Goal: Task Accomplishment & Management: Manage account settings

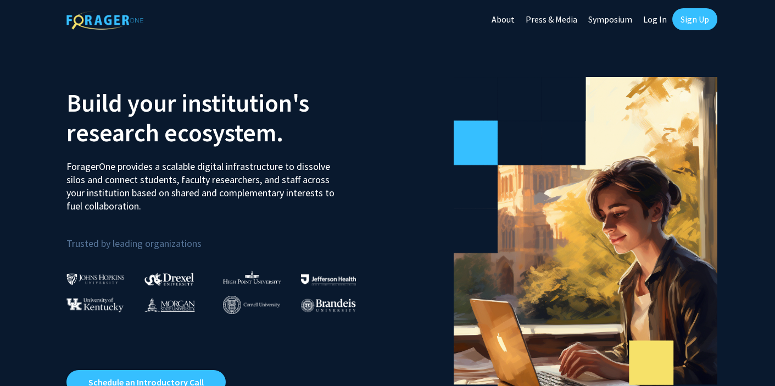
click at [658, 18] on link "Log In" at bounding box center [655, 19] width 35 height 38
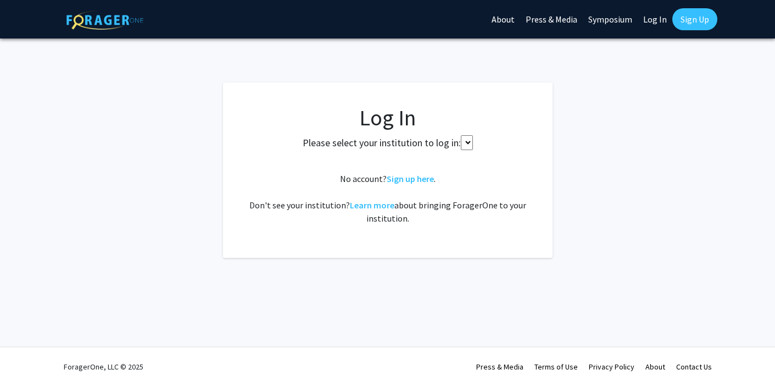
select select
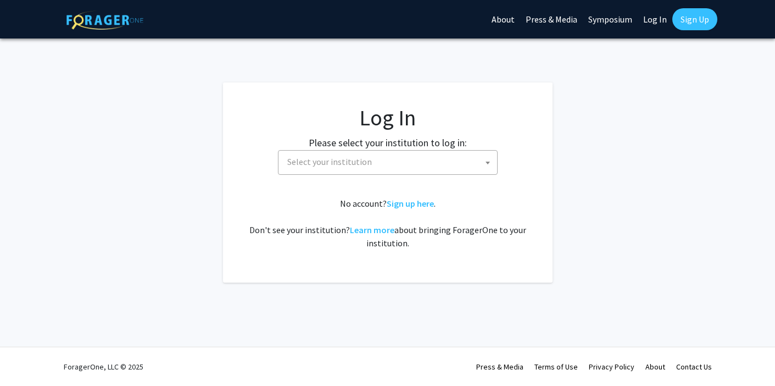
click at [658, 14] on link "Sign Up" at bounding box center [694, 19] width 45 height 22
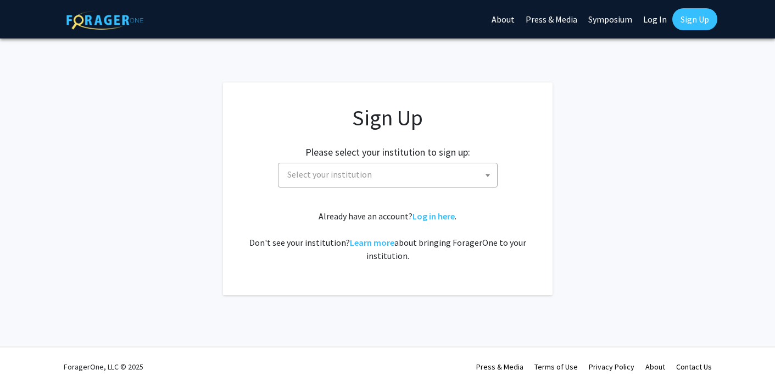
click at [480, 177] on span "Select your institution" at bounding box center [390, 174] width 214 height 23
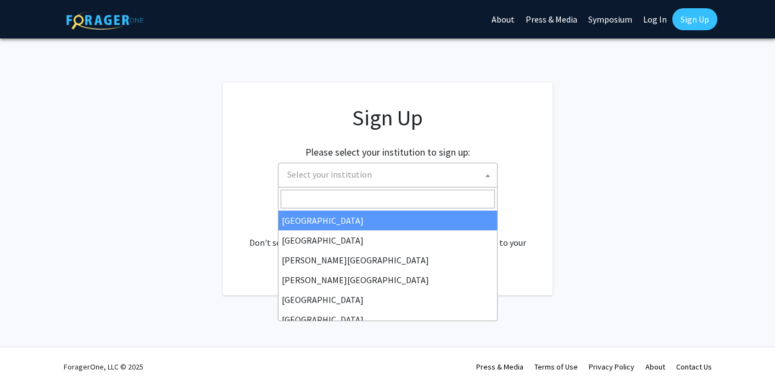
select select "34"
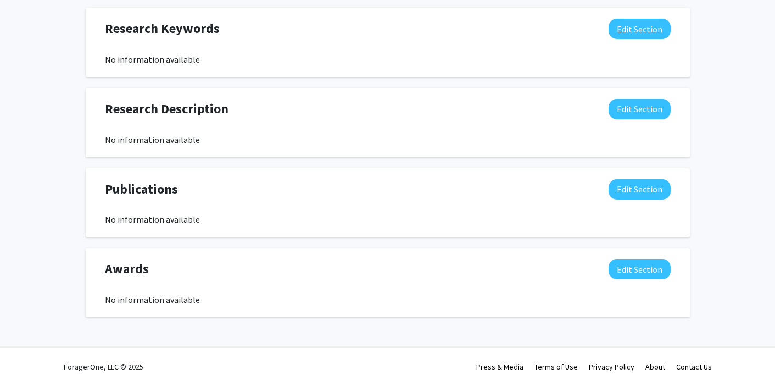
scroll to position [535, 0]
click at [633, 263] on button "Edit Section" at bounding box center [640, 269] width 62 height 20
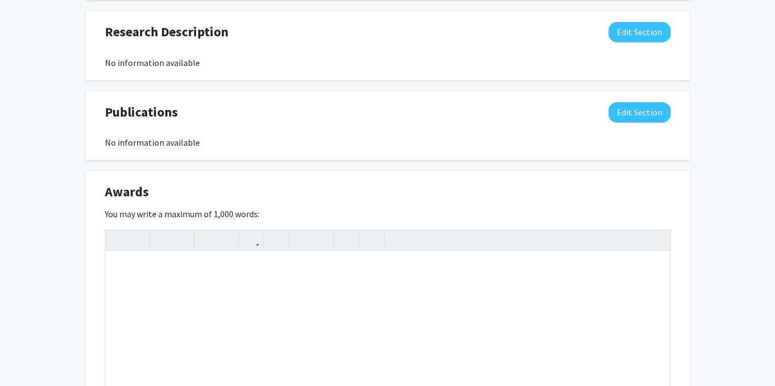
scroll to position [629, 0]
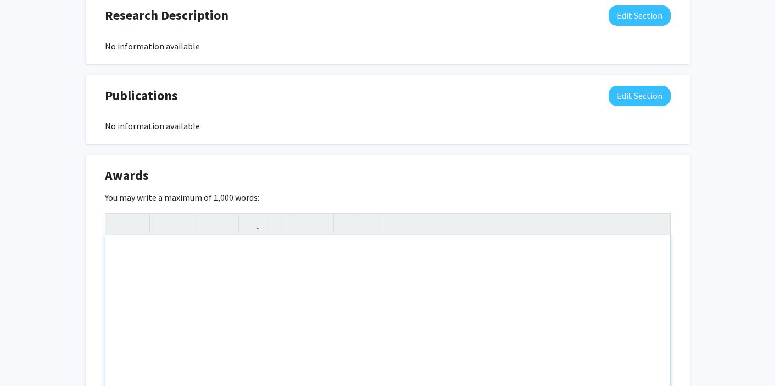
click at [187, 275] on div "Note to users with screen readers: Please deactivate our accessibility plugin f…" at bounding box center [387, 317] width 565 height 165
paste div "Note to users with screen readers: Please deactivate our accessibility plugin f…"
type textarea "<p>[URL][DOMAIN_NAME][PERSON_NAME][PERSON_NAME]</p>"
click at [116, 254] on p "[URL][DOMAIN_NAME][PERSON_NAME][PERSON_NAME]" at bounding box center [387, 252] width 543 height 13
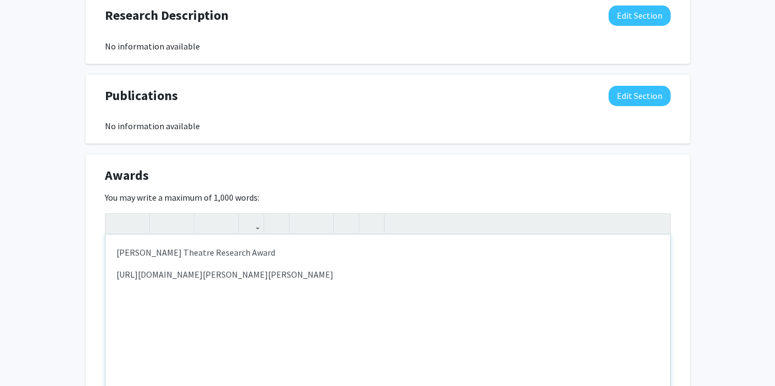
click at [116, 252] on p "[PERSON_NAME] Theatre Research Award" at bounding box center [387, 252] width 543 height 13
click at [301, 253] on p "2025 [PERSON_NAME] Theatre Research Award" at bounding box center [387, 252] width 543 height 13
drag, startPoint x: 117, startPoint y: 251, endPoint x: 307, endPoint y: 256, distance: 189.6
click at [307, 256] on p "2025 [PERSON_NAME] Theatre Research Award" at bounding box center [387, 252] width 543 height 13
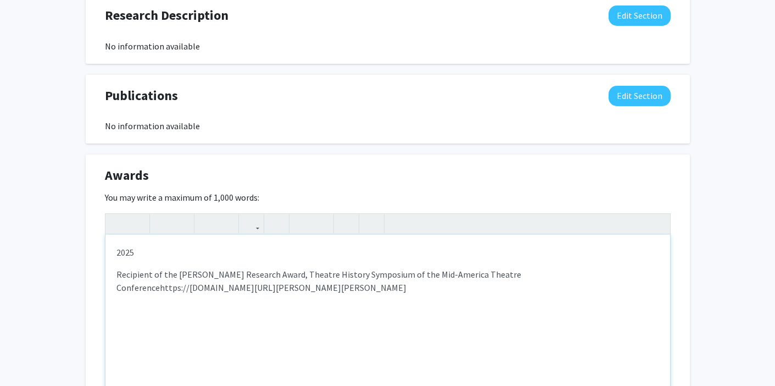
click at [118, 273] on p "Recipient of the [PERSON_NAME] Research Award, Theatre History Symposium of the…" at bounding box center [387, 281] width 543 height 26
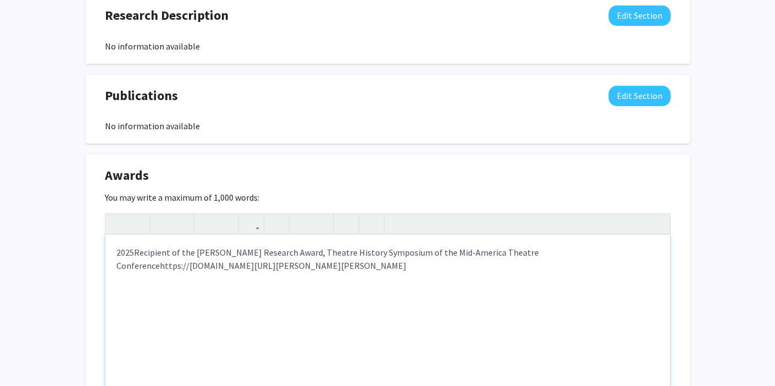
click at [541, 251] on p "2025 Recipient of the [PERSON_NAME] Research Award, Theatre History Symposium o…" at bounding box center [387, 259] width 543 height 26
click at [159, 268] on span "Recipient of the [PERSON_NAME] Research Award, Theatre History Symposium of the…" at bounding box center [327, 259] width 422 height 24
type textarea "<p>2025&nbsp;<span style="font-size: 1rem;">Recipient of the [PERSON_NAME] Rese…"
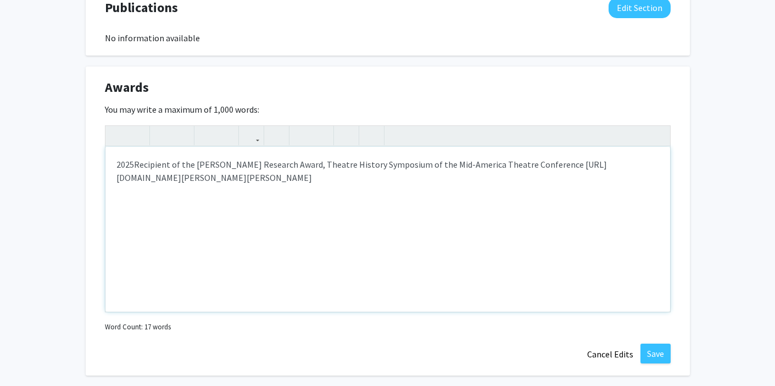
scroll to position [775, 0]
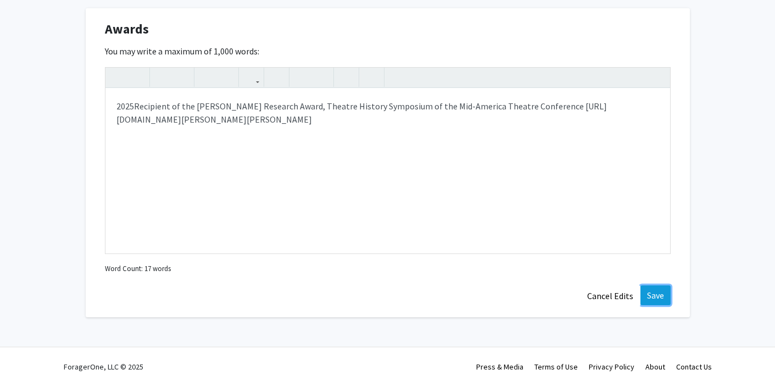
click at [655, 299] on button "Save" at bounding box center [656, 295] width 30 height 20
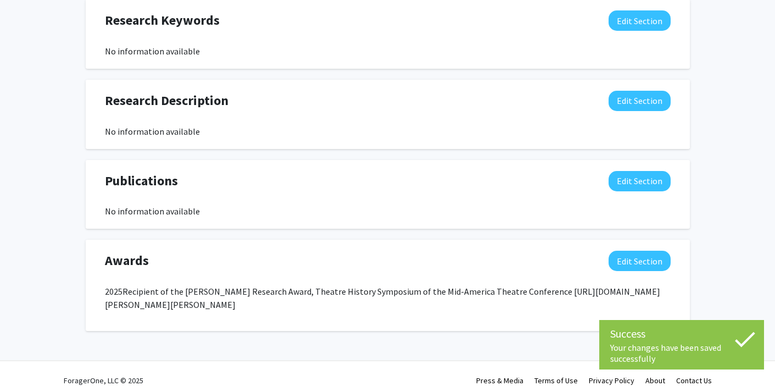
scroll to position [542, 0]
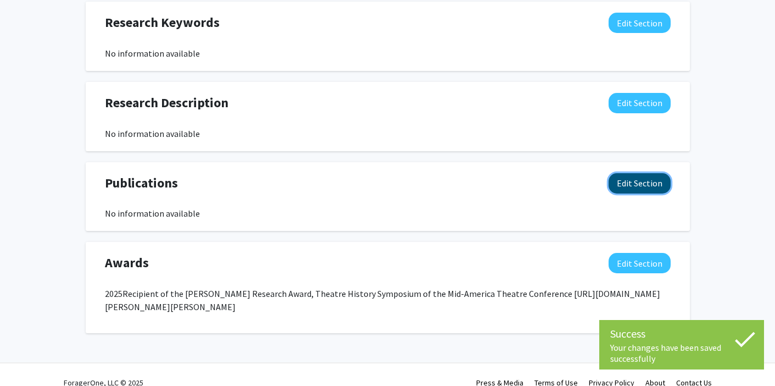
click at [641, 181] on button "Edit Section" at bounding box center [640, 183] width 62 height 20
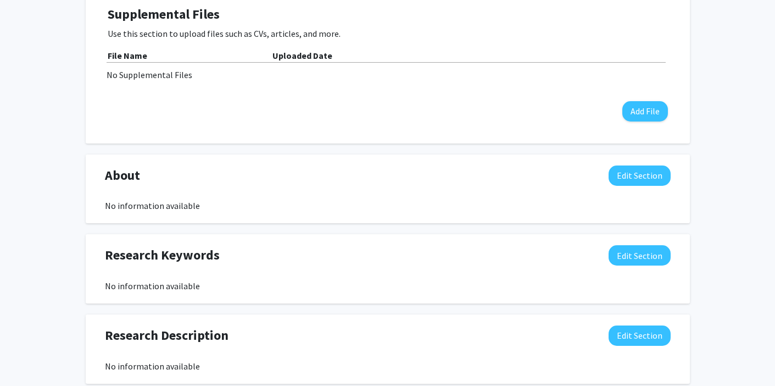
scroll to position [312, 0]
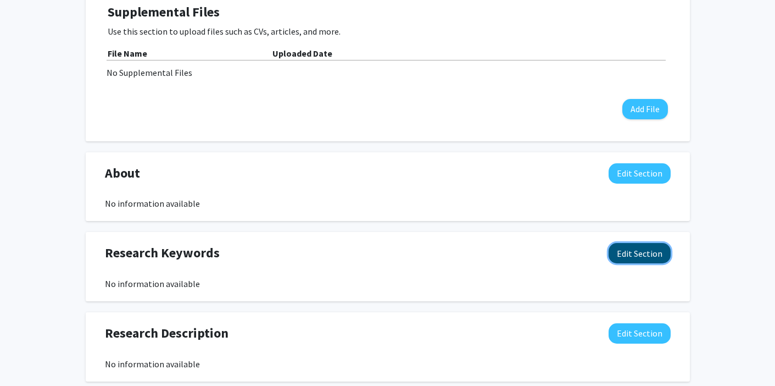
click at [626, 251] on button "Edit Section" at bounding box center [640, 253] width 62 height 20
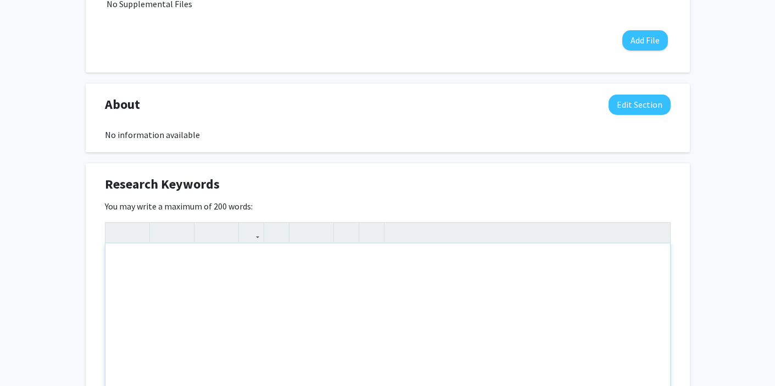
scroll to position [381, 0]
click at [117, 260] on div "Participatory Action Research" at bounding box center [387, 324] width 565 height 165
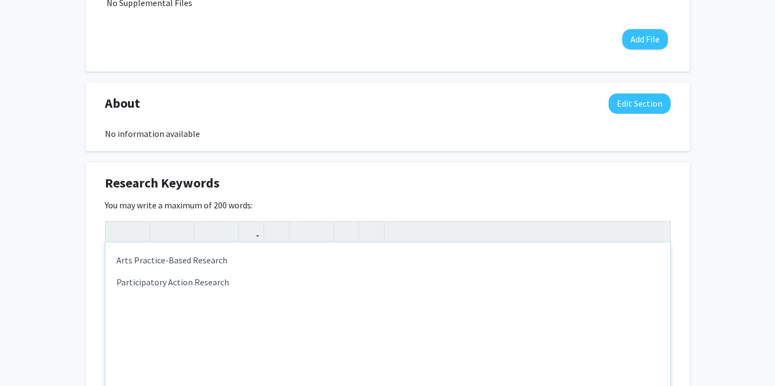
click at [243, 269] on div "Arts Practice-Based Research Participatory Action Research" at bounding box center [387, 324] width 565 height 165
click at [233, 286] on p "Participatory Action Research" at bounding box center [387, 281] width 543 height 13
click at [119, 306] on p "Semiotics" at bounding box center [387, 303] width 543 height 13
click at [125, 299] on div "Arts Practice-Based Research Participatory Action Research Semiology Semiotics" at bounding box center [387, 324] width 565 height 165
click at [173, 330] on p "Semiotics" at bounding box center [387, 325] width 543 height 13
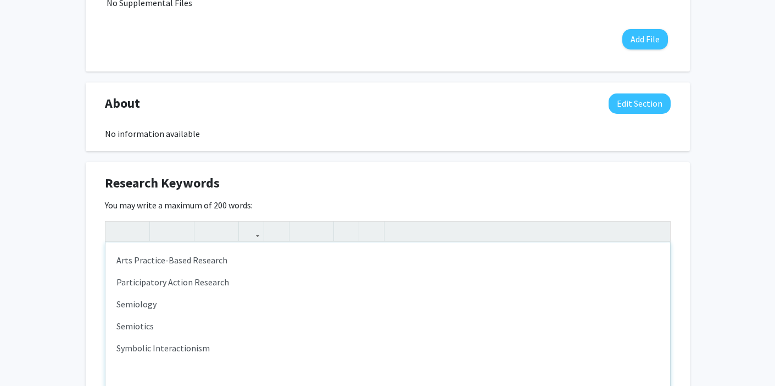
click at [115, 280] on div "Arts Practice-Based Research Participatory Action Research Semiology Semiotics …" at bounding box center [387, 324] width 565 height 165
click at [223, 285] on p "Cross-Cultural Studies" at bounding box center [387, 281] width 543 height 13
click at [250, 322] on p "Participatory Action Research" at bounding box center [387, 325] width 543 height 13
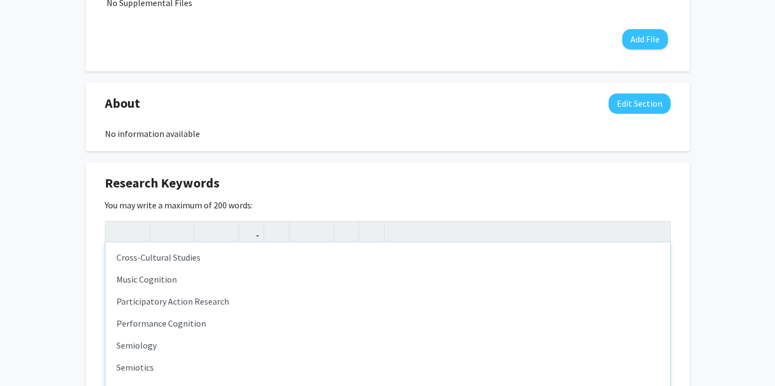
click at [199, 279] on p "Music Cognition" at bounding box center [387, 278] width 543 height 13
click at [116, 257] on p "Cross-Cultural Studies" at bounding box center [387, 257] width 543 height 13
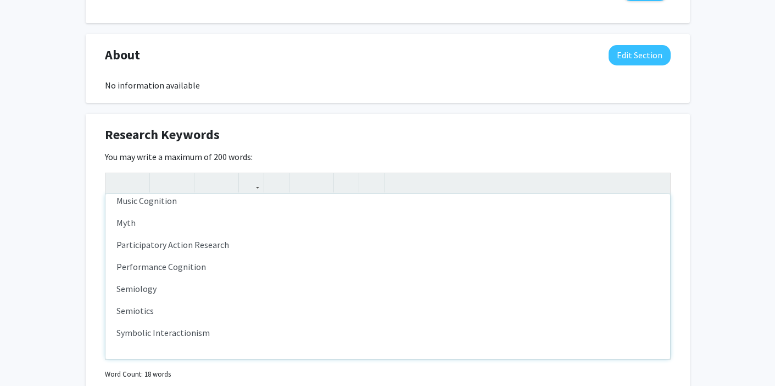
scroll to position [432, 0]
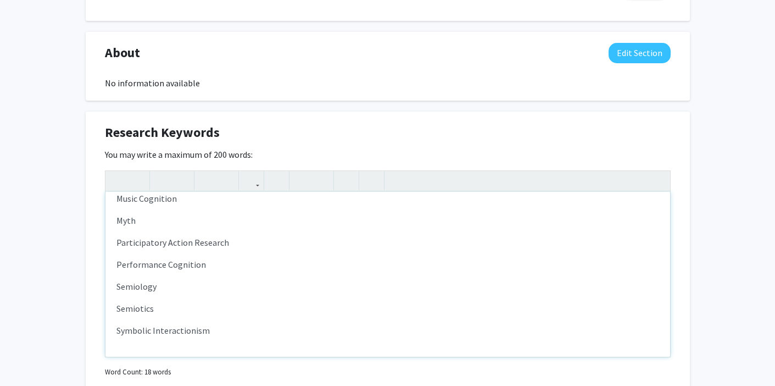
click at [229, 331] on p "Symbolic Interactionism" at bounding box center [387, 330] width 543 height 13
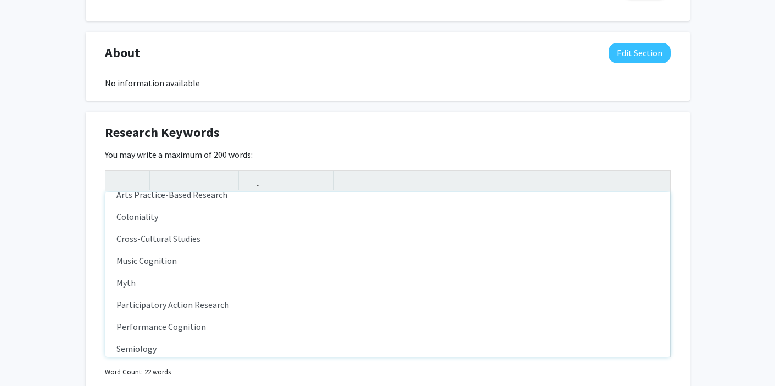
scroll to position [4, 0]
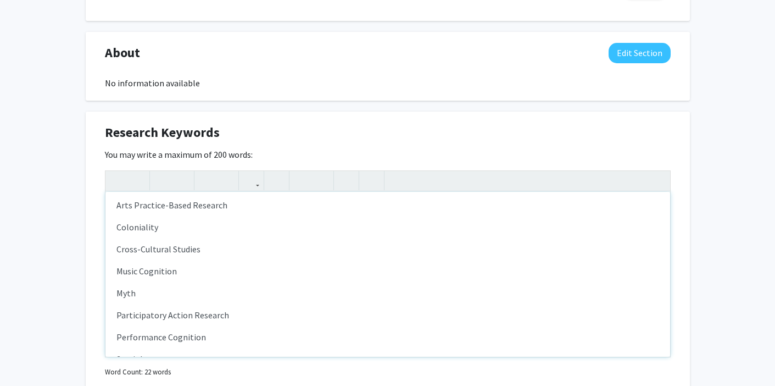
click at [165, 223] on p "Coloniality" at bounding box center [387, 226] width 543 height 13
click at [117, 226] on p "Coloniality" at bounding box center [387, 226] width 543 height 13
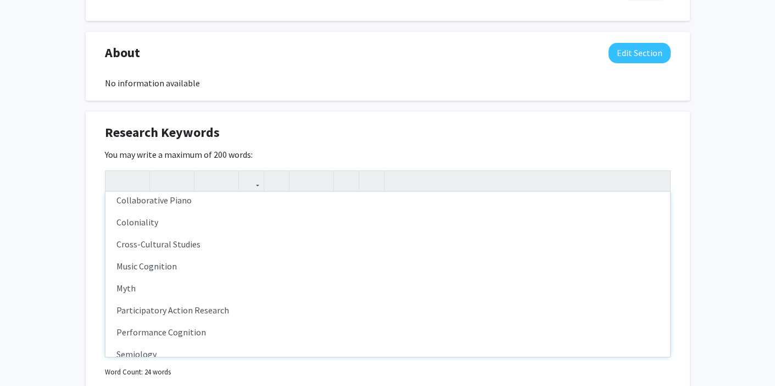
scroll to position [39, 0]
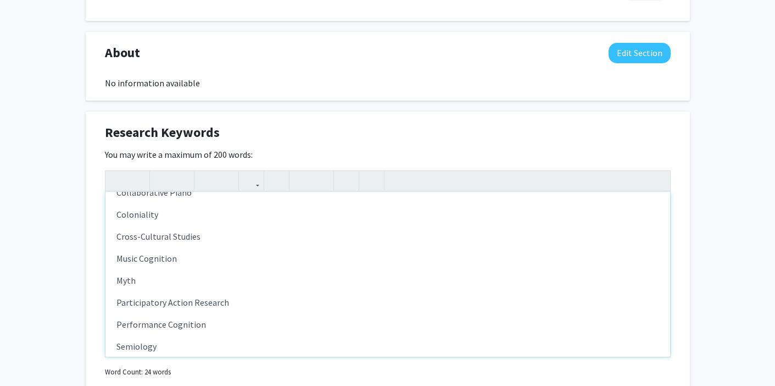
click at [183, 256] on p "Music Cognition" at bounding box center [387, 258] width 543 height 13
click at [238, 237] on p "Cross-Cultural Studies" at bounding box center [387, 236] width 543 height 13
click at [120, 285] on p "Dramatic Theory" at bounding box center [387, 280] width 543 height 13
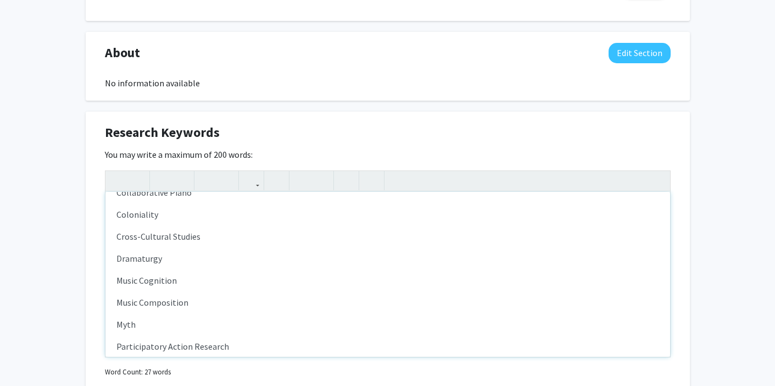
click at [117, 262] on p "Dramaturgy" at bounding box center [387, 258] width 543 height 13
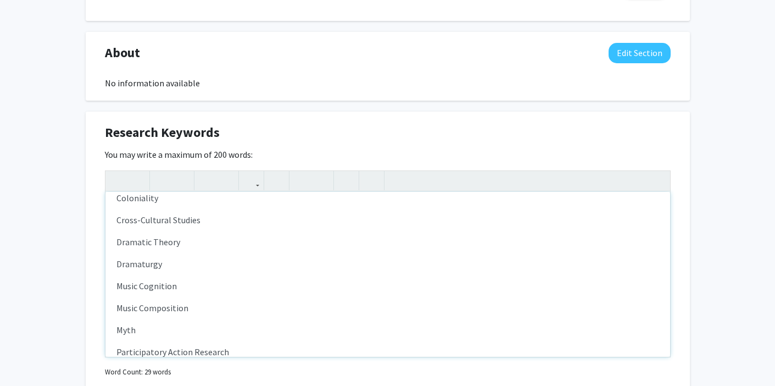
scroll to position [187, 0]
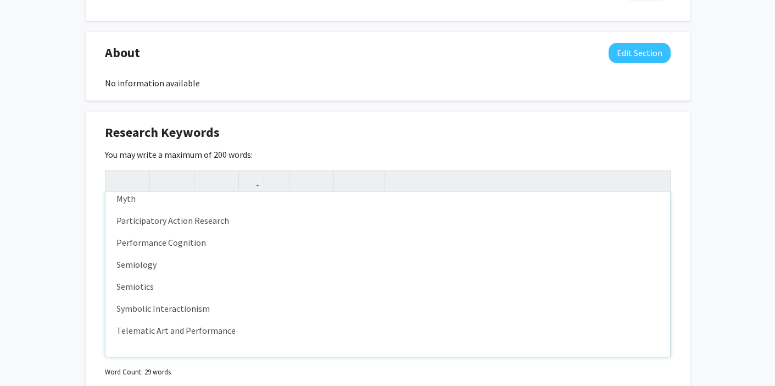
click at [224, 290] on p "Semiotics" at bounding box center [387, 286] width 543 height 13
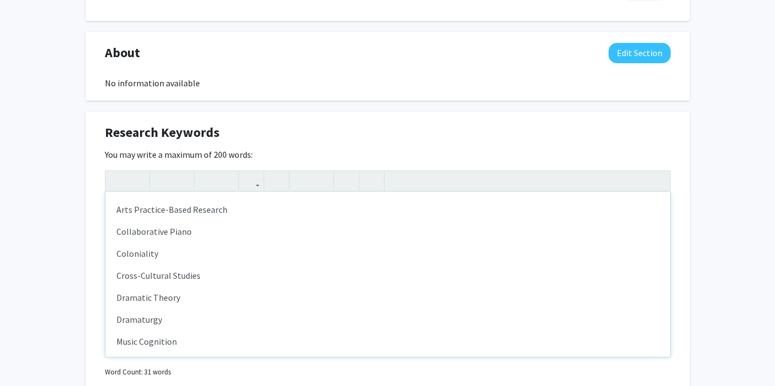
click at [118, 209] on p "Arts Practice-Based Research" at bounding box center [387, 209] width 543 height 13
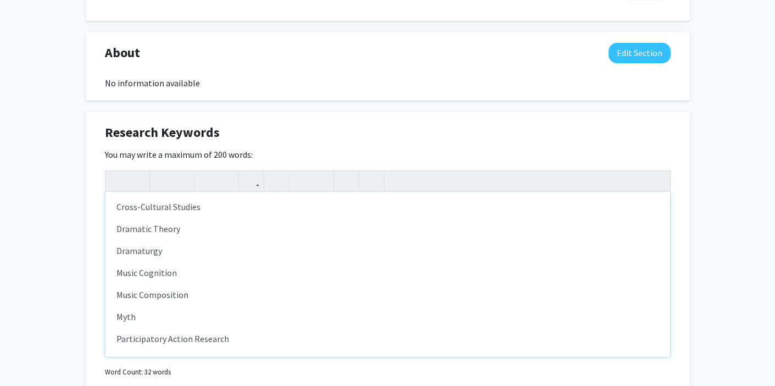
scroll to position [231, 0]
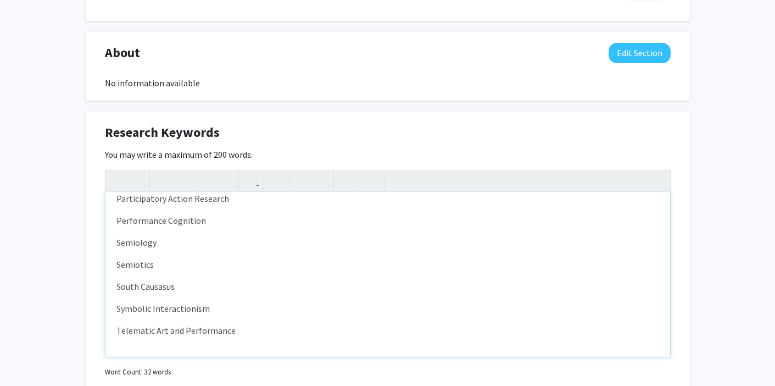
click at [249, 325] on p "Telematic Art and Performance" at bounding box center [387, 330] width 543 height 13
click at [224, 310] on p "Symbolic Interactionism" at bounding box center [387, 308] width 543 height 13
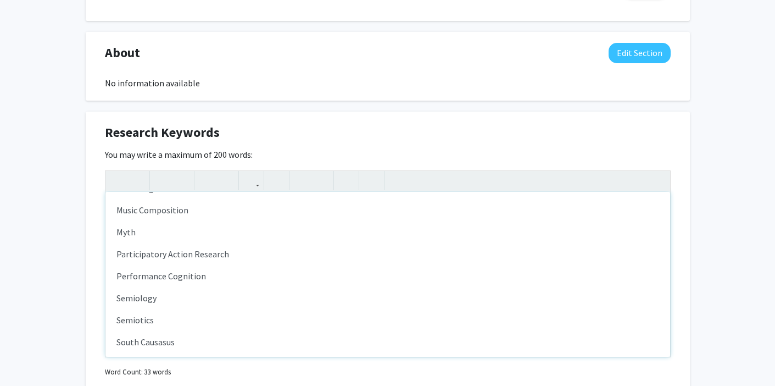
scroll to position [132, 0]
click at [174, 210] on p "Dramaturgy" at bounding box center [387, 209] width 543 height 13
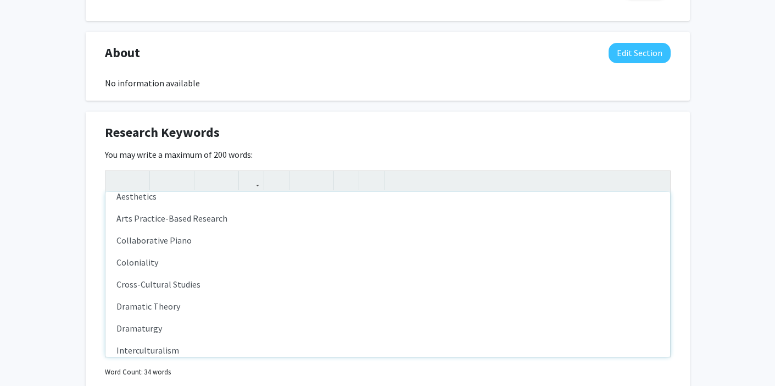
scroll to position [14, 0]
click at [195, 328] on p "Dramaturgy" at bounding box center [387, 327] width 543 height 13
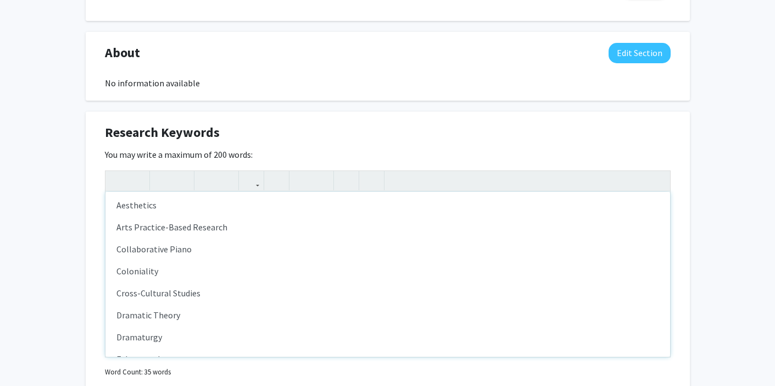
scroll to position [0, 0]
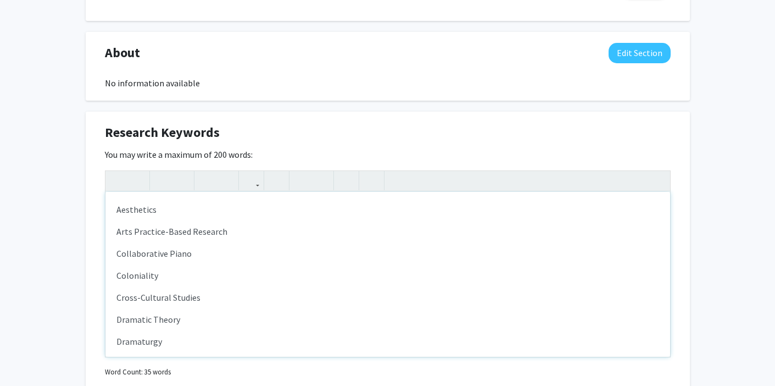
click at [252, 233] on p "Arts Practice-Based Research" at bounding box center [387, 231] width 543 height 13
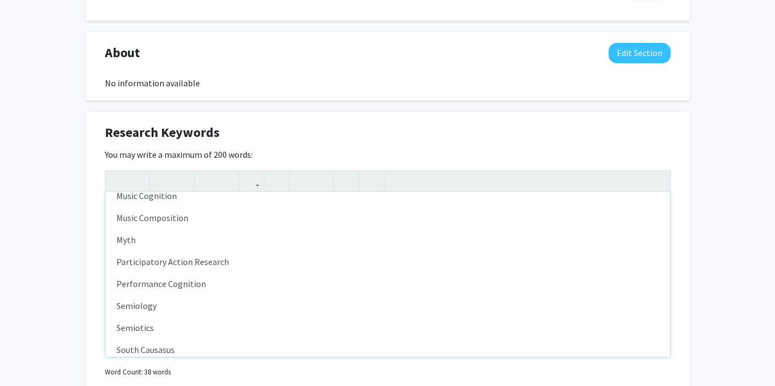
scroll to position [235, 0]
click at [218, 272] on div "Aesthetics American Popular Music Arts Practice-Based Research Collaborative Pi…" at bounding box center [387, 274] width 565 height 165
click at [216, 276] on p "Performance Cognition" at bounding box center [387, 281] width 543 height 13
click at [186, 239] on p "Interculturalism" at bounding box center [387, 238] width 543 height 13
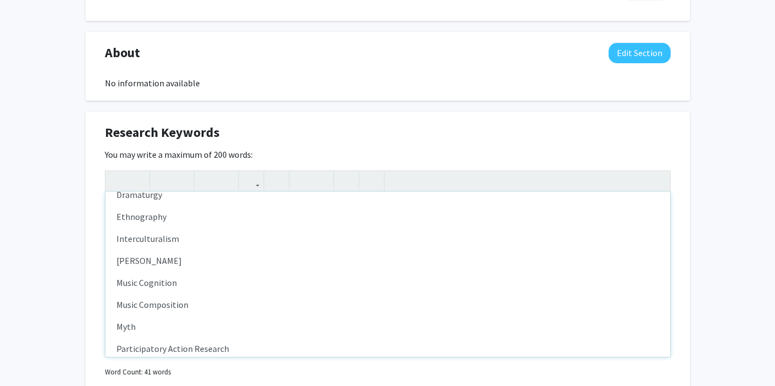
click at [200, 326] on p "Myth" at bounding box center [387, 326] width 543 height 13
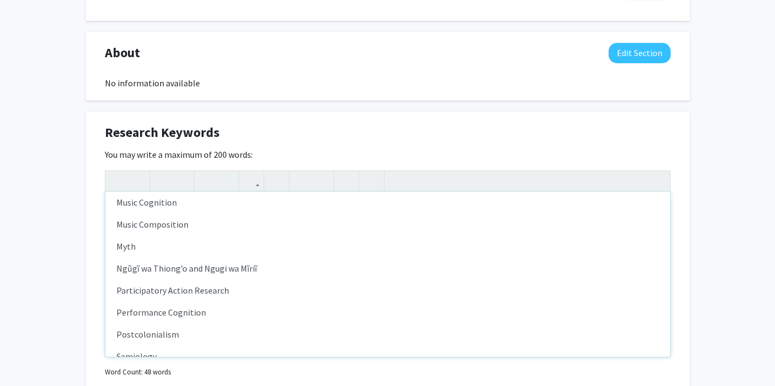
scroll to position [252, 0]
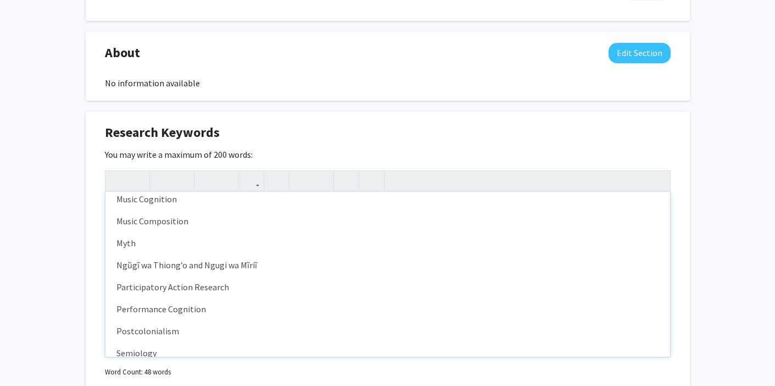
click at [202, 265] on p "Ngũgĩ wa Thiong’o and Ngugi wa Mĩriĩ" at bounding box center [387, 264] width 543 height 13
drag, startPoint x: 116, startPoint y: 264, endPoint x: 137, endPoint y: 264, distance: 20.3
click at [137, 264] on p "Ngũgĩ wa Thiong’o and Ngugi wa Mĩriĩ" at bounding box center [387, 264] width 543 height 13
copy p "Ngũgĩ"
drag, startPoint x: 202, startPoint y: 266, endPoint x: 223, endPoint y: 266, distance: 21.4
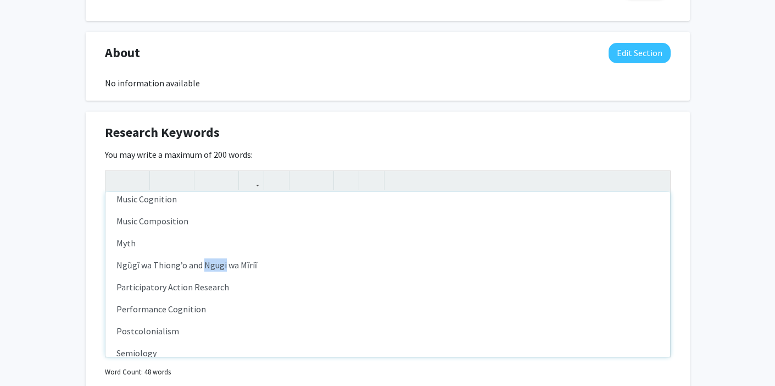
click at [223, 266] on p "Ngũgĩ wa Thiong’o and Ngugi wa Mĩriĩ" at bounding box center [387, 264] width 543 height 13
click at [202, 266] on p "Ngũgĩ wa Thiong’o and Ngũgĩwa Mĩriĩ" at bounding box center [387, 264] width 543 height 13
click at [169, 240] on p "Myth" at bounding box center [387, 242] width 543 height 13
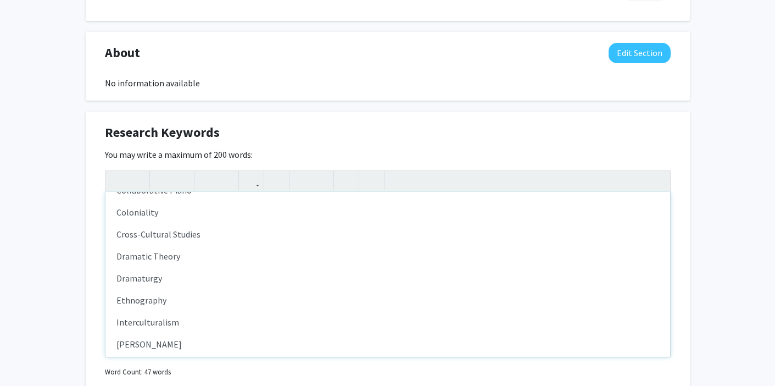
scroll to position [0, 0]
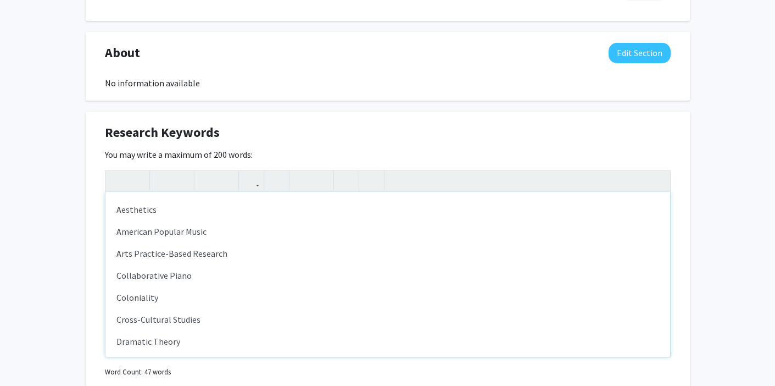
click at [118, 211] on p "Aesthetics" at bounding box center [387, 209] width 543 height 13
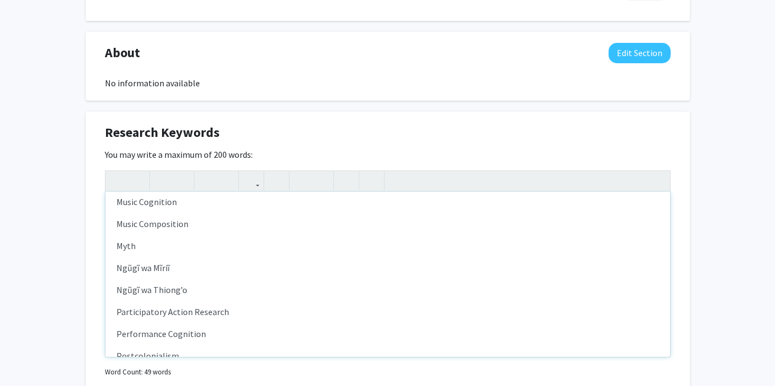
scroll to position [429, 0]
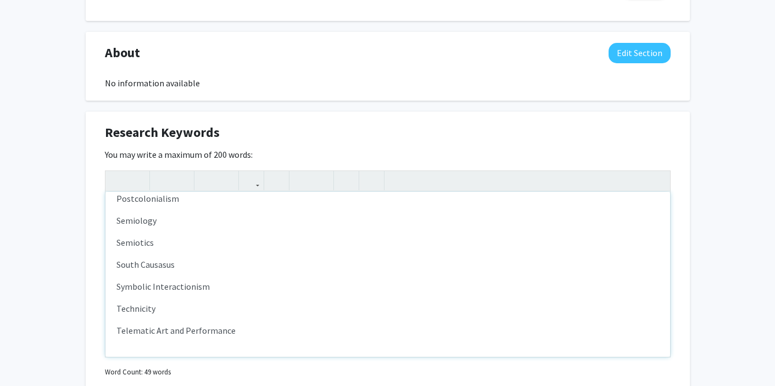
click at [173, 245] on p "Semiotics" at bounding box center [387, 242] width 543 height 13
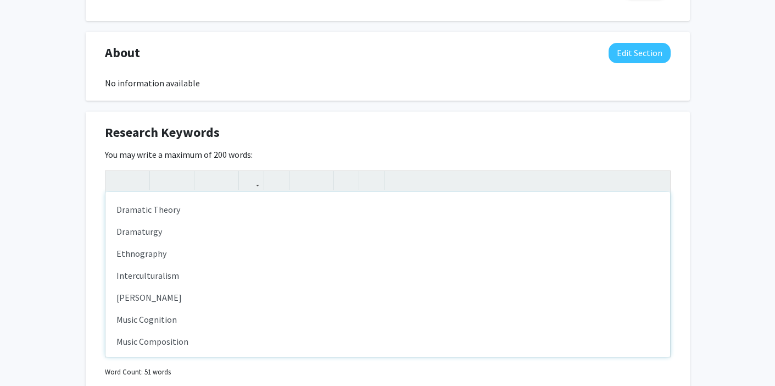
scroll to position [150, 0]
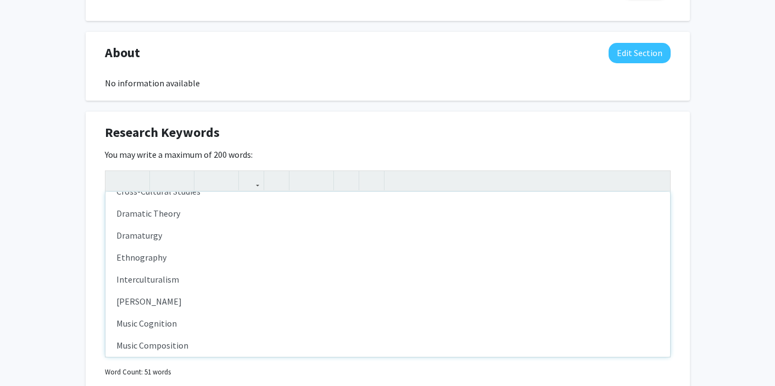
click at [198, 263] on p "Ethnography" at bounding box center [387, 257] width 543 height 13
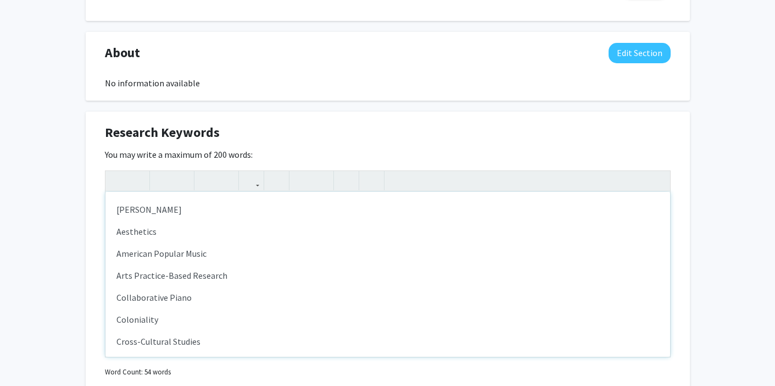
click at [115, 208] on div "[PERSON_NAME] Aesthetics American Popular Music Arts Practice-Based Research Co…" at bounding box center [387, 274] width 565 height 165
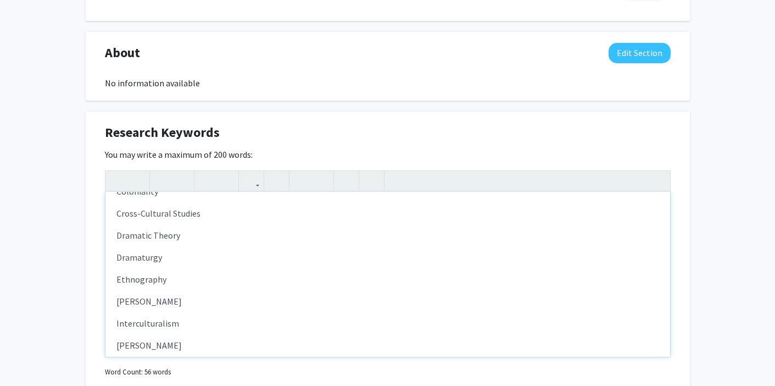
scroll to position [158, 0]
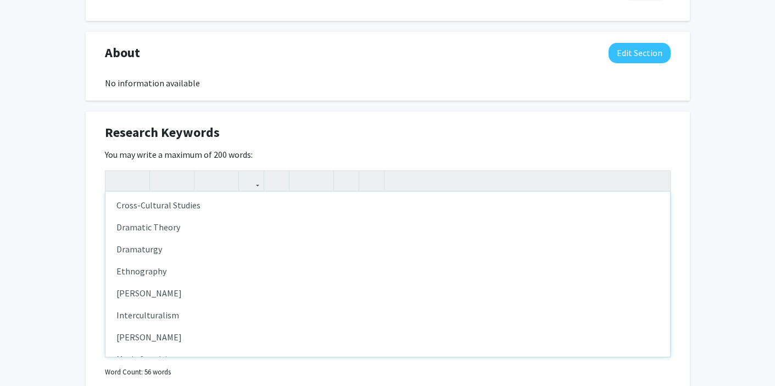
click at [184, 255] on p "Dramaturgy" at bounding box center [387, 248] width 543 height 13
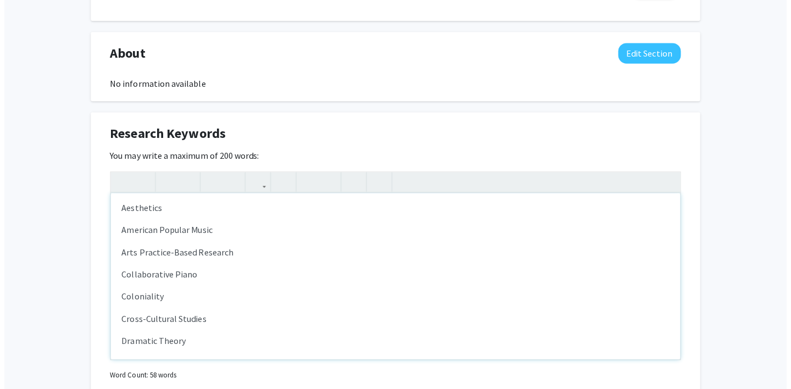
scroll to position [0, 0]
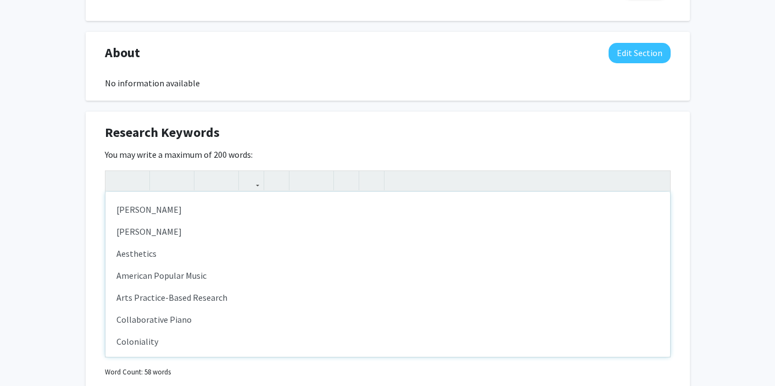
click at [215, 273] on p "American Popular Music" at bounding box center [387, 275] width 543 height 13
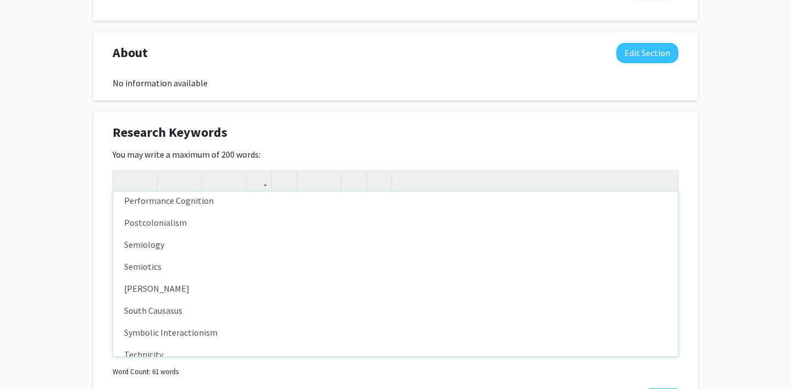
scroll to position [488, 0]
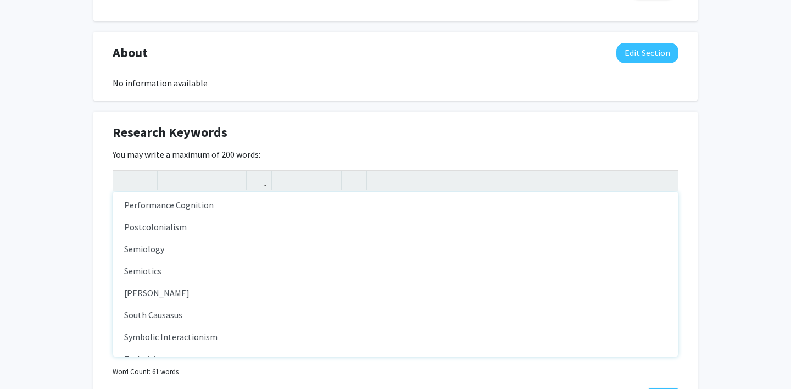
click at [212, 224] on p "Postcolonialism" at bounding box center [395, 226] width 543 height 13
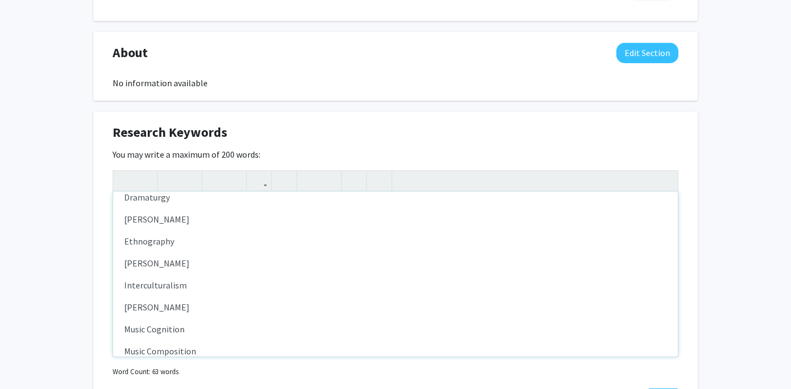
click at [199, 283] on p "Interculturalism" at bounding box center [395, 285] width 543 height 13
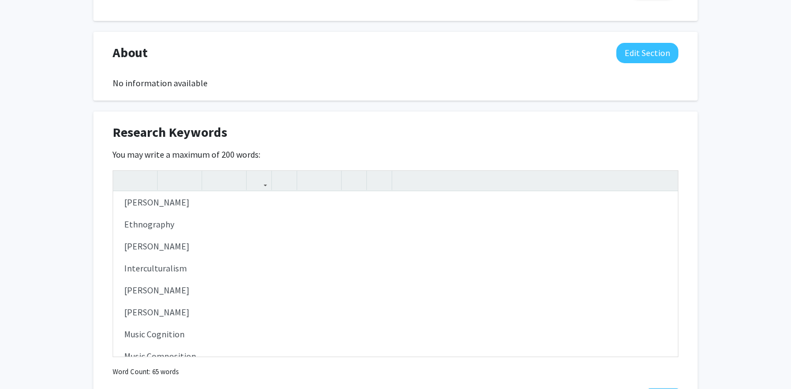
scroll to position [1033, 0]
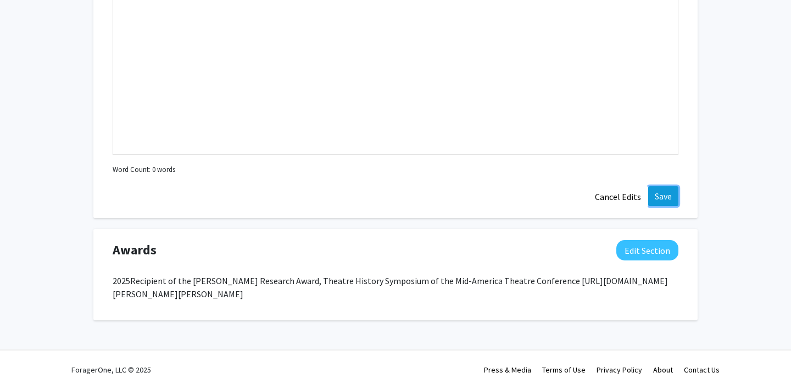
click at [663, 198] on button "Save" at bounding box center [663, 196] width 30 height 20
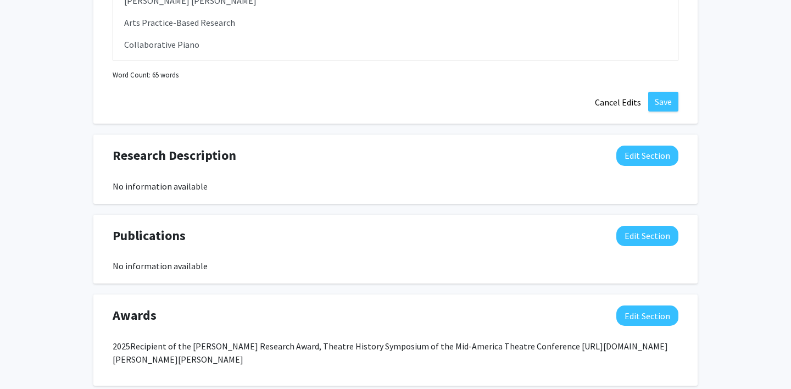
scroll to position [733, 0]
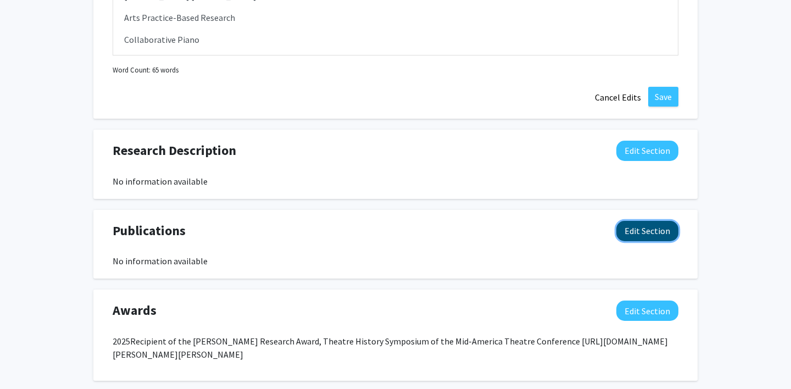
click at [633, 227] on button "Edit Section" at bounding box center [647, 231] width 62 height 20
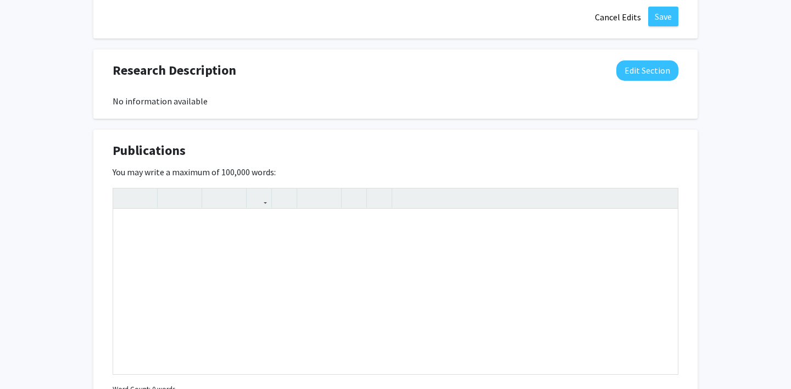
scroll to position [817, 0]
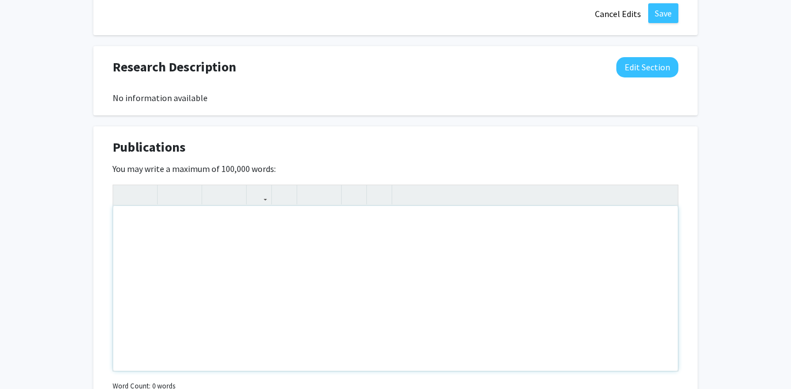
click at [317, 245] on div "Note to users with screen readers: Please deactivate our accessibility plugin f…" at bounding box center [395, 288] width 565 height 165
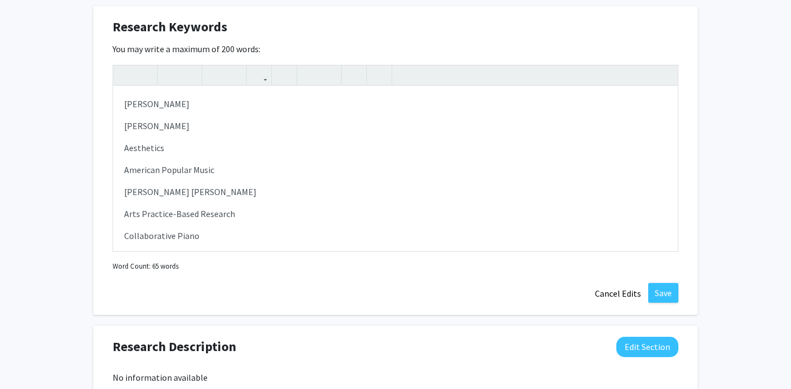
scroll to position [520, 0]
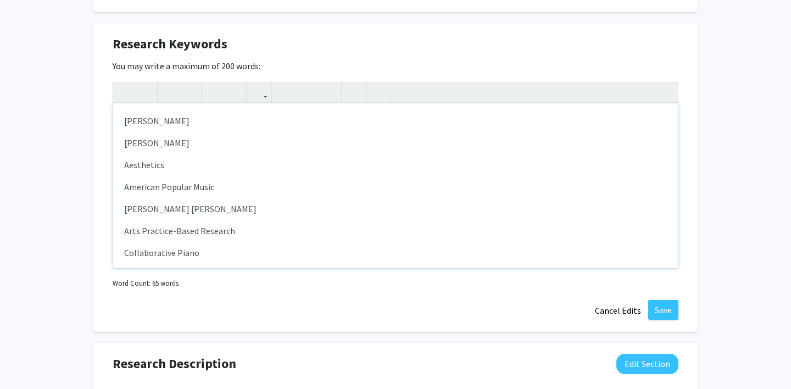
click at [237, 209] on p "[PERSON_NAME] [PERSON_NAME]" at bounding box center [395, 208] width 543 height 13
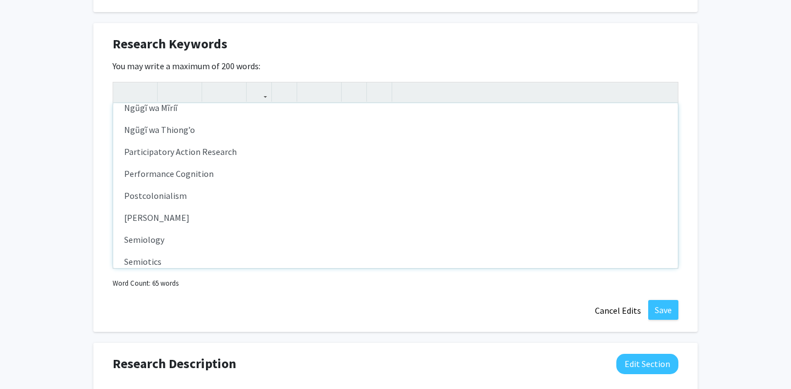
scroll to position [455, 0]
click at [216, 216] on p "[PERSON_NAME]" at bounding box center [395, 215] width 543 height 13
click at [150, 237] on p "[PERSON_NAME]" at bounding box center [395, 237] width 543 height 13
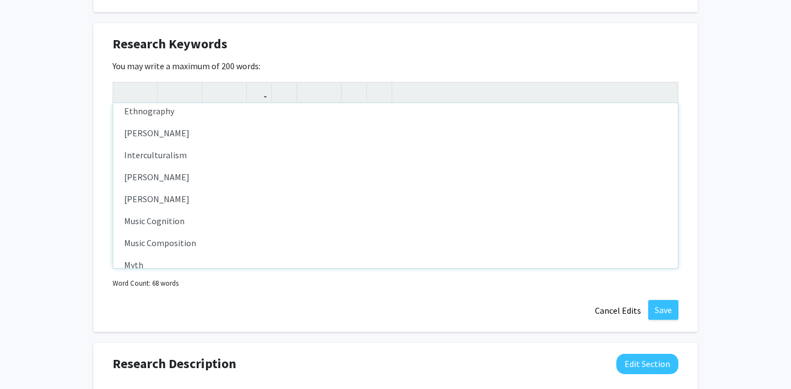
scroll to position [266, 0]
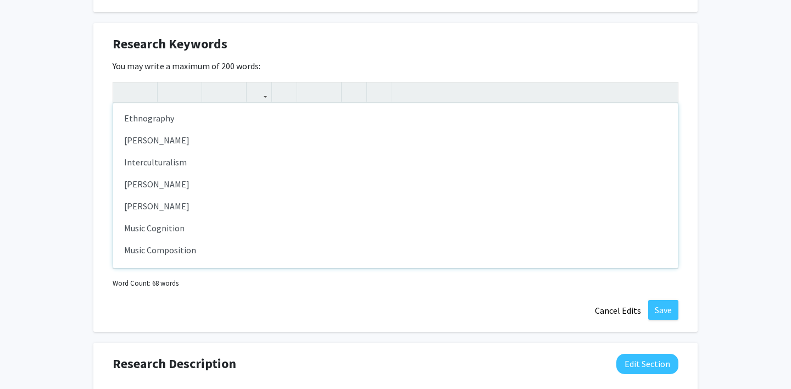
click at [202, 140] on p "[PERSON_NAME]" at bounding box center [395, 140] width 543 height 13
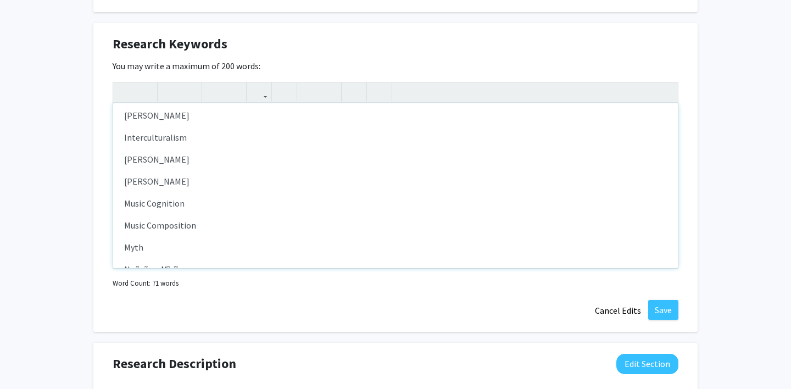
scroll to position [314, 0]
click at [193, 157] on p "[PERSON_NAME]" at bounding box center [395, 158] width 543 height 13
click at [198, 137] on p "Interculturalism" at bounding box center [395, 136] width 543 height 13
click at [123, 138] on div "[PERSON_NAME] [PERSON_NAME] Aesthetics American Popular Music [PERSON_NAME] [PE…" at bounding box center [395, 185] width 565 height 165
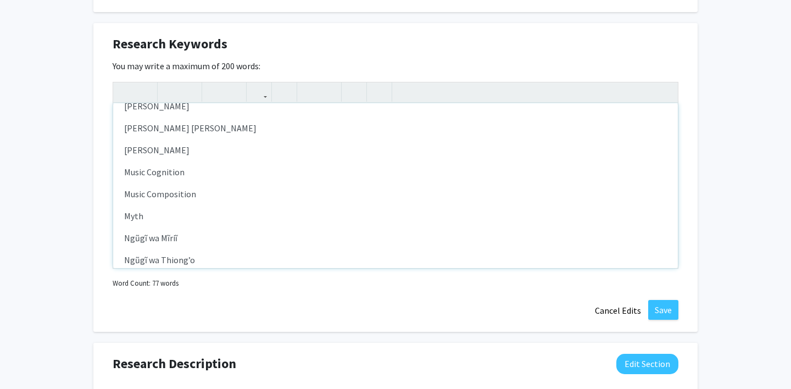
scroll to position [412, 0]
click at [216, 236] on p "Ngũgĩ wa Thiong’o" at bounding box center [395, 236] width 543 height 13
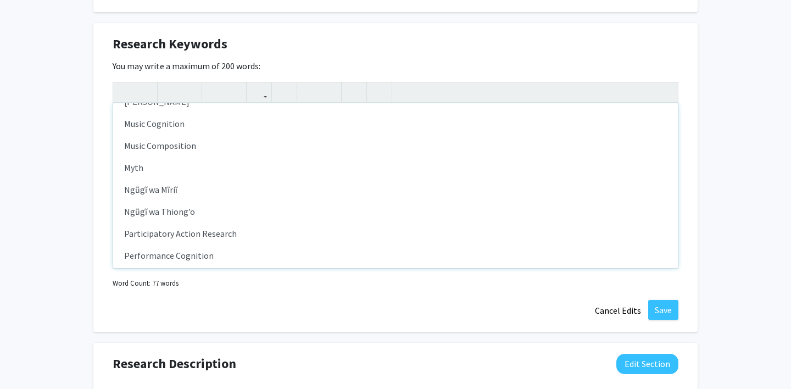
scroll to position [449, 0]
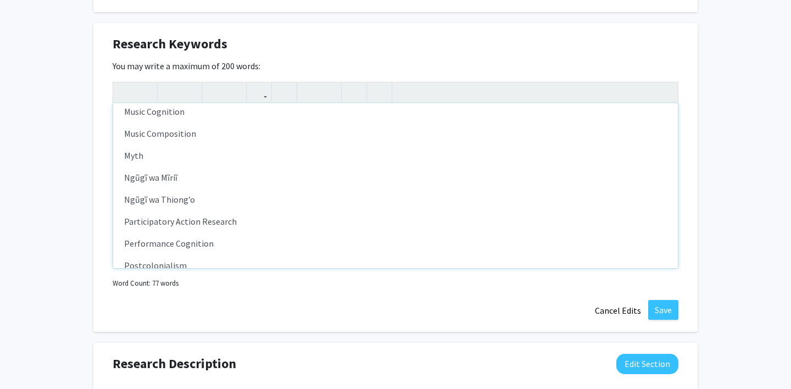
click at [243, 226] on p "Participatory Action Research" at bounding box center [395, 221] width 543 height 13
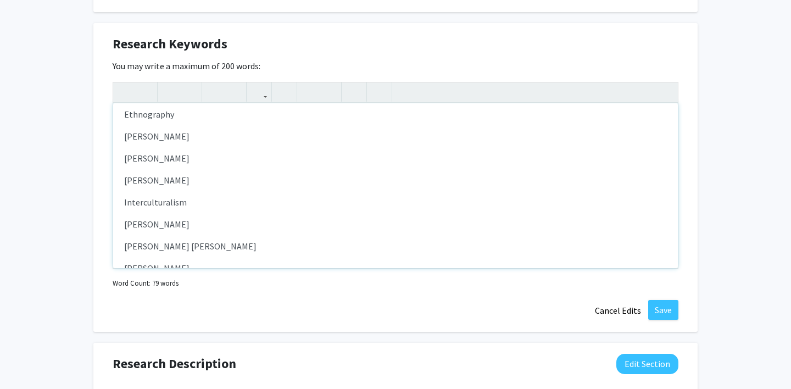
scroll to position [0, 0]
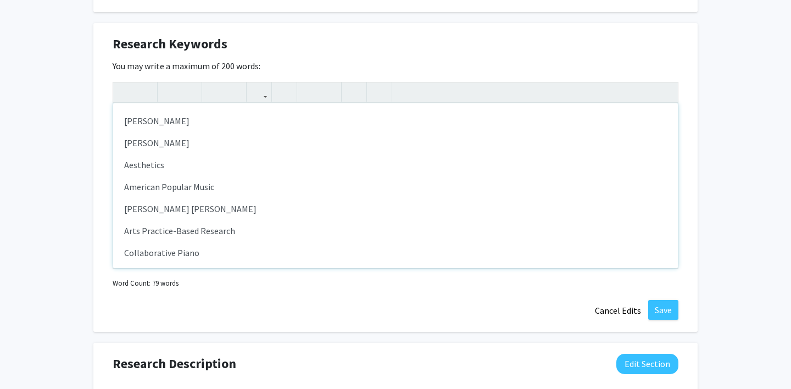
click at [236, 236] on p "Arts Practice-Based Research" at bounding box center [395, 230] width 543 height 13
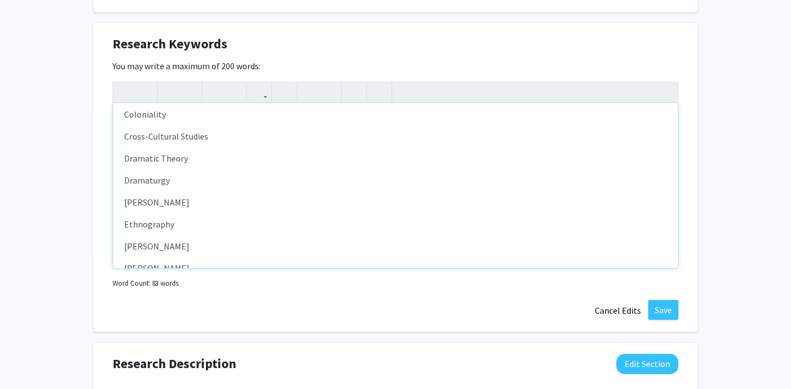
scroll to position [183, 0]
click at [201, 203] on p "[PERSON_NAME]" at bounding box center [395, 200] width 543 height 13
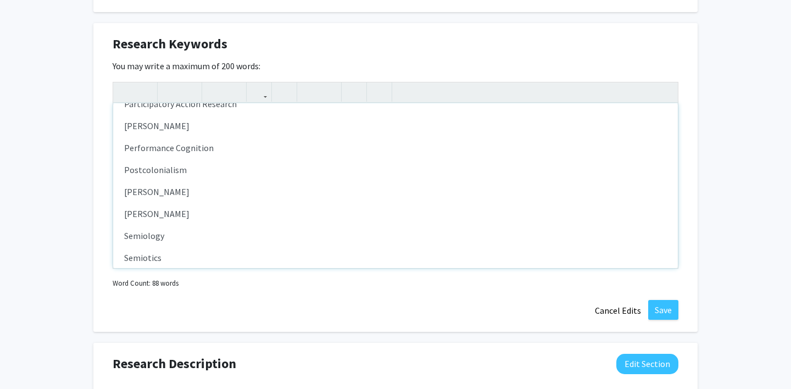
scroll to position [736, 0]
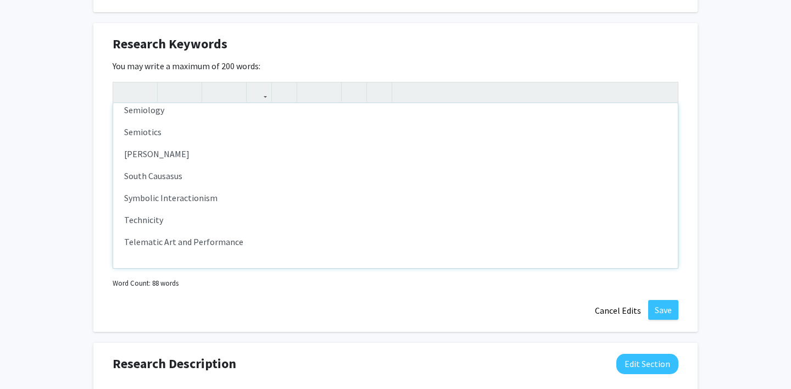
click at [253, 238] on p "Telematic Art and Performance" at bounding box center [395, 241] width 543 height 13
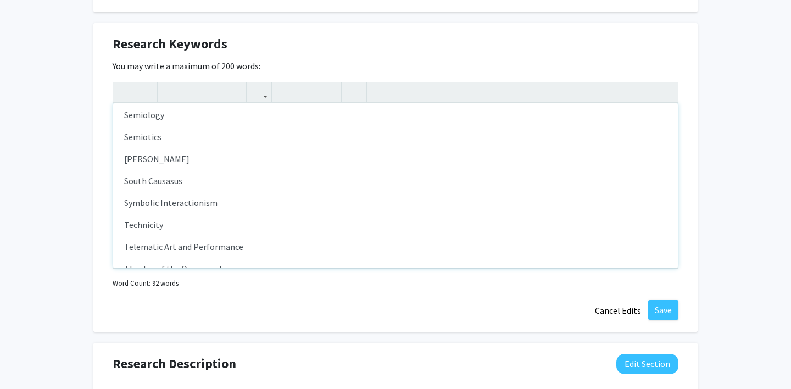
scroll to position [0, 0]
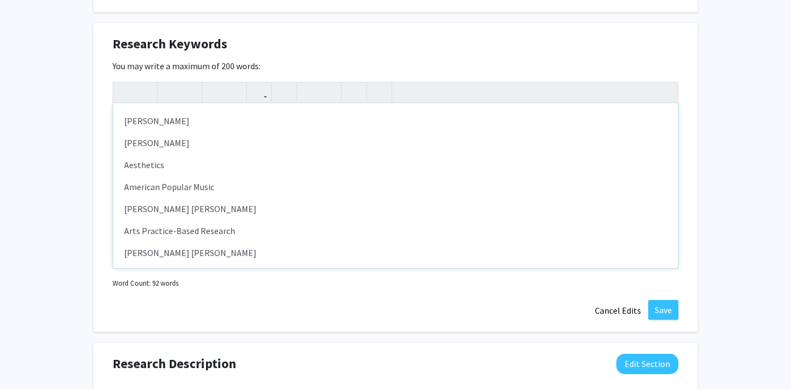
click at [237, 228] on p "Arts Practice-Based Research" at bounding box center [395, 230] width 543 height 13
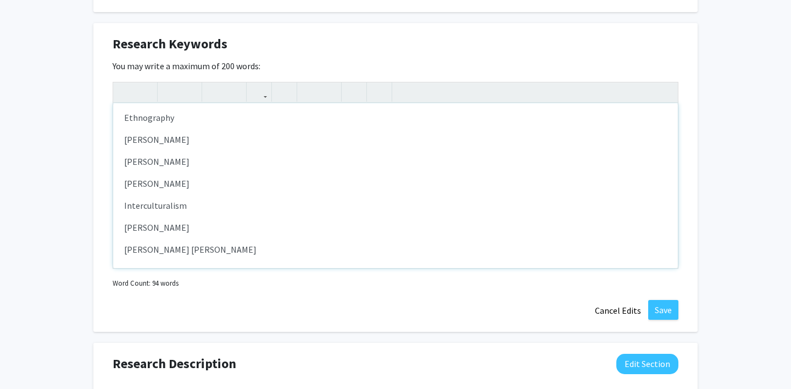
scroll to position [333, 0]
click at [247, 162] on p "[PERSON_NAME]" at bounding box center [395, 160] width 543 height 13
click at [123, 204] on div "[PERSON_NAME] [PERSON_NAME] Aesthetics American Popular Music [PERSON_NAME] [PE…" at bounding box center [395, 185] width 565 height 165
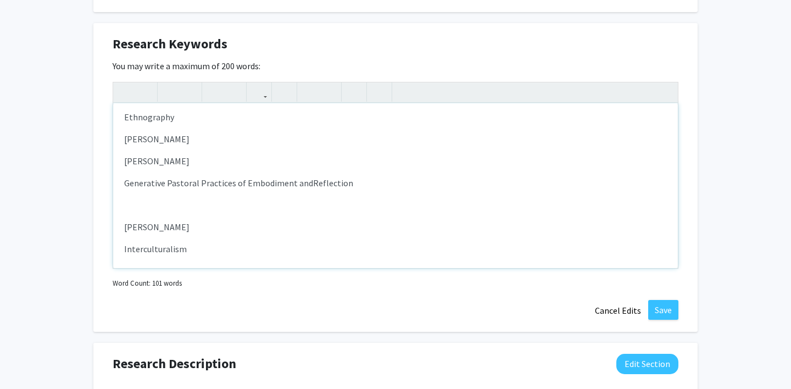
click at [135, 214] on div "[PERSON_NAME] [PERSON_NAME] Aesthetics American Popular Music [PERSON_NAME] [PE…" at bounding box center [395, 185] width 565 height 165
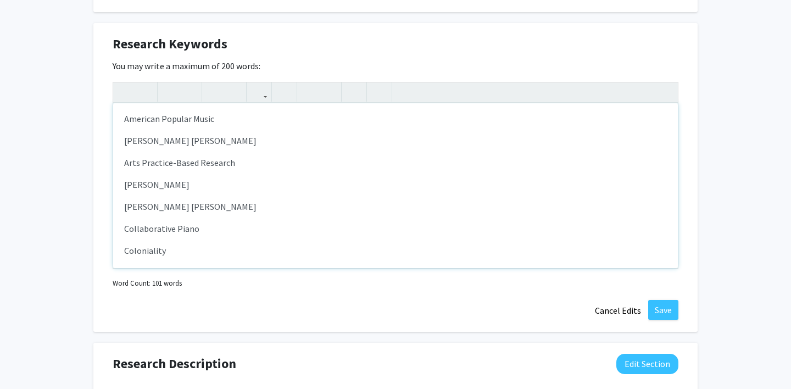
scroll to position [115, 0]
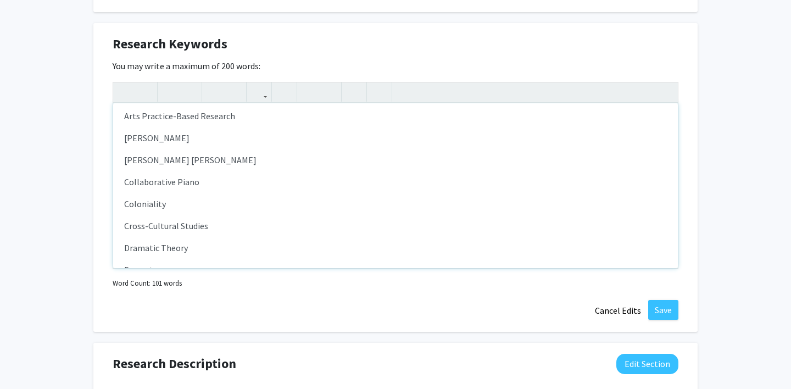
click at [214, 183] on p "Collaborative Piano" at bounding box center [395, 181] width 543 height 13
click at [203, 207] on p "Coloniality" at bounding box center [395, 203] width 543 height 13
click at [235, 168] on div "[PERSON_NAME] [PERSON_NAME] Aesthetics American Popular Music [PERSON_NAME] [PE…" at bounding box center [395, 185] width 565 height 165
click at [236, 163] on p "[PERSON_NAME] [PERSON_NAME]" at bounding box center [395, 159] width 543 height 13
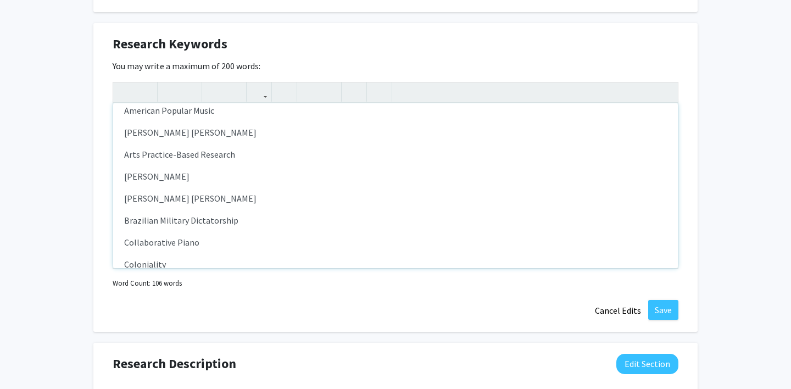
scroll to position [76, 0]
click at [216, 136] on p "[PERSON_NAME] [PERSON_NAME]" at bounding box center [395, 132] width 543 height 13
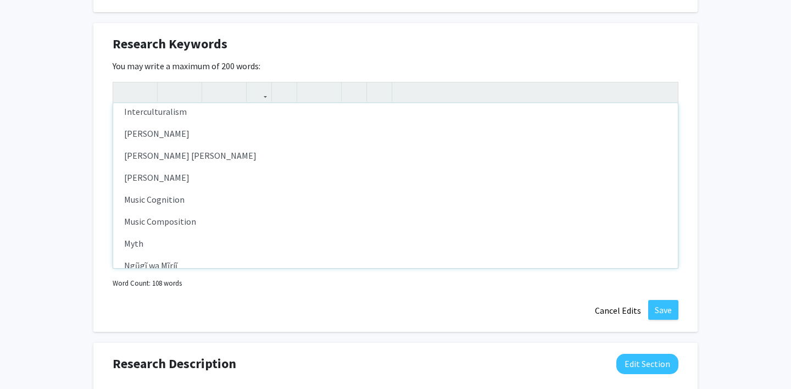
scroll to position [522, 0]
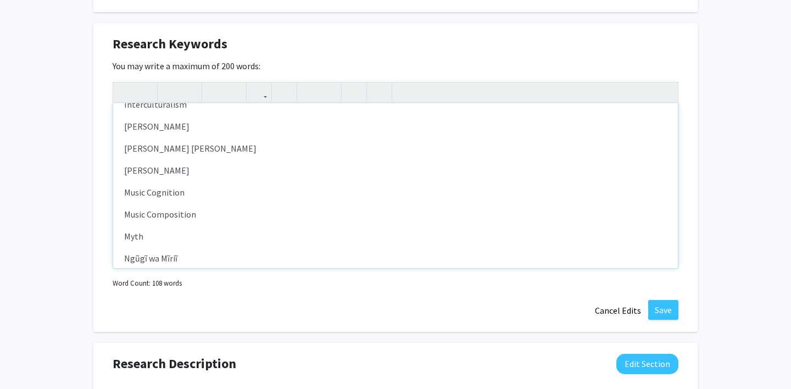
click at [200, 216] on p "Music Composition" at bounding box center [395, 214] width 543 height 13
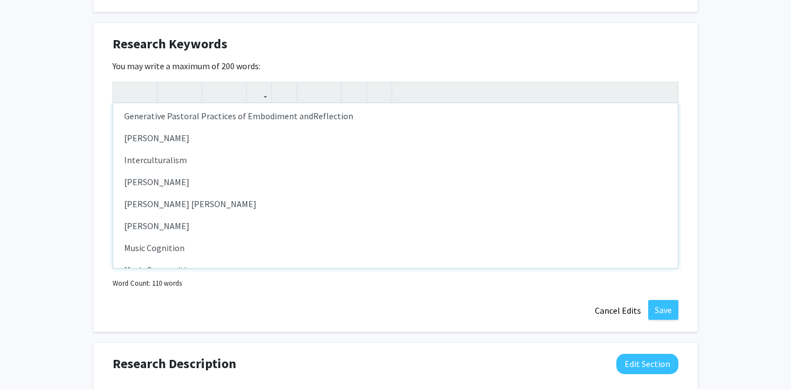
scroll to position [465, 0]
click at [124, 142] on span "[PERSON_NAME]" at bounding box center [156, 139] width 65 height 11
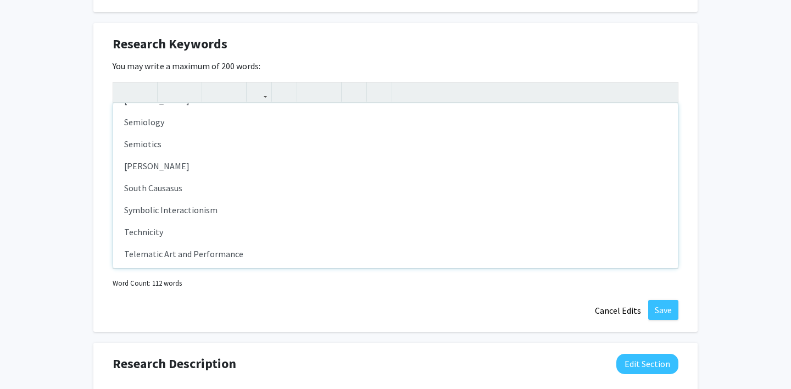
scroll to position [876, 0]
click at [190, 194] on p "South Causasus" at bounding box center [395, 189] width 543 height 13
click at [180, 171] on p "[PERSON_NAME]" at bounding box center [395, 167] width 543 height 13
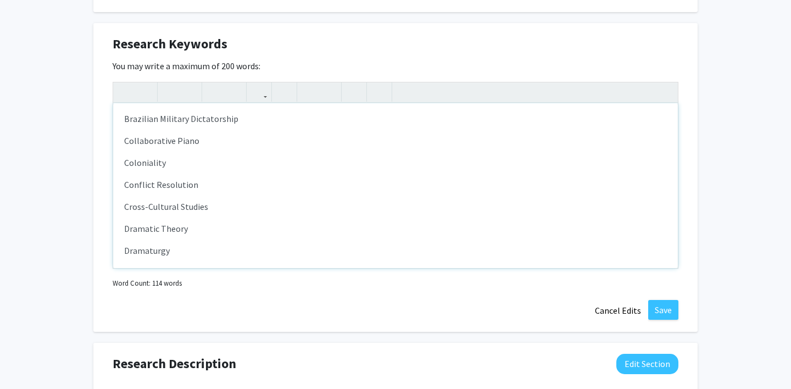
scroll to position [198, 0]
click at [241, 120] on p "Brazilian Military Dictatorship" at bounding box center [395, 120] width 543 height 13
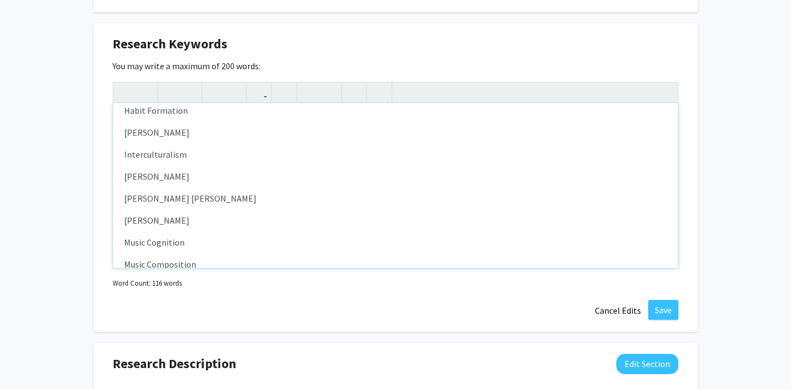
scroll to position [513, 0]
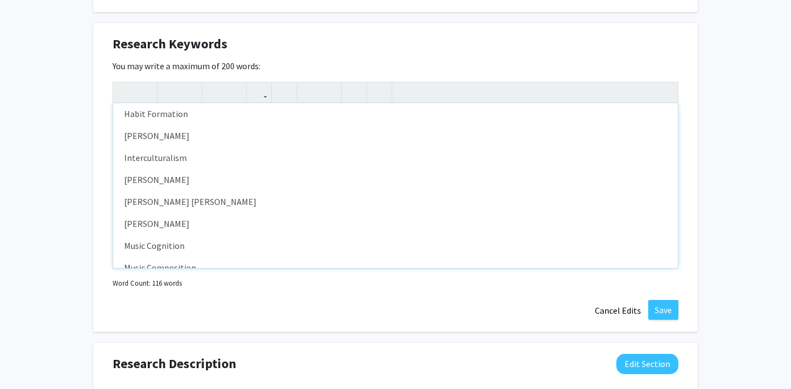
click at [218, 180] on p "[PERSON_NAME]" at bounding box center [395, 179] width 543 height 13
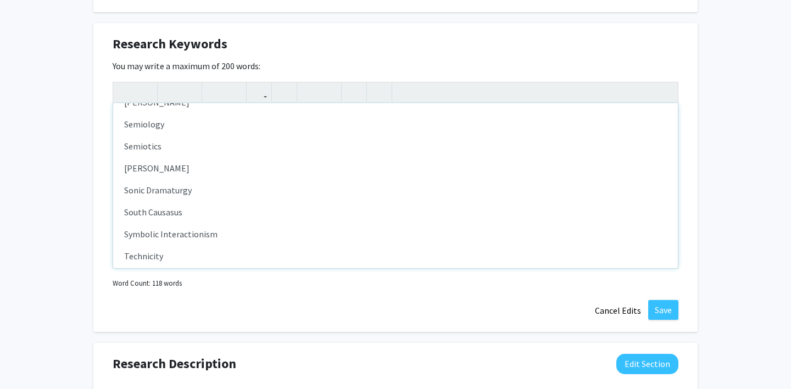
scroll to position [978, 0]
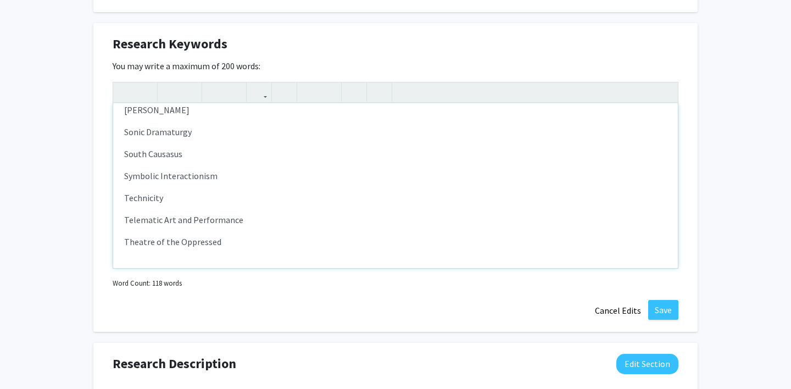
click at [231, 179] on p "Symbolic Interactionism" at bounding box center [395, 175] width 543 height 13
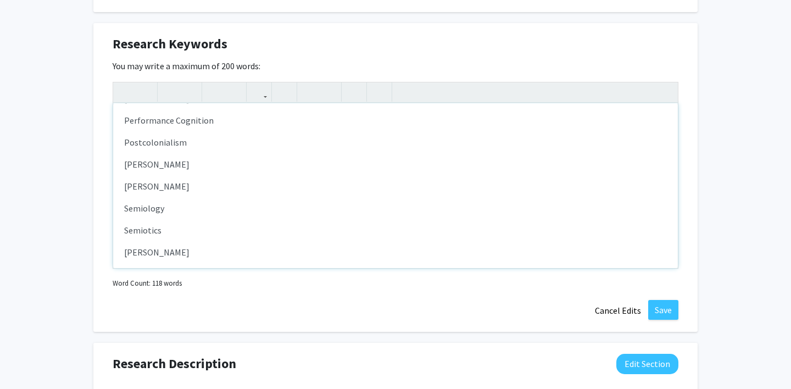
click at [194, 143] on p "Postcolonialism" at bounding box center [395, 142] width 543 height 13
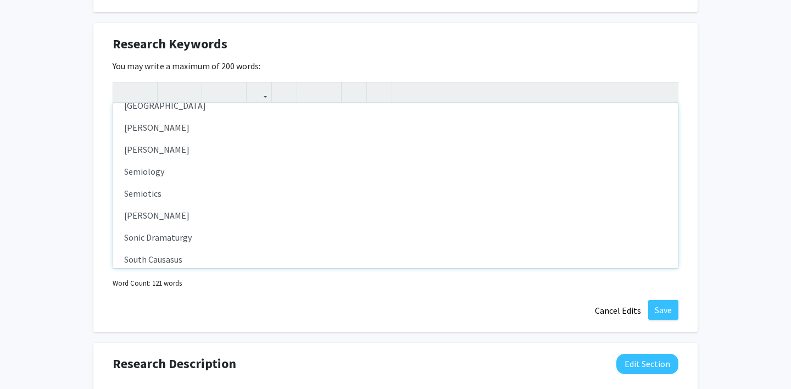
scroll to position [913, 0]
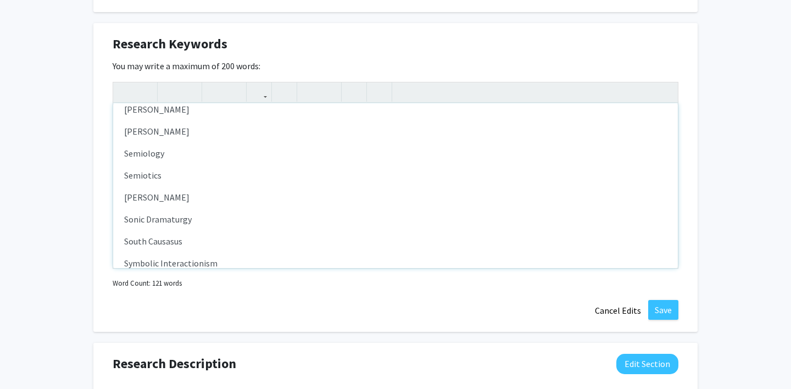
click at [211, 193] on p "[PERSON_NAME]" at bounding box center [395, 197] width 543 height 13
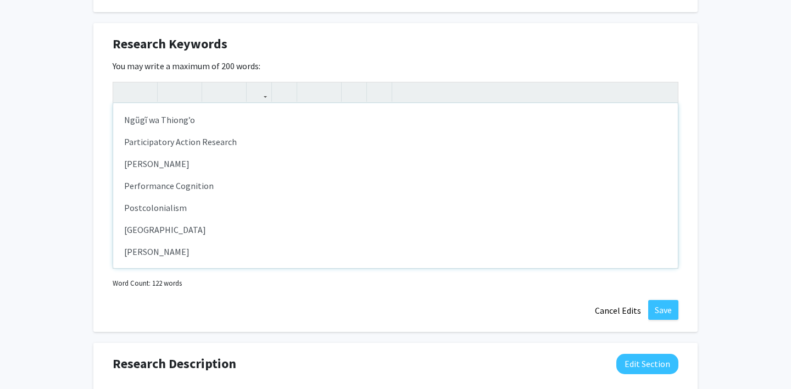
scroll to position [780, 0]
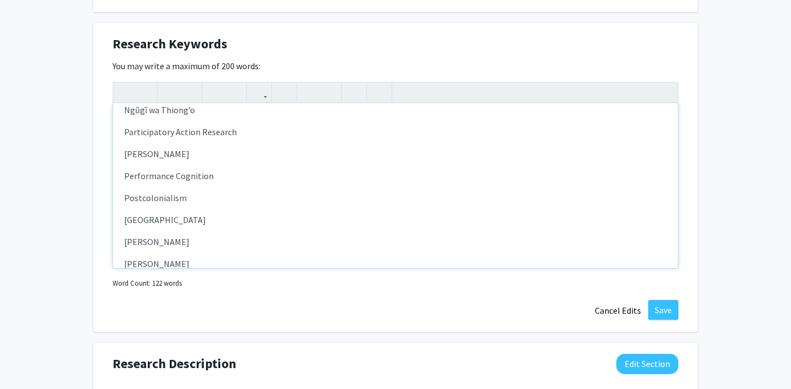
click at [201, 157] on p "[PERSON_NAME]" at bounding box center [395, 153] width 543 height 13
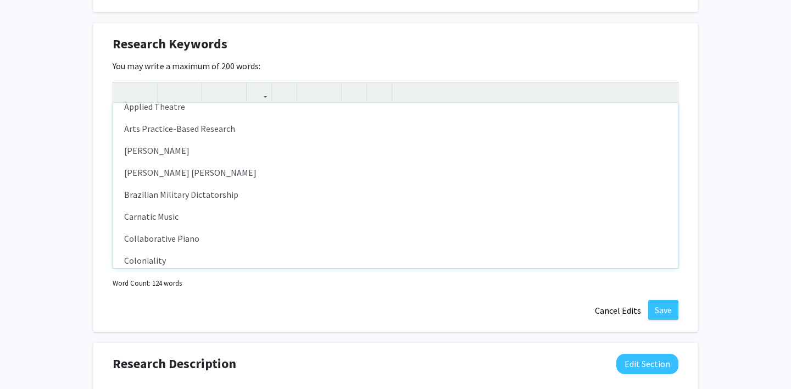
scroll to position [125, 0]
click at [186, 143] on p "[PERSON_NAME]" at bounding box center [395, 149] width 543 height 13
type textarea "<l>Ipsumd Sitametcon</a><e>Seddoeiu Tempori</u><l>Etdolorema</a><e>Adminimv Qui…"
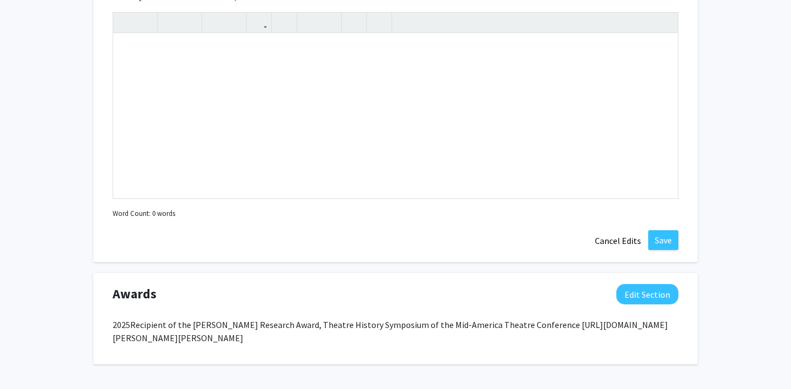
scroll to position [1033, 0]
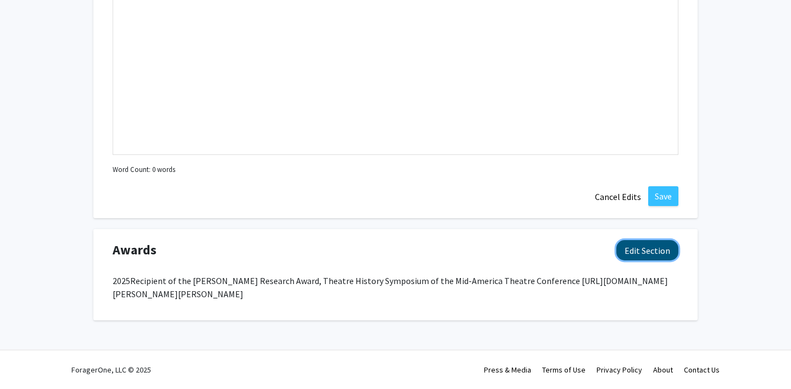
click at [641, 247] on button "Edit Section" at bounding box center [647, 250] width 62 height 20
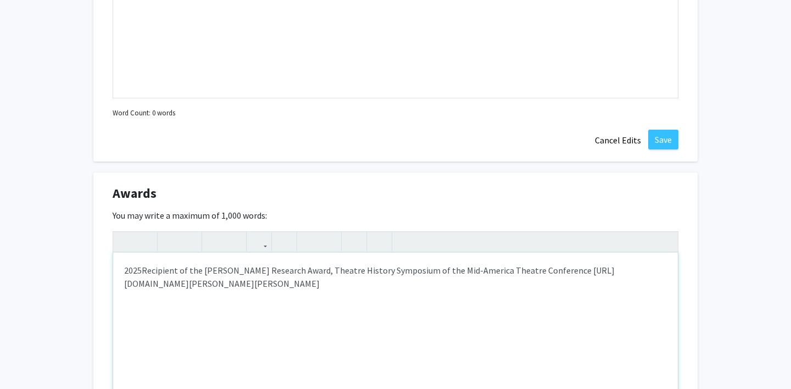
scroll to position [1091, 0]
click at [451, 279] on p "2025 Recipient of the [PERSON_NAME] Research Award, Theatre History Symposium o…" at bounding box center [395, 276] width 543 height 26
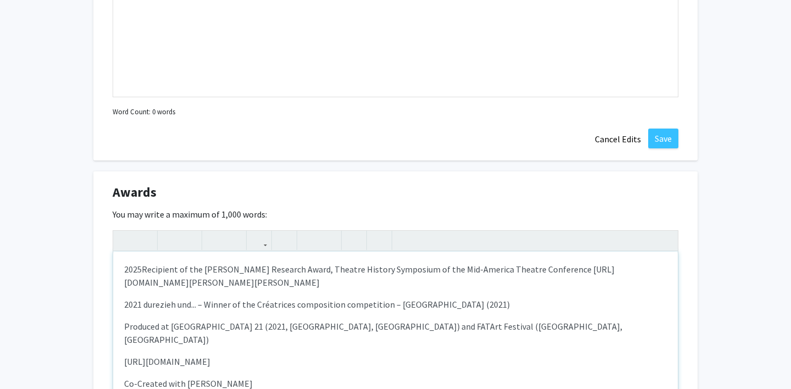
click at [146, 305] on span "2021 durezieh und... – Winner of the Créatrices composition competition – [GEOG…" at bounding box center [317, 304] width 386 height 11
click at [201, 304] on span "2021 "durezieh und... – Winner of the Créatrices composition competition – [GEO…" at bounding box center [319, 304] width 390 height 11
click at [393, 307] on span "2021 "durezieh und...," Winner of the Créatrices composition competition – [GEO…" at bounding box center [318, 304] width 388 height 11
click at [458, 304] on span "2021 "durezieh und...," Winner of the Créatrices composition competition ([GEOG…" at bounding box center [317, 304] width 386 height 11
click at [124, 324] on span "Produced at [GEOGRAPHIC_DATA] 21 (2021, [GEOGRAPHIC_DATA], [GEOGRAPHIC_DATA]) a…" at bounding box center [373, 333] width 498 height 24
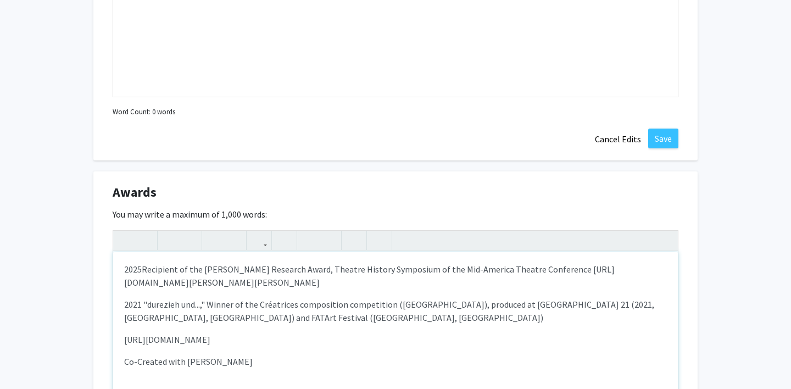
click at [183, 316] on span "roduced at [GEOGRAPHIC_DATA] 21 (2021, [GEOGRAPHIC_DATA], [GEOGRAPHIC_DATA]) an…" at bounding box center [389, 311] width 530 height 24
click at [124, 342] on span "[URL][DOMAIN_NAME]" at bounding box center [167, 339] width 86 height 11
click at [126, 365] on span "Co-Created with [PERSON_NAME]" at bounding box center [188, 361] width 129 height 11
click at [295, 318] on p "2021 "durezieh und...," Winner of the Créatrices composition competition ([GEOG…" at bounding box center [395, 311] width 543 height 26
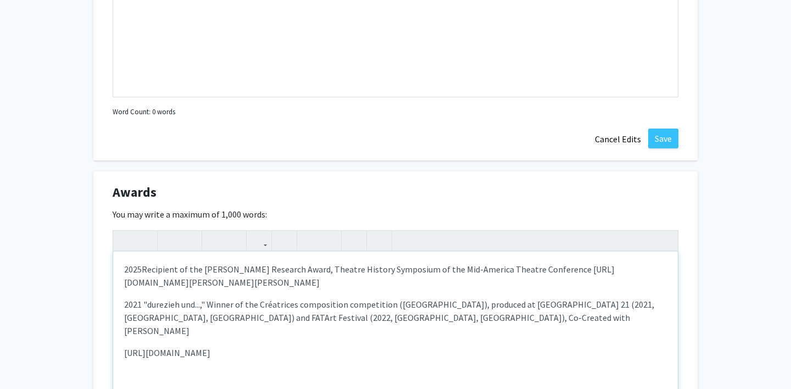
click at [216, 329] on div "2025 Recipient of the [PERSON_NAME] Research Award, Theatre History Symposium o…" at bounding box center [395, 334] width 565 height 165
click at [288, 264] on span "Recipient of the [PERSON_NAME] Research Award, Theatre History Symposium of the…" at bounding box center [369, 276] width 491 height 24
click at [310, 240] on icon "button" at bounding box center [309, 240] width 9 height 18
click at [127, 305] on span "2021 "durezieh und...," Winner of the Créatrices composition competition ([GEOG…" at bounding box center [310, 304] width 372 height 11
click at [307, 241] on icon "button" at bounding box center [309, 240] width 9 height 18
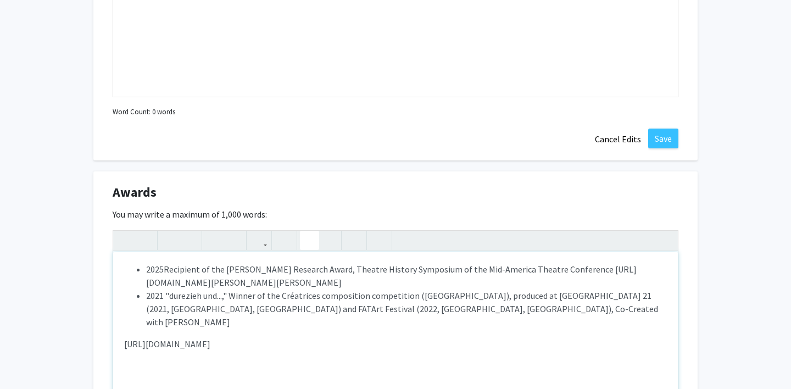
click at [123, 329] on div "2025 Recipient of the [PERSON_NAME] Research Award, Theatre History Symposium o…" at bounding box center [395, 334] width 565 height 165
type textarea "<p><ul><li>2025&nbsp;<span style="font-size: 1rem;">Recipient of the [PERSON_NA…"
click at [262, 243] on icon "button" at bounding box center [258, 240] width 9 height 18
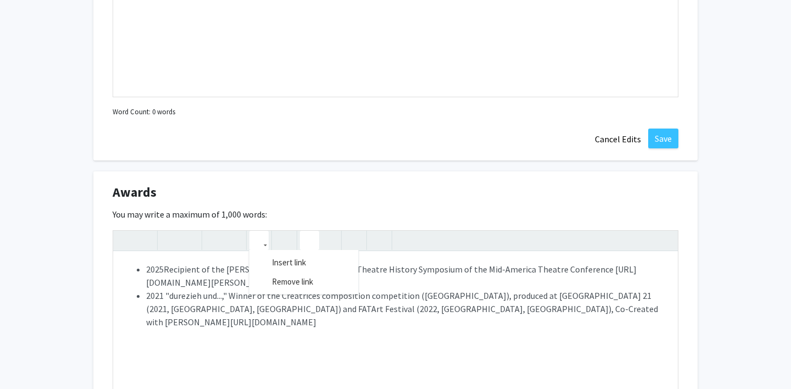
click at [313, 205] on div "Awards Edit Section" at bounding box center [395, 194] width 582 height 25
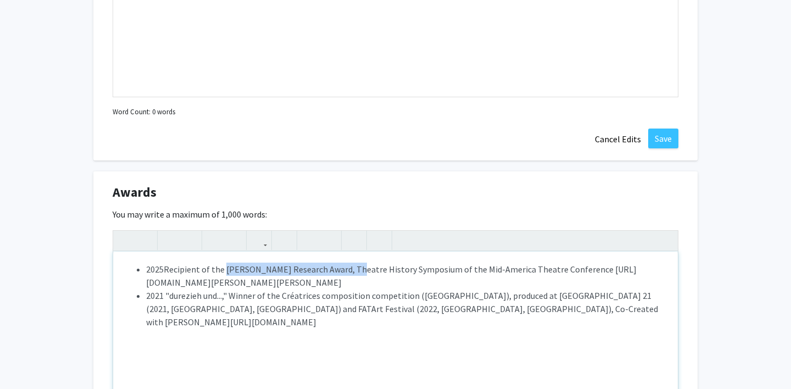
drag, startPoint x: 225, startPoint y: 266, endPoint x: 351, endPoint y: 270, distance: 125.3
click at [351, 270] on span "Recipient of the [PERSON_NAME] Research Award, Theatre History Symposium of the…" at bounding box center [391, 276] width 491 height 24
click at [253, 242] on button "button" at bounding box center [258, 240] width 19 height 19
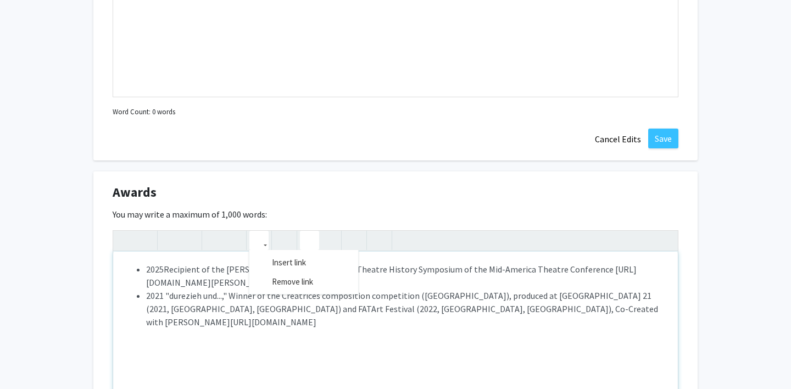
click at [226, 283] on span "Recipient of the [PERSON_NAME] Research Award, Theatre History Symposium of the…" at bounding box center [391, 276] width 491 height 24
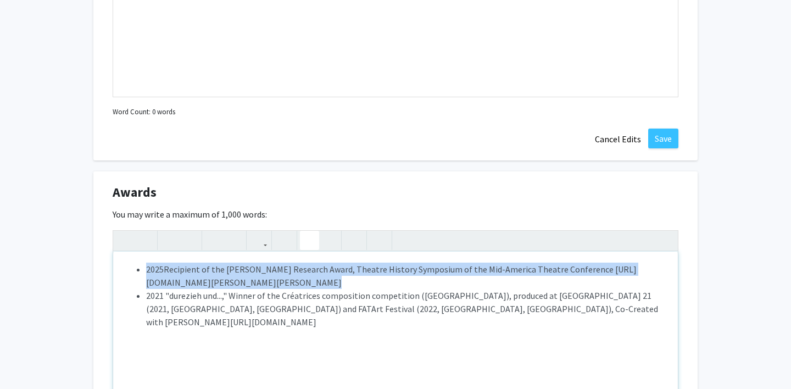
click at [226, 283] on span "Recipient of the [PERSON_NAME] Research Award, Theatre History Symposium of the…" at bounding box center [391, 276] width 491 height 24
drag, startPoint x: 147, startPoint y: 281, endPoint x: 432, endPoint y: 279, distance: 285.1
click at [432, 279] on span "Recipient of the [PERSON_NAME] Research Award, Theatre History Symposium of the…" at bounding box center [391, 276] width 491 height 24
copy span "[URL][DOMAIN_NAME][PERSON_NAME][PERSON_NAME]"
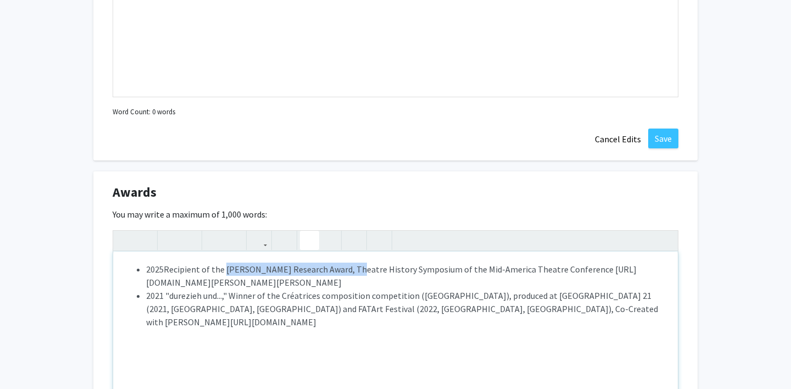
drag, startPoint x: 226, startPoint y: 268, endPoint x: 351, endPoint y: 267, distance: 124.7
click at [351, 267] on span "Recipient of the [PERSON_NAME] Research Award, Theatre History Symposium of the…" at bounding box center [391, 276] width 491 height 24
click at [259, 241] on icon "button" at bounding box center [258, 240] width 9 height 18
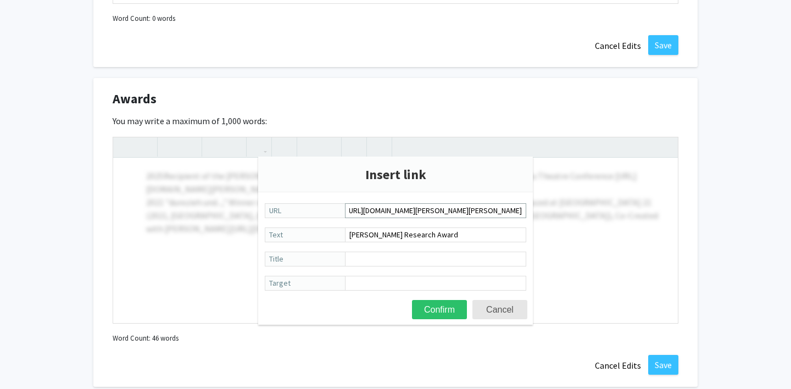
scroll to position [1211, 0]
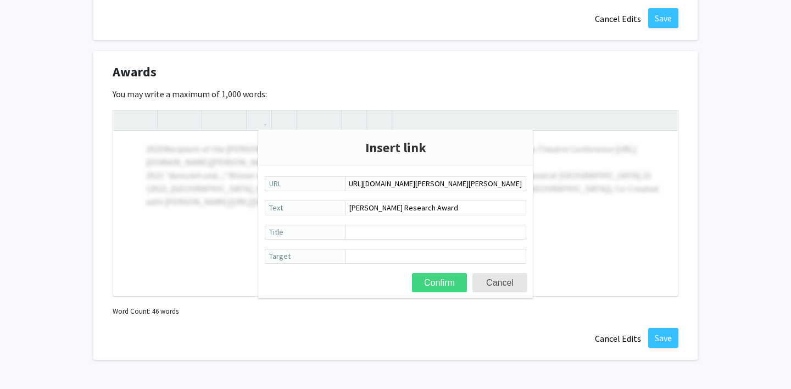
type input "[URL][DOMAIN_NAME][PERSON_NAME][PERSON_NAME]"
click at [440, 281] on button "Confirm" at bounding box center [439, 282] width 55 height 19
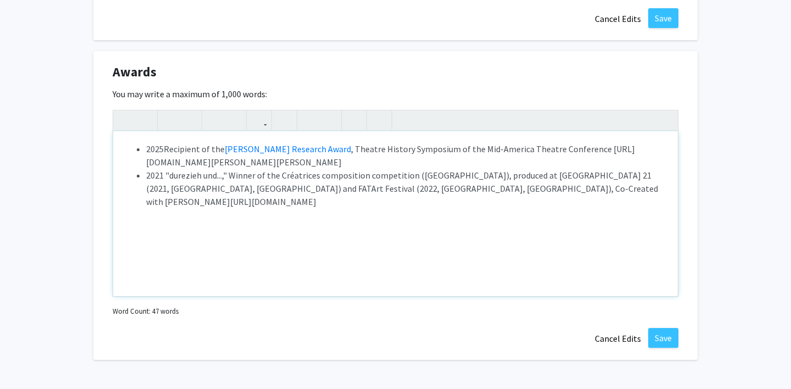
click at [365, 162] on span "Recipient of the [PERSON_NAME] Research Award , Theatre History Symposium of th…" at bounding box center [390, 155] width 489 height 24
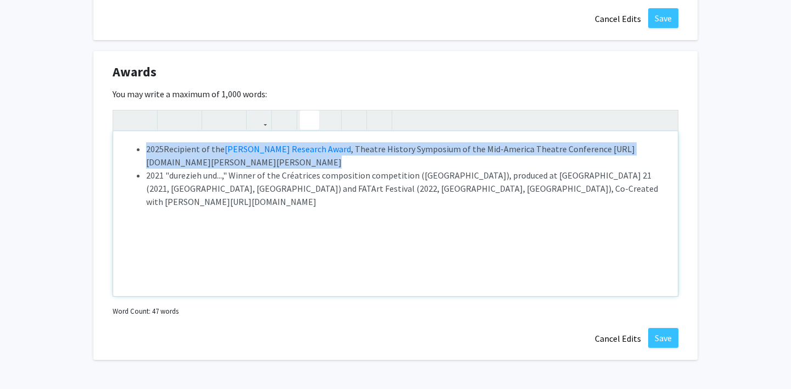
click at [365, 162] on span "Recipient of the [PERSON_NAME] Research Award , Theatre History Symposium of th…" at bounding box center [390, 155] width 489 height 24
drag, startPoint x: 432, startPoint y: 168, endPoint x: 148, endPoint y: 165, distance: 284.1
click at [148, 165] on li "2025 Recipient of the [PERSON_NAME] Research Award , Theatre History Symposium …" at bounding box center [406, 155] width 521 height 26
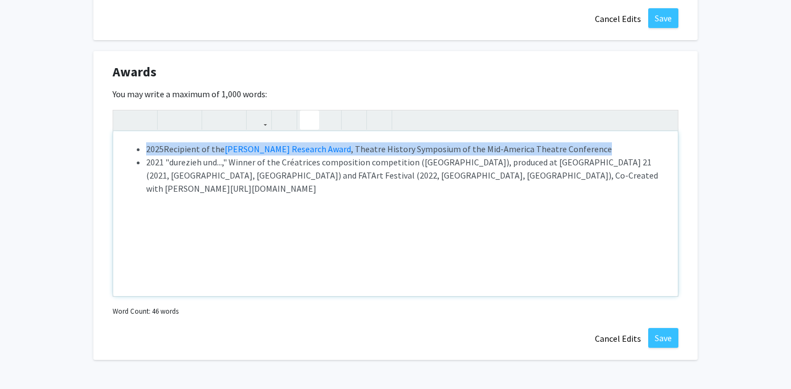
drag, startPoint x: 397, startPoint y: 175, endPoint x: 503, endPoint y: 174, distance: 105.5
click at [503, 174] on li "2021 "durezieh und...," Winner of the Créatrices composition competition ([GEOG…" at bounding box center [406, 175] width 521 height 40
type textarea "<p><ul><li>2025&nbsp;<span style="font-size: 1rem;">Recipient of the <a href="[…"
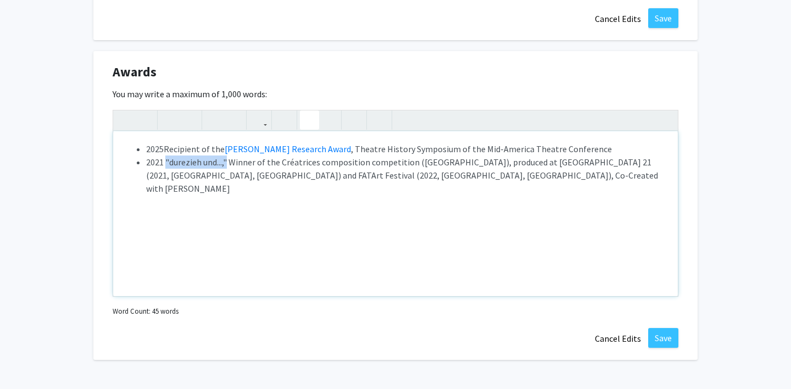
drag, startPoint x: 166, startPoint y: 162, endPoint x: 228, endPoint y: 159, distance: 61.6
click at [228, 159] on span "2021 "durezieh und...," Winner of the Créatrices composition competition ([GEOG…" at bounding box center [332, 162] width 372 height 11
click at [254, 111] on use "button" at bounding box center [254, 111] width 0 height 0
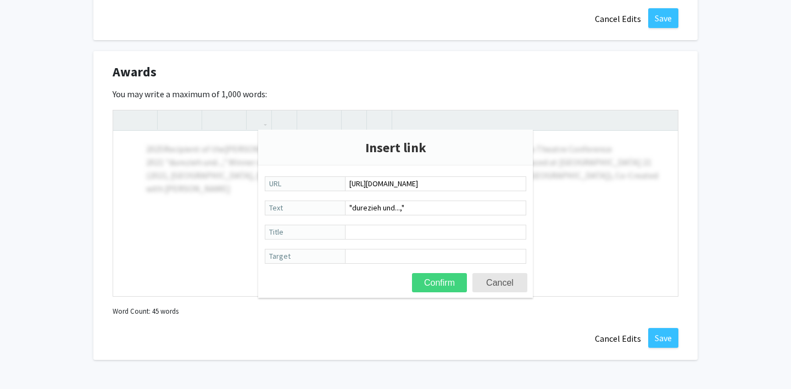
type input "[URL][DOMAIN_NAME]"
click at [450, 288] on button "Confirm" at bounding box center [439, 282] width 55 height 19
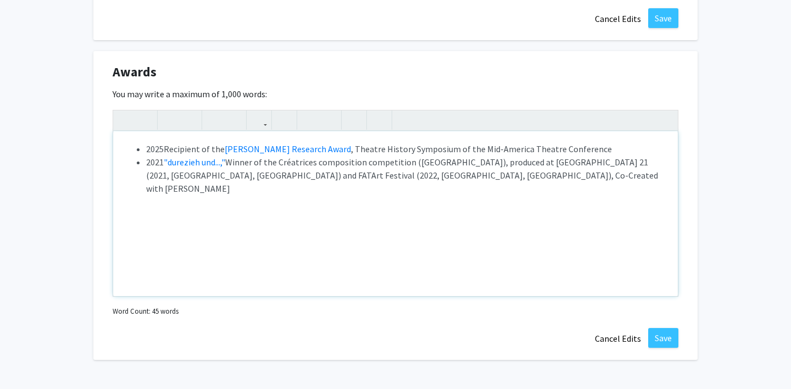
click at [304, 220] on div "2025 Recipient of the [PERSON_NAME] Research Award , Theatre History Symposium …" at bounding box center [395, 213] width 565 height 165
click at [465, 164] on span "2021 "durezieh und...," Winner of the Créatrices composition competition ([GEOG…" at bounding box center [330, 162] width 369 height 11
drag, startPoint x: 164, startPoint y: 162, endPoint x: 229, endPoint y: 163, distance: 64.8
click at [229, 163] on span "2021 "durezieh und...," Winner of the Créatrices composition competition ([GEOG…" at bounding box center [336, 162] width 380 height 11
click at [411, 163] on span "2021 Winner of the Créatrices composition competition ([GEOGRAPHIC_DATA]) for p" at bounding box center [305, 162] width 318 height 11
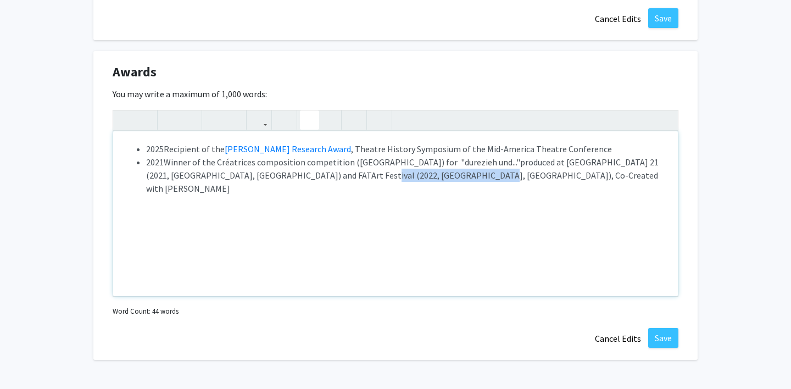
drag, startPoint x: 308, startPoint y: 178, endPoint x: 411, endPoint y: 173, distance: 103.4
click at [411, 173] on span "roduced at [GEOGRAPHIC_DATA] 21 (2021, [GEOGRAPHIC_DATA], [GEOGRAPHIC_DATA]) an…" at bounding box center [402, 175] width 513 height 37
click at [477, 163] on span "2021 Winner of the Créatrices composition competition ([GEOGRAPHIC_DATA]) for "…" at bounding box center [335, 162] width 379 height 11
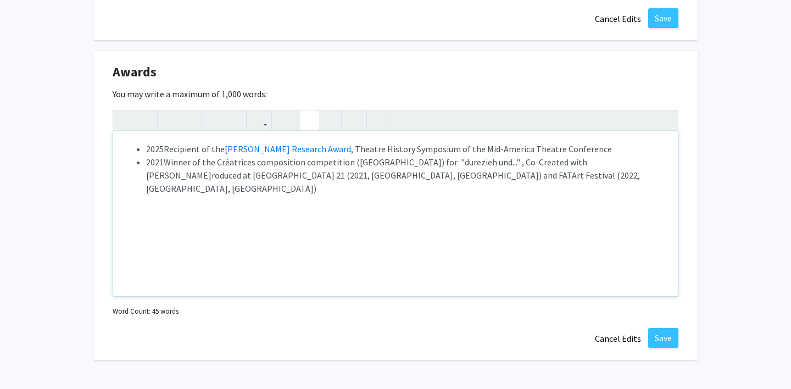
click at [476, 163] on span "2021 Winner of the Créatrices composition competition ([GEOGRAPHIC_DATA]) for "…" at bounding box center [366, 169] width 441 height 24
click at [574, 164] on span "2021 Winner of the Créatrices composition competition ([GEOGRAPHIC_DATA]) for "…" at bounding box center [365, 169] width 438 height 24
click at [496, 163] on span "2021 Winner of the Créatrices composition competition ([GEOGRAPHIC_DATA]) for "…" at bounding box center [400, 169] width 508 height 24
click at [479, 161] on span "2021 Winner of the Créatrices composition competition ([GEOGRAPHIC_DATA]) for "…" at bounding box center [399, 169] width 507 height 24
type textarea "<p><ul><li>2025&nbsp;<span style="font-size: 1rem;">Recipient of the <a href="[…"
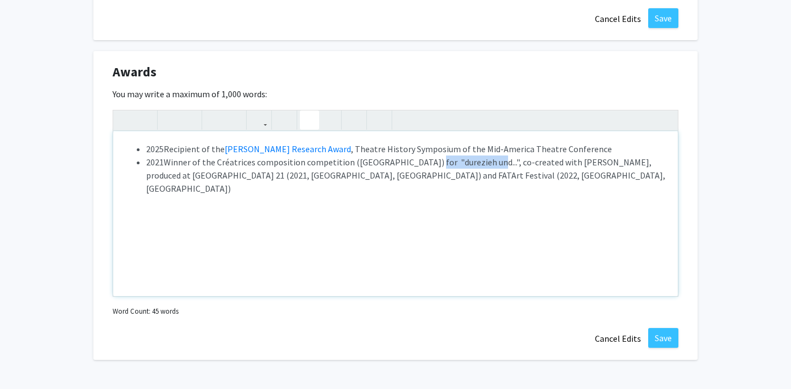
drag, startPoint x: 414, startPoint y: 160, endPoint x: 472, endPoint y: 163, distance: 58.8
click at [472, 163] on span "2021 Winner of the Créatrices composition competition ([GEOGRAPHIC_DATA]) for "…" at bounding box center [398, 169] width 505 height 24
click at [254, 111] on use "button" at bounding box center [254, 111] width 0 height 0
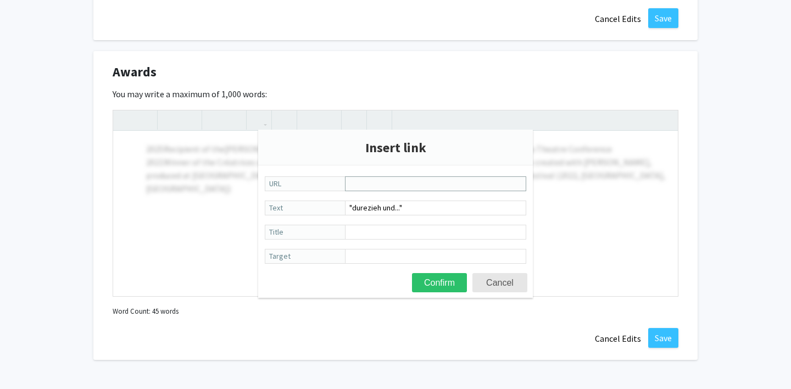
paste input "[URL][DOMAIN_NAME]"
type input "[URL][DOMAIN_NAME]"
click at [457, 285] on button "Confirm" at bounding box center [439, 282] width 55 height 19
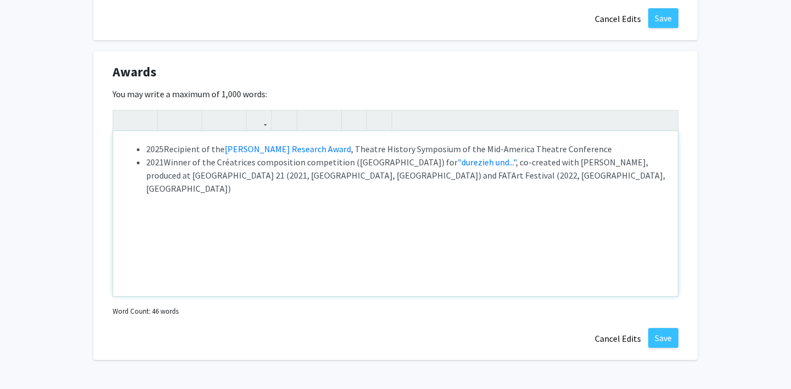
click at [482, 251] on div "2025 Recipient of the [PERSON_NAME] Research Award , Theatre History Symposium …" at bounding box center [395, 213] width 565 height 165
click at [469, 183] on div "2025 Recipient of the [PERSON_NAME] Research Award , Theatre History Symposium …" at bounding box center [395, 213] width 565 height 165
click at [466, 172] on li "2021 Winner of the Créatrices composition competition ([GEOGRAPHIC_DATA]) for "…" at bounding box center [406, 175] width 521 height 40
type textarea "<p><ul><li>2025&nbsp;<span style="font-size: 1rem;">Recipient of the <a href="[…"
click at [664, 337] on button "Save" at bounding box center [663, 338] width 30 height 20
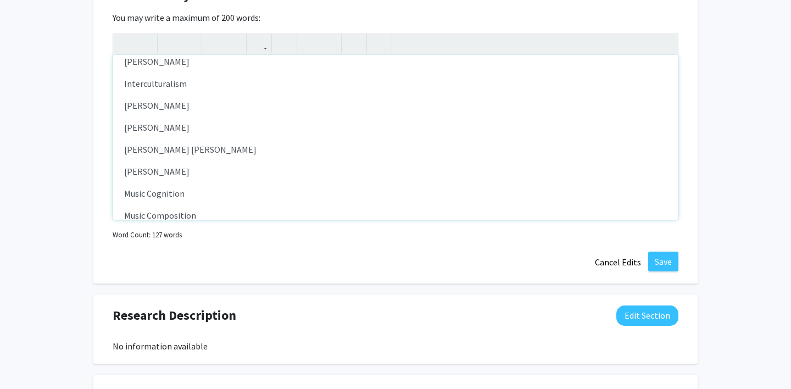
scroll to position [536, 0]
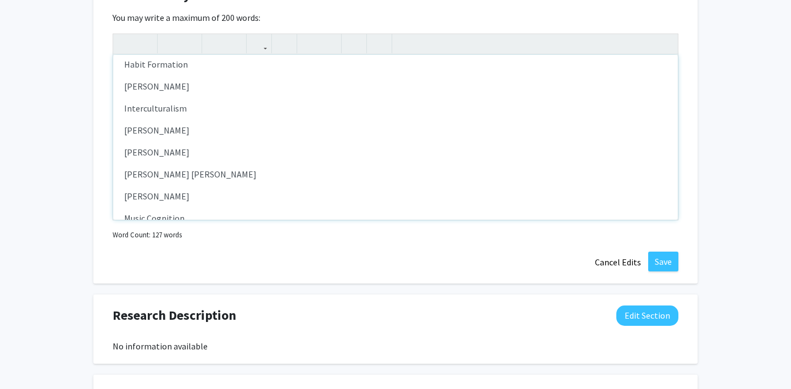
click at [199, 152] on p "[PERSON_NAME]" at bounding box center [395, 152] width 543 height 13
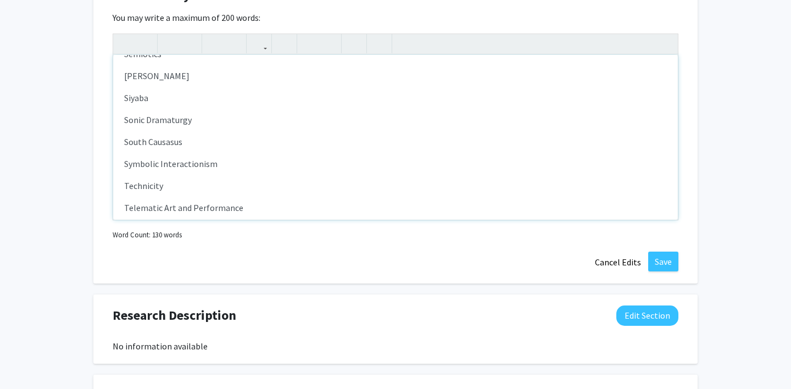
scroll to position [1047, 0]
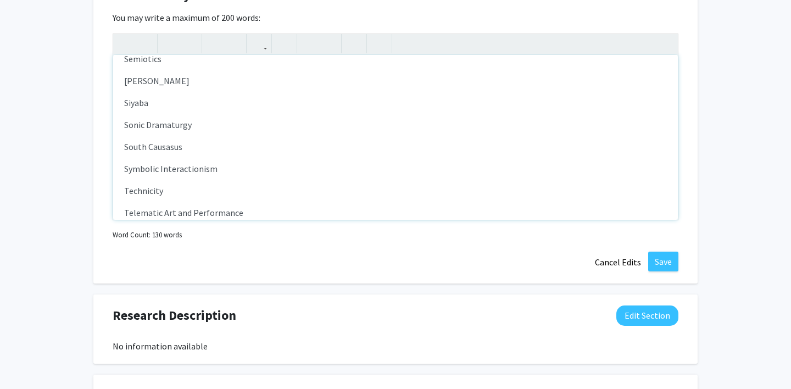
click at [165, 106] on p "Siyaba" at bounding box center [395, 102] width 543 height 13
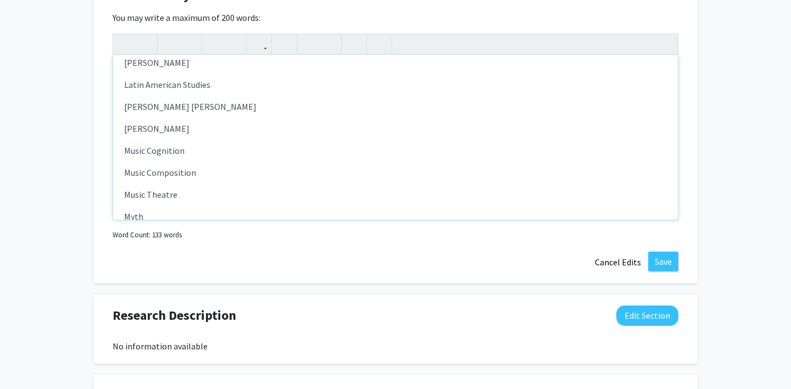
scroll to position [624, 0]
click at [248, 110] on p "[PERSON_NAME] [PERSON_NAME]" at bounding box center [395, 108] width 543 height 13
click at [238, 192] on p "Theatre of the Oppressed" at bounding box center [395, 193] width 543 height 13
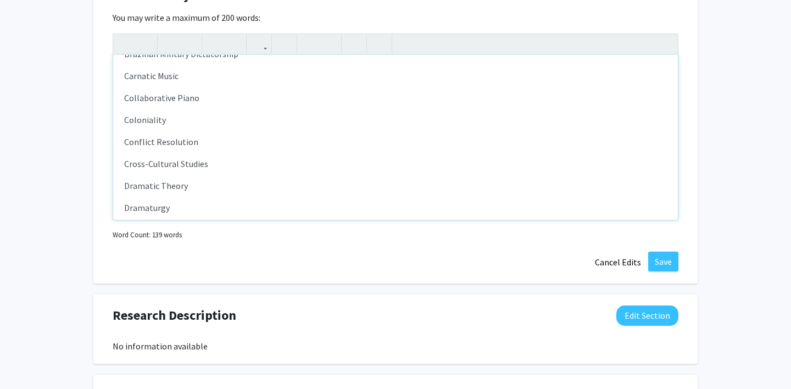
scroll to position [230, 0]
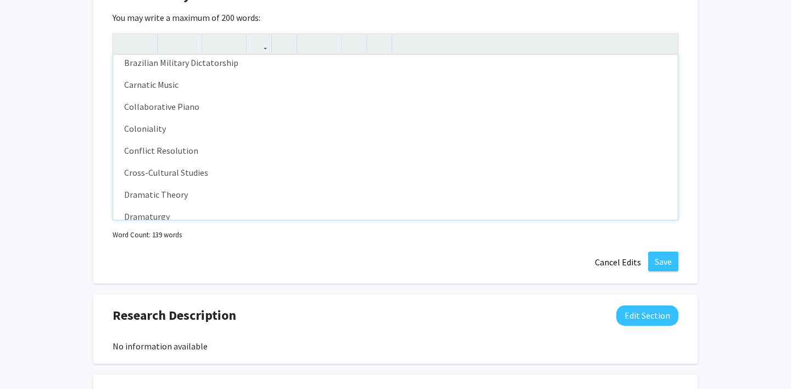
click at [208, 169] on p "Cross-Cultural Studies" at bounding box center [395, 172] width 543 height 13
click at [207, 153] on p "Conflict Resolution" at bounding box center [395, 150] width 543 height 13
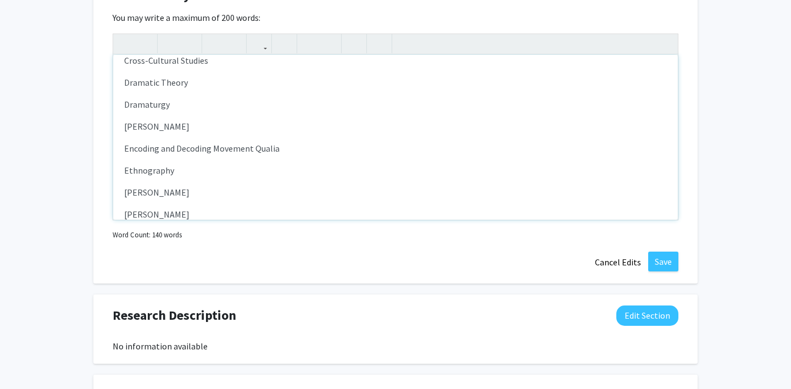
scroll to position [364, 0]
click at [183, 174] on p "Ethnography" at bounding box center [395, 169] width 543 height 13
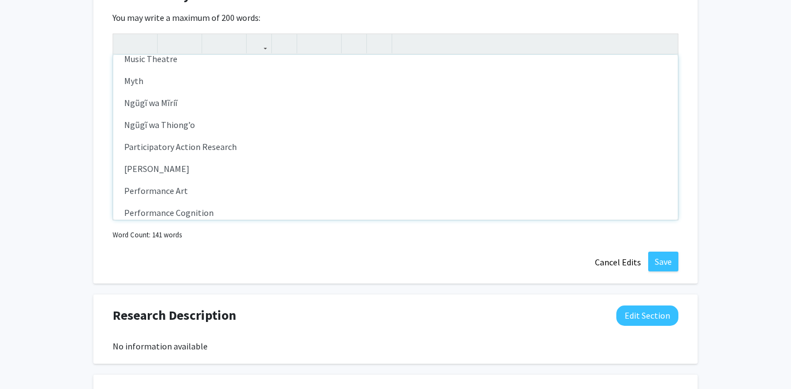
scroll to position [831, 0]
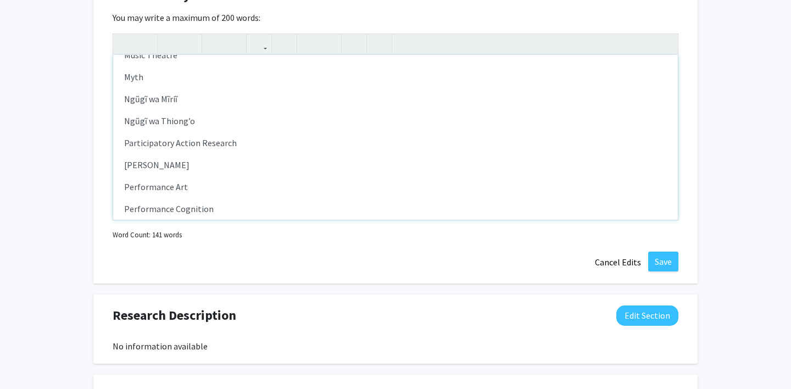
click at [244, 145] on p "Participatory Action Research" at bounding box center [395, 142] width 543 height 13
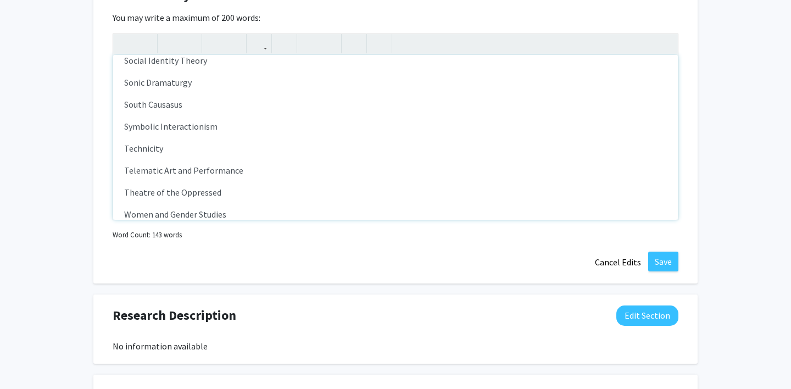
scroll to position [1220, 0]
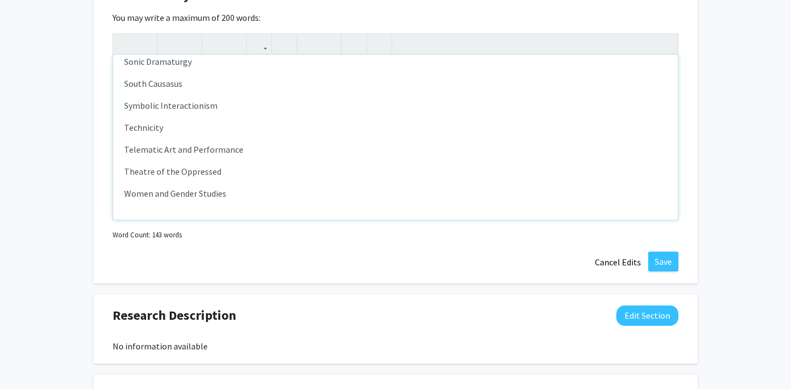
click at [231, 104] on p "Symbolic Interactionism" at bounding box center [395, 105] width 543 height 13
click at [243, 154] on p "Telematic Art and Performance" at bounding box center [395, 149] width 543 height 13
click at [126, 174] on p "History, Theory, and Criticism" at bounding box center [395, 171] width 543 height 13
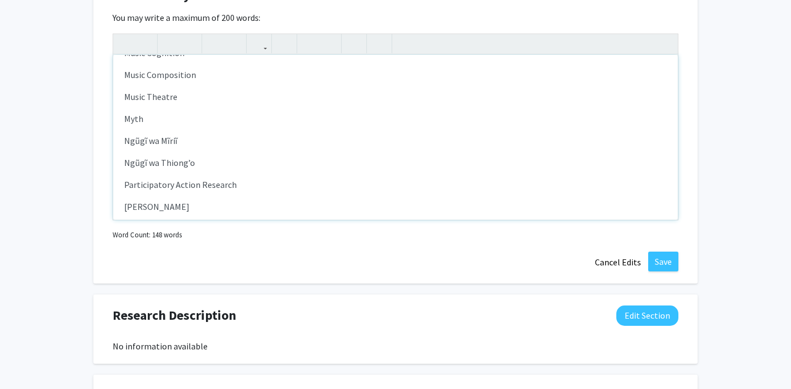
scroll to position [784, 0]
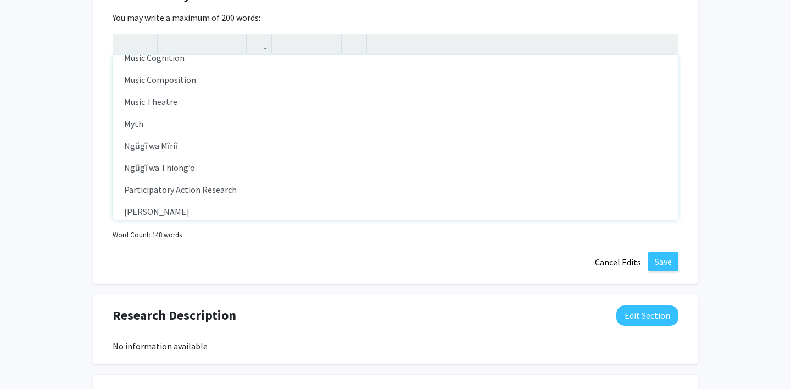
click at [173, 120] on p "Myth" at bounding box center [395, 123] width 543 height 13
click at [194, 102] on p "Music Theatre" at bounding box center [395, 101] width 543 height 13
click at [212, 80] on p "Music Composition" at bounding box center [395, 79] width 543 height 13
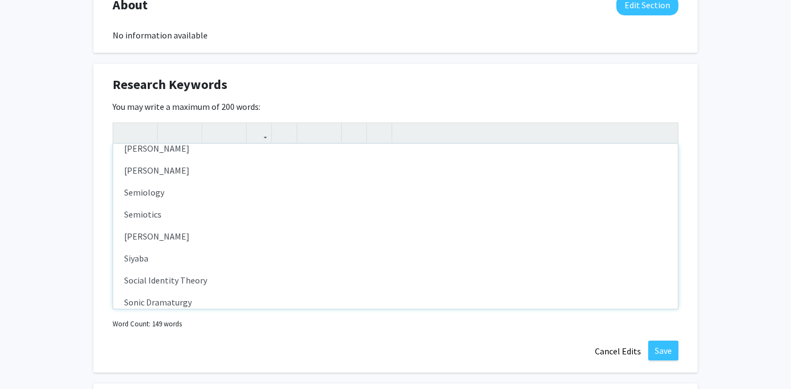
scroll to position [1086, 0]
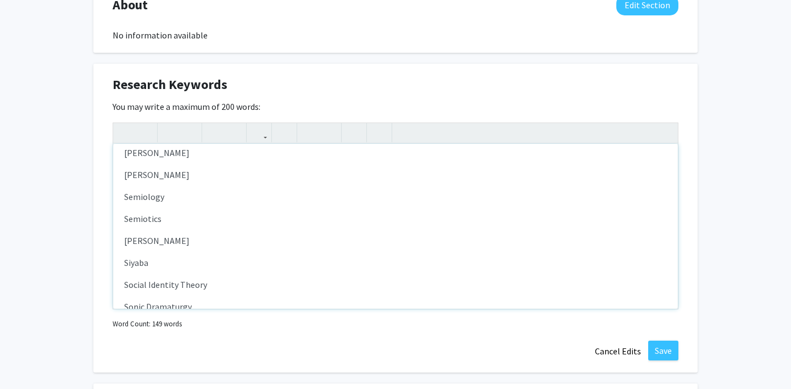
click at [218, 170] on p "[PERSON_NAME]" at bounding box center [395, 174] width 543 height 13
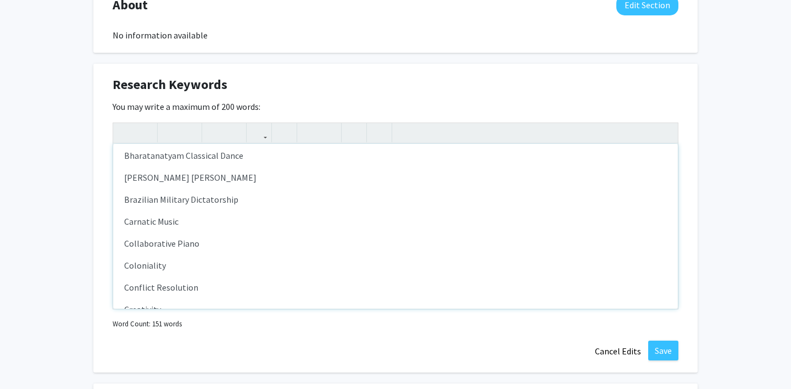
scroll to position [181, 0]
click at [196, 221] on p "Carnatic Music" at bounding box center [395, 222] width 543 height 13
type textarea "<l>Ipsumd Sitametcon</a><e>Seddoeiu Tempori</u><l>Etdolorema</a><e>Adminimv Qui…"
click at [664, 348] on button "Save" at bounding box center [663, 351] width 30 height 20
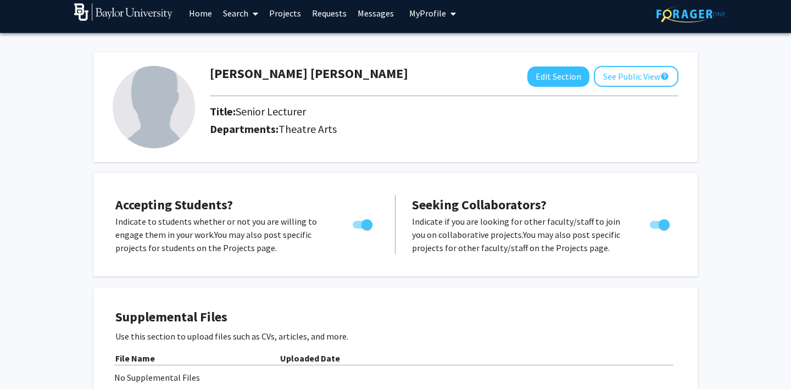
scroll to position [0, 0]
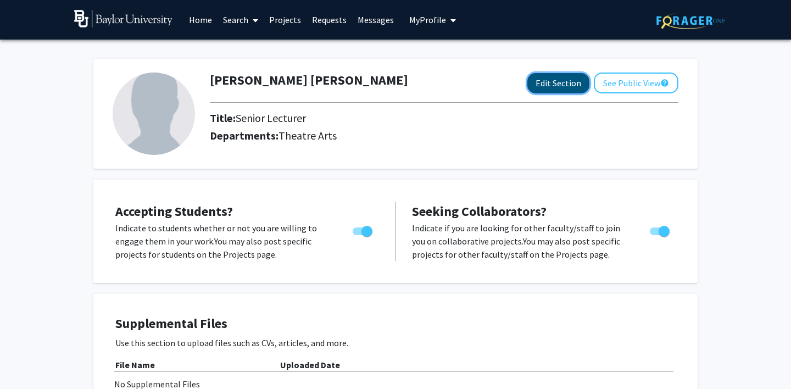
click at [562, 76] on button "Edit Section" at bounding box center [558, 83] width 62 height 20
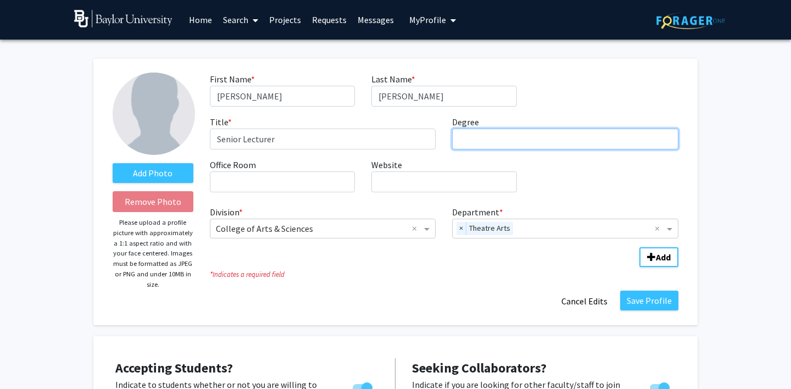
click at [486, 137] on input "Degree required" at bounding box center [565, 139] width 226 height 21
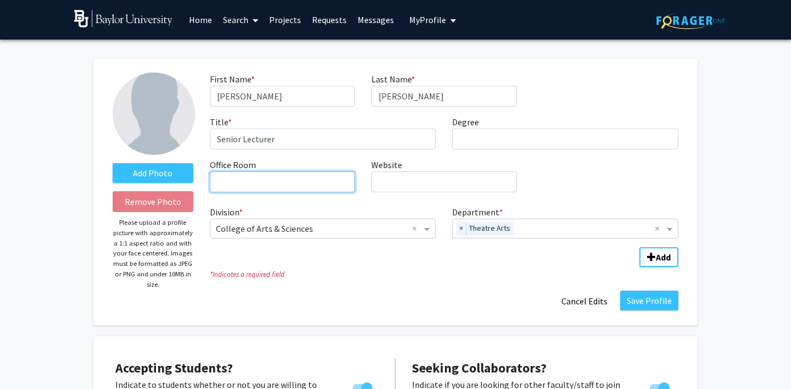
click at [319, 176] on input "Office Room required" at bounding box center [282, 181] width 145 height 21
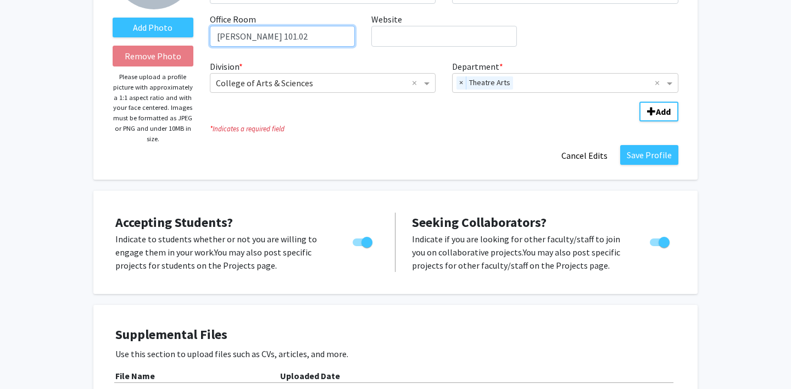
scroll to position [148, 0]
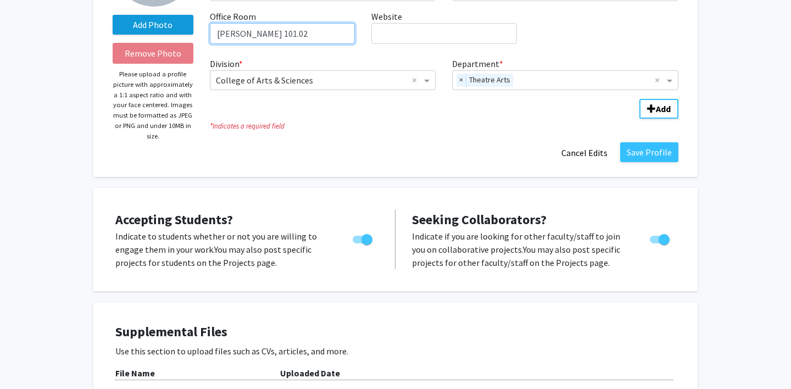
type input "[PERSON_NAME] 101.02"
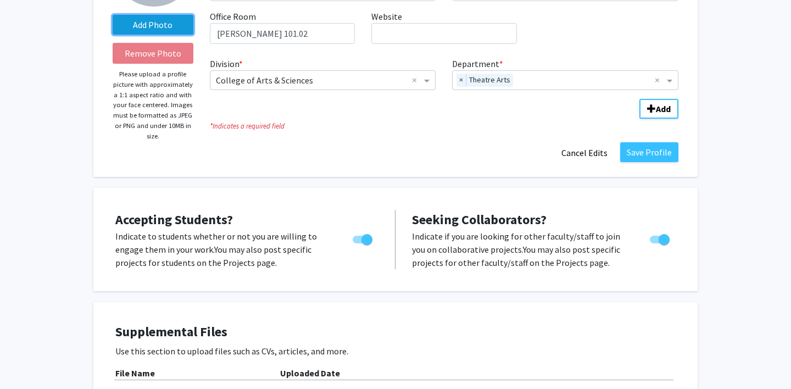
click at [180, 28] on label "Add Photo" at bounding box center [153, 25] width 81 height 20
click at [0, 0] on input "Add Photo" at bounding box center [0, 0] width 0 height 0
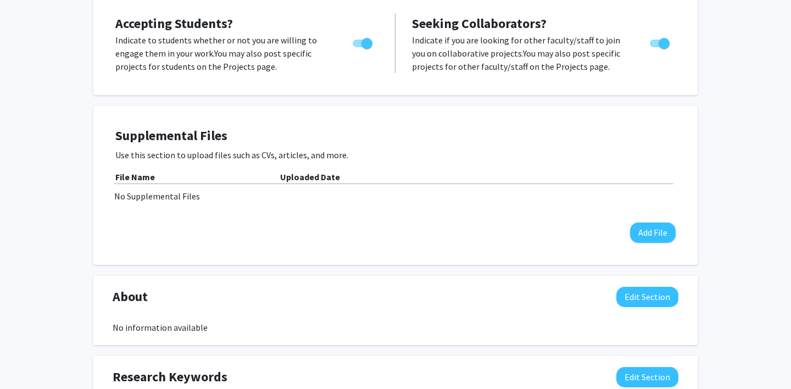
scroll to position [338, 0]
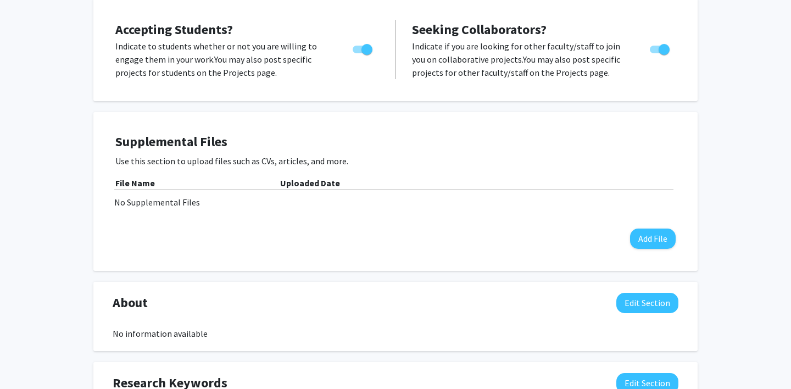
drag, startPoint x: 152, startPoint y: 114, endPoint x: 105, endPoint y: 2, distance: 121.4
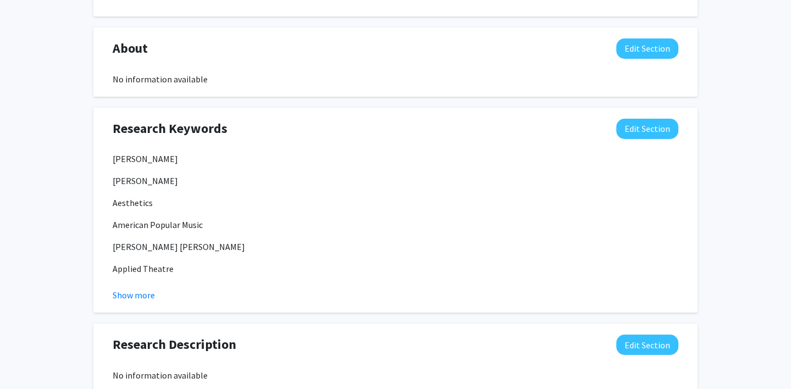
scroll to position [591, 0]
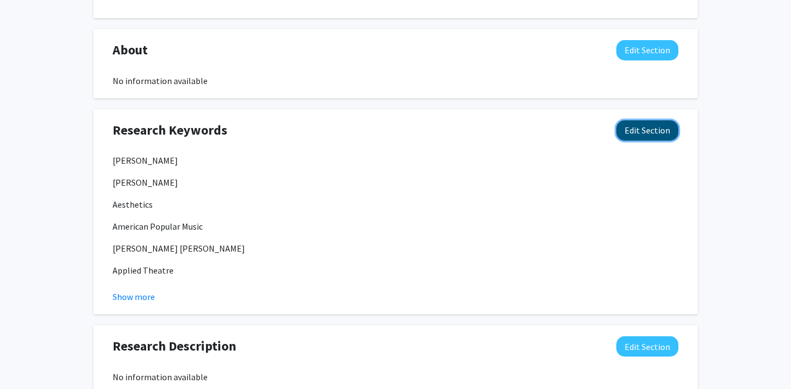
click at [674, 130] on button "Edit Section" at bounding box center [647, 130] width 62 height 20
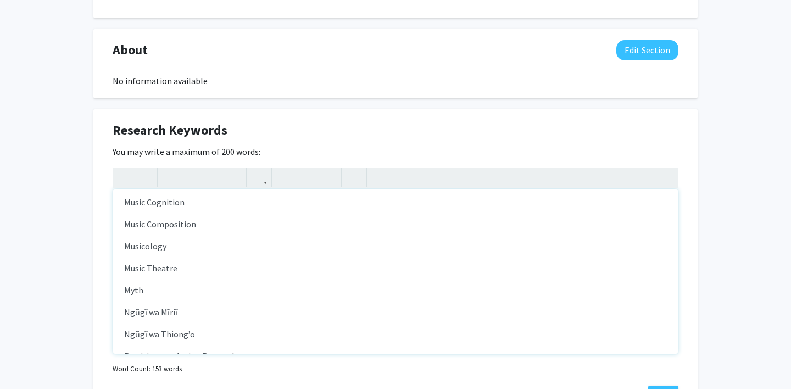
scroll to position [1308, 0]
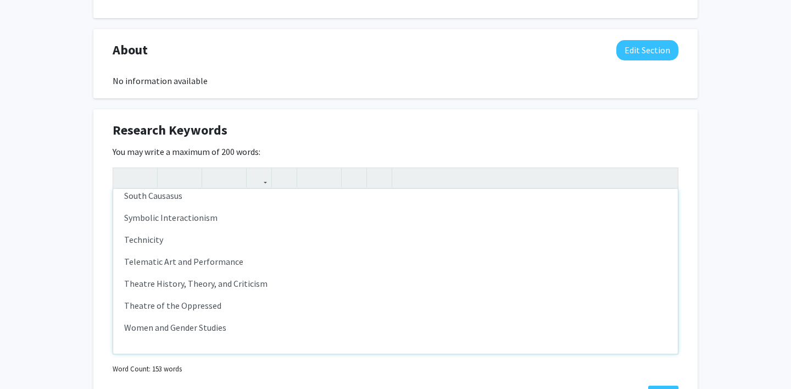
click at [292, 322] on p "Women and Gender Studies" at bounding box center [395, 327] width 543 height 13
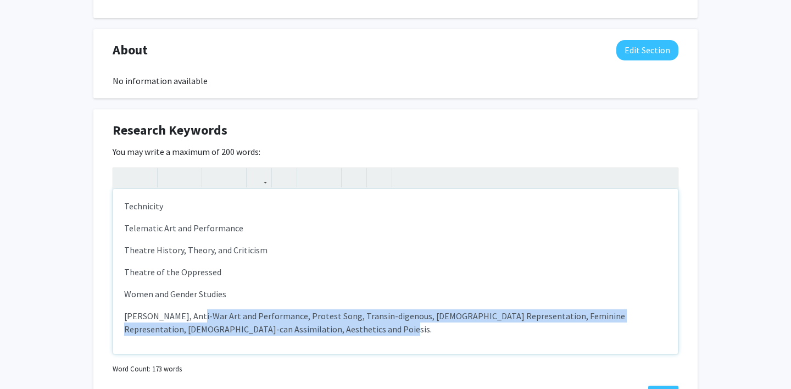
scroll to position [1343, 0]
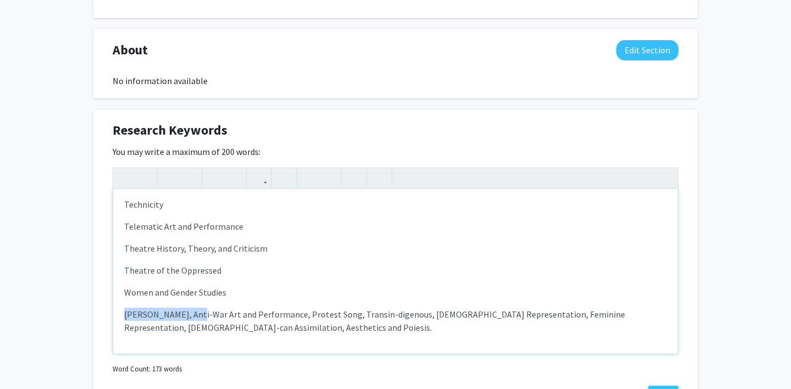
drag, startPoint x: 191, startPoint y: 350, endPoint x: 124, endPoint y: 318, distance: 73.7
click at [124, 318] on p "[PERSON_NAME], Anti-War Art and Performance, Protest Song, Transin-digenous, [D…" at bounding box center [395, 321] width 543 height 26
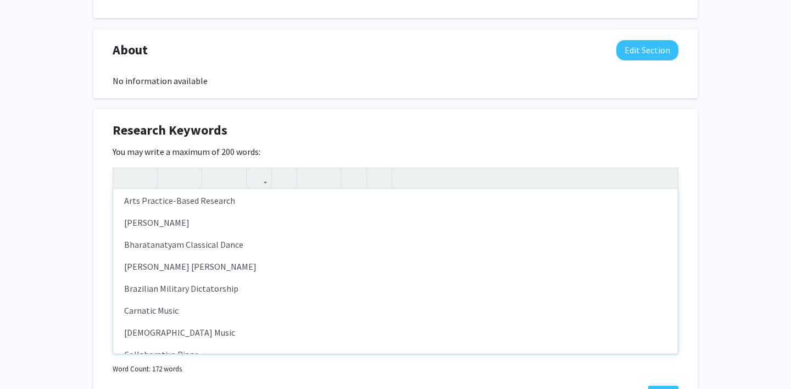
scroll to position [142, 0]
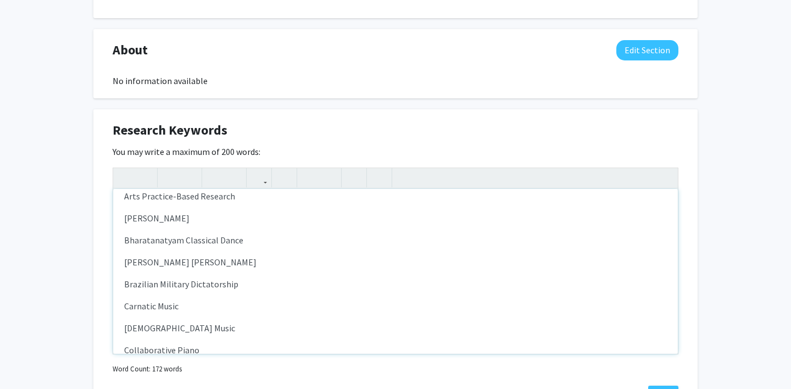
click at [240, 265] on p "[PERSON_NAME] [PERSON_NAME]" at bounding box center [395, 261] width 543 height 13
click at [238, 280] on p "Brazilian Military Dictatorship" at bounding box center [395, 283] width 543 height 13
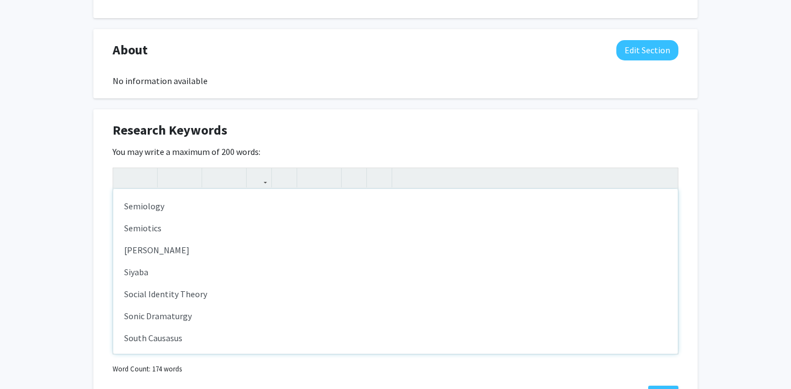
scroll to position [1365, 0]
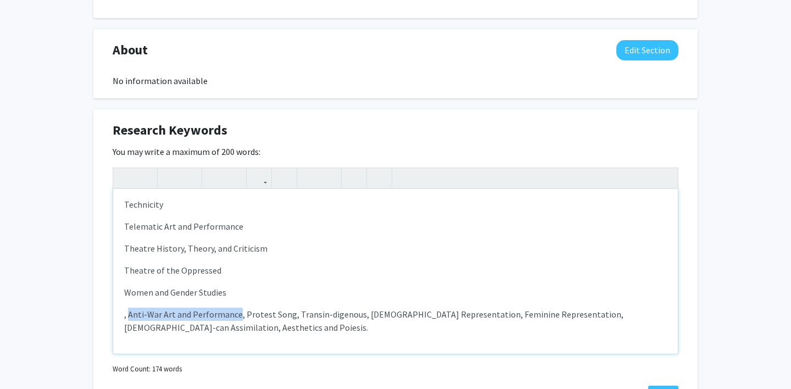
drag, startPoint x: 128, startPoint y: 315, endPoint x: 235, endPoint y: 315, distance: 107.1
click at [235, 315] on p ", Anti-War Art and Performance, Protest Song, Transin-digenous, [DEMOGRAPHIC_DA…" at bounding box center [395, 321] width 543 height 26
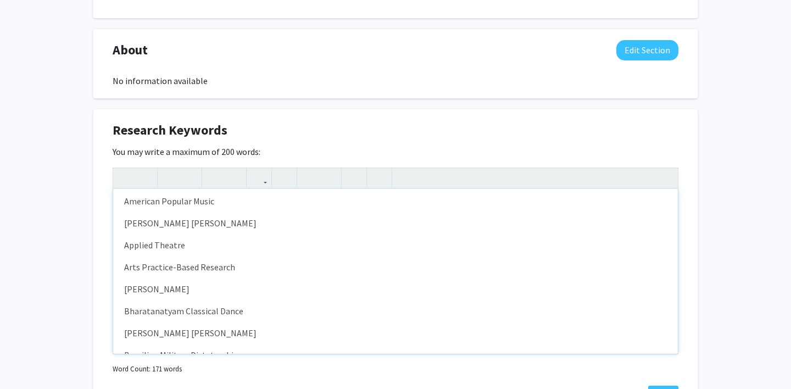
scroll to position [70, 0]
click at [203, 245] on p "Applied Theatre" at bounding box center [395, 246] width 543 height 13
click at [223, 199] on p "American Popular Music" at bounding box center [395, 202] width 543 height 13
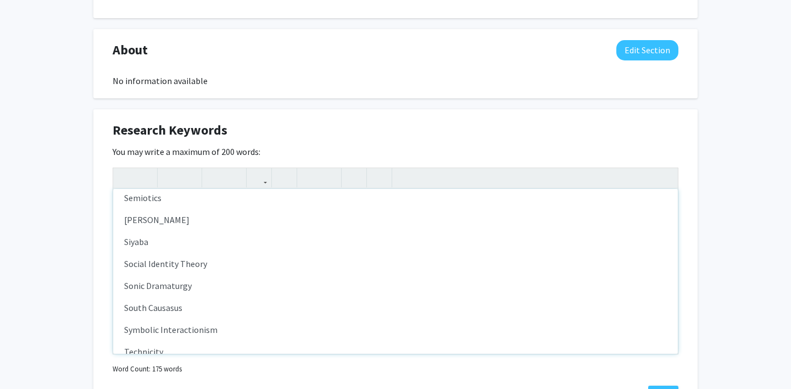
scroll to position [1373, 0]
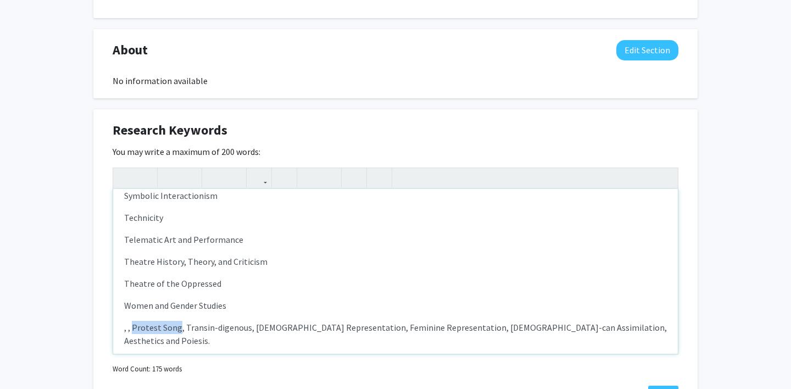
drag, startPoint x: 178, startPoint y: 329, endPoint x: 133, endPoint y: 329, distance: 45.1
click at [133, 329] on p ", , Protest Song, Transin-digenous, [DEMOGRAPHIC_DATA] Representation, Feminine…" at bounding box center [395, 334] width 543 height 26
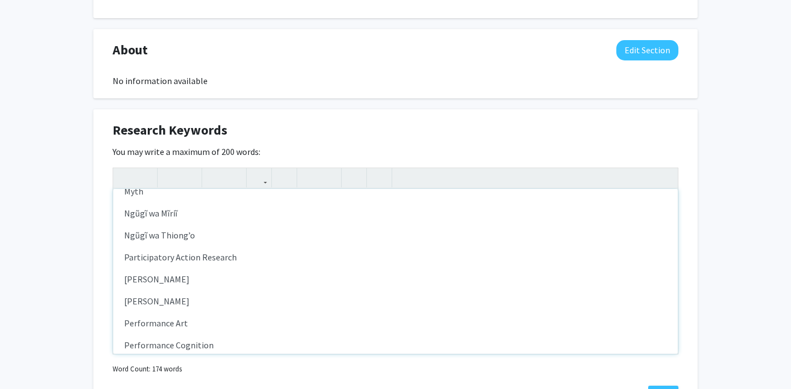
scroll to position [978, 0]
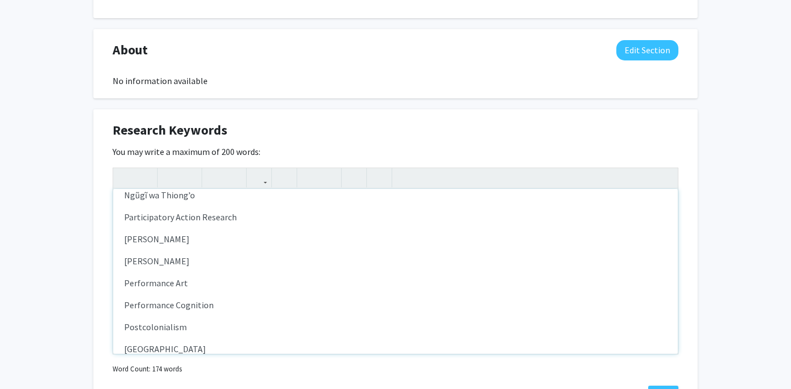
click at [205, 329] on p "Postcolonialism" at bounding box center [395, 326] width 543 height 13
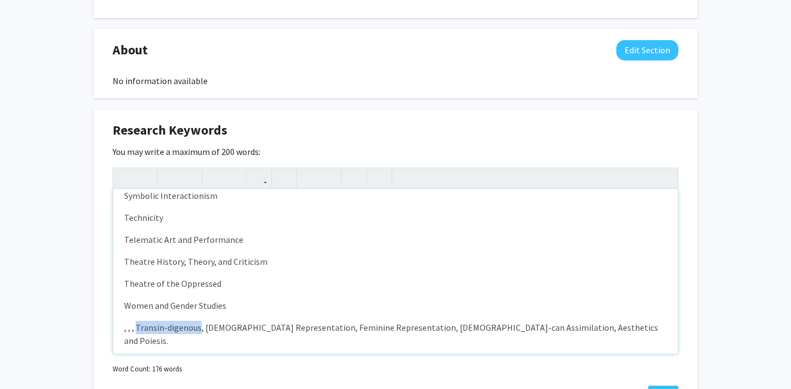
drag, startPoint x: 138, startPoint y: 329, endPoint x: 198, endPoint y: 328, distance: 60.4
click at [198, 328] on p ", , , Transin-digenous, [DEMOGRAPHIC_DATA] Representation, Feminine Representat…" at bounding box center [395, 334] width 543 height 26
click at [241, 276] on div "[PERSON_NAME] [PERSON_NAME] Aesthetics American Popular Music Anti-War Art and …" at bounding box center [395, 271] width 565 height 165
click at [230, 281] on p "Theatre of the Oppressed" at bounding box center [395, 283] width 543 height 13
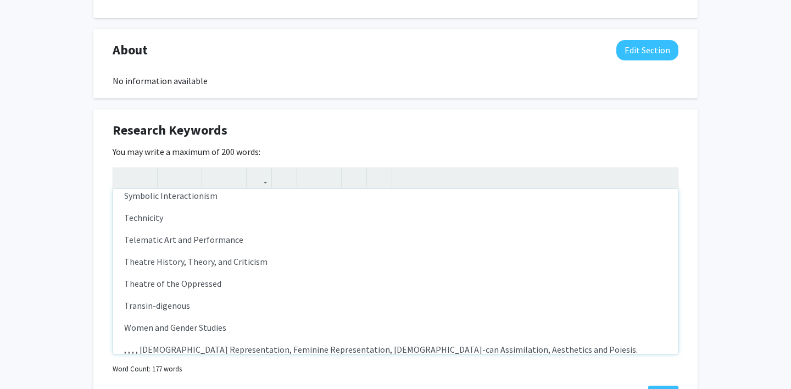
click at [156, 307] on p "Transin-digenous" at bounding box center [395, 305] width 543 height 13
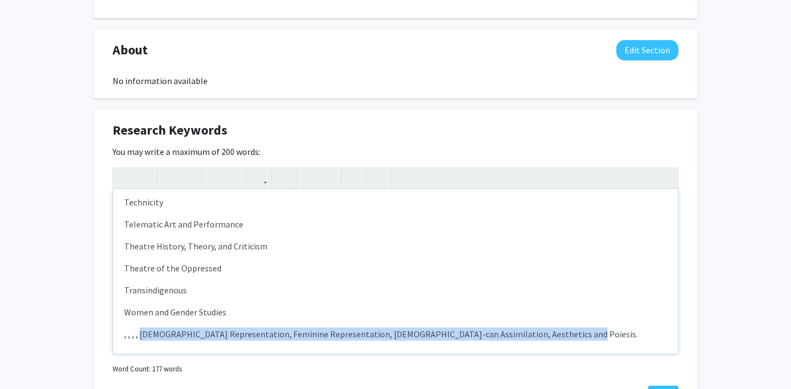
scroll to position [1417, 0]
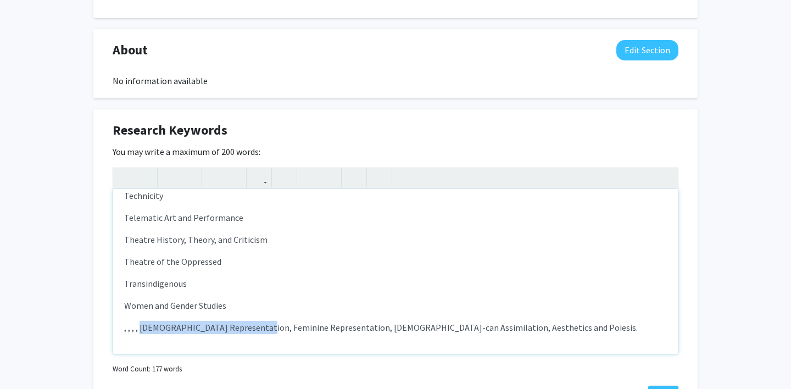
drag, startPoint x: 142, startPoint y: 350, endPoint x: 258, endPoint y: 330, distance: 117.1
click at [258, 330] on p ", , , , [DEMOGRAPHIC_DATA] Representation, Feminine Representation, [DEMOGRAPHI…" at bounding box center [395, 327] width 543 height 13
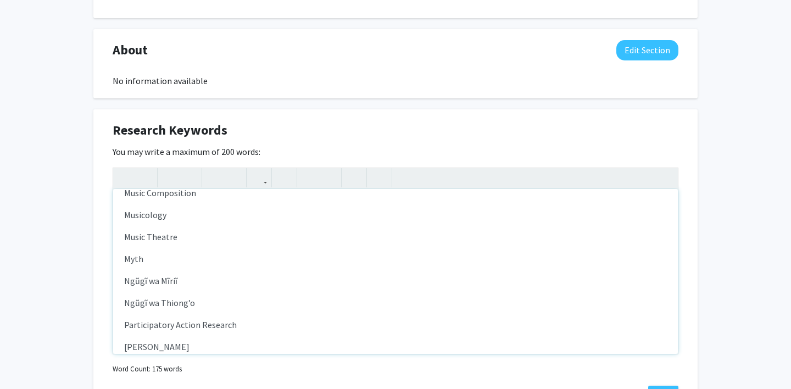
scroll to position [869, 0]
click at [180, 267] on p "Myth" at bounding box center [395, 260] width 543 height 13
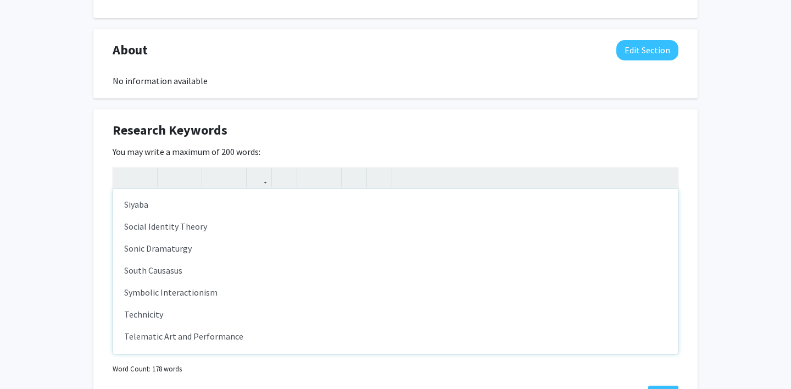
scroll to position [1439, 0]
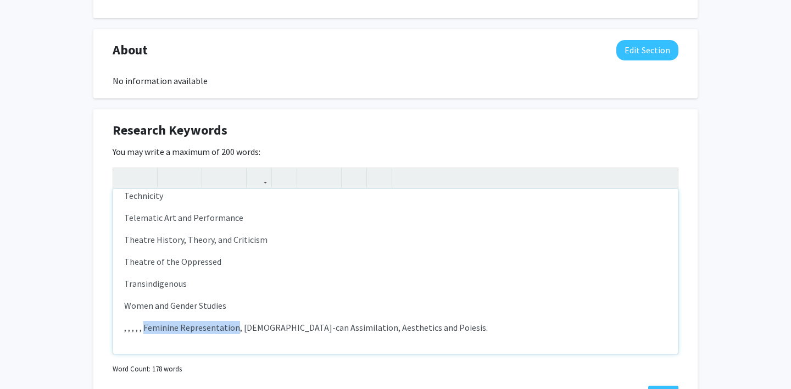
drag, startPoint x: 144, startPoint y: 327, endPoint x: 236, endPoint y: 331, distance: 91.8
click at [236, 331] on p ", , , , , Feminine Representation, [DEMOGRAPHIC_DATA]-can Assimilation, Aesthet…" at bounding box center [395, 327] width 543 height 13
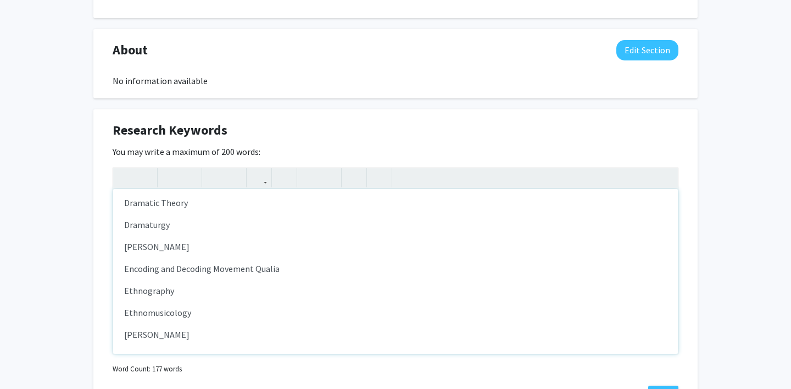
scroll to position [459, 0]
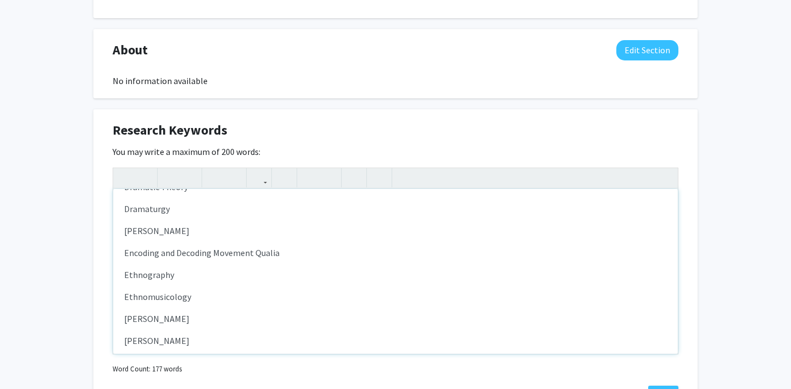
click at [223, 314] on p "[PERSON_NAME]" at bounding box center [395, 318] width 543 height 13
click at [215, 293] on p "Ethnomusicology" at bounding box center [395, 296] width 543 height 13
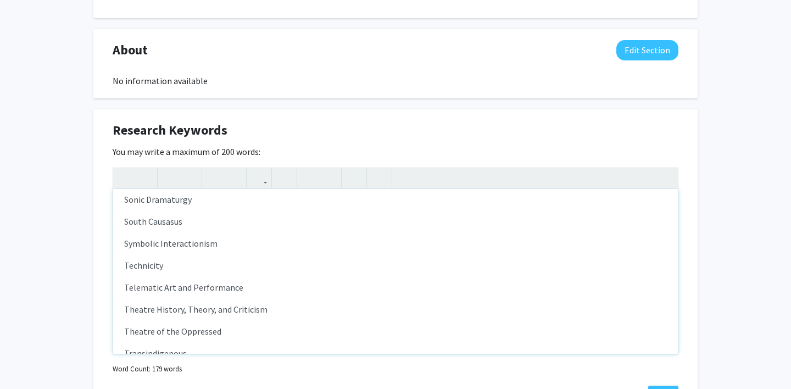
scroll to position [1461, 0]
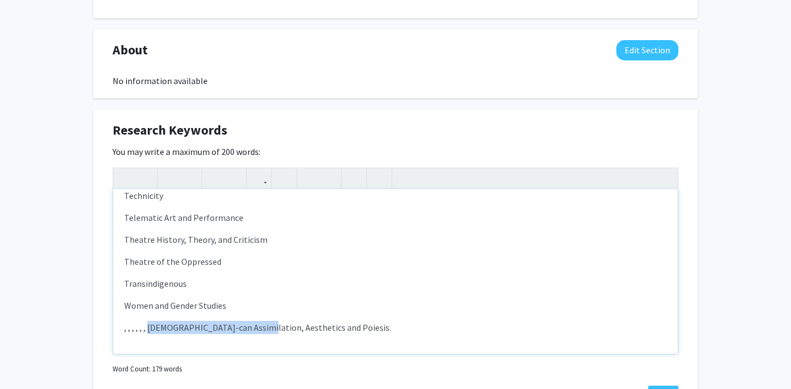
drag, startPoint x: 149, startPoint y: 327, endPoint x: 255, endPoint y: 329, distance: 106.1
click at [255, 329] on p ", , , , , , [DEMOGRAPHIC_DATA]-can Assimilation, Aesthetics and Poiesis." at bounding box center [395, 327] width 543 height 13
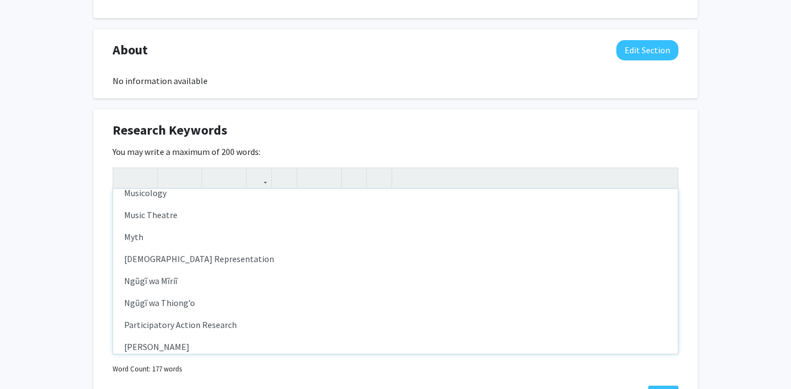
scroll to position [926, 0]
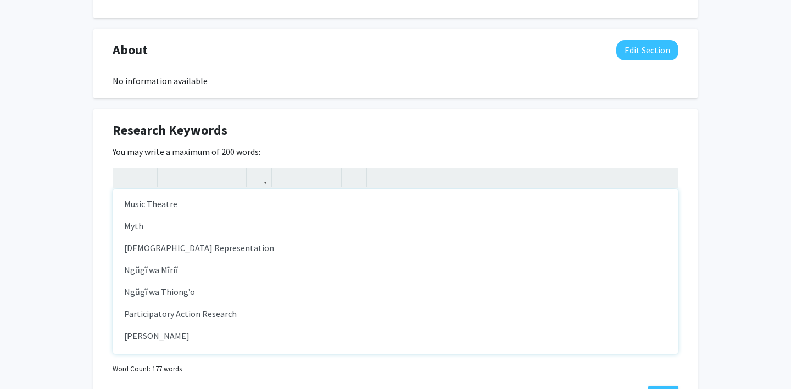
click at [205, 241] on p "[DEMOGRAPHIC_DATA] Representation" at bounding box center [395, 247] width 543 height 13
click at [199, 234] on div "[PERSON_NAME] [PERSON_NAME] Aesthetics American Popular Music Anti-War Art and …" at bounding box center [395, 271] width 565 height 165
click at [165, 219] on p "Myth" at bounding box center [395, 225] width 543 height 13
click at [141, 227] on p "Myth" at bounding box center [395, 225] width 543 height 13
click at [175, 246] on p "[DEMOGRAPHIC_DATA]-can Assimilation" at bounding box center [395, 247] width 543 height 13
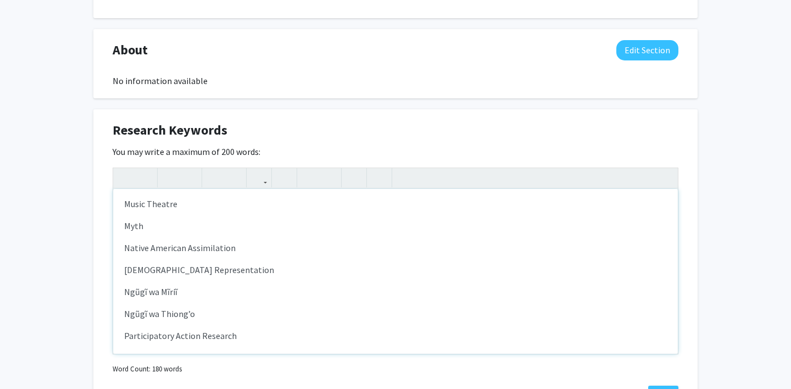
scroll to position [1483, 0]
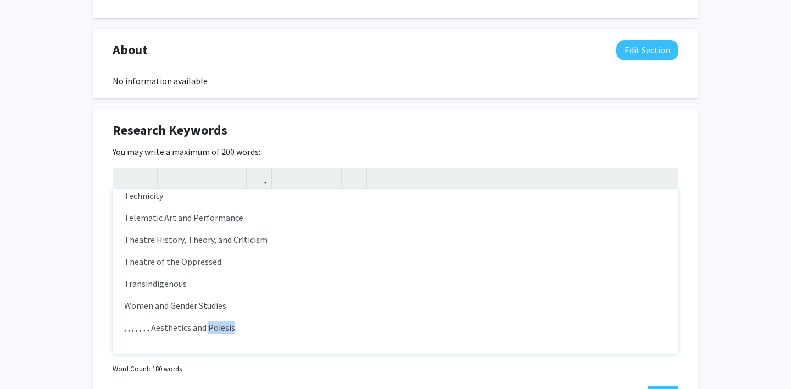
drag, startPoint x: 231, startPoint y: 329, endPoint x: 208, endPoint y: 332, distance: 23.2
click at [208, 332] on p ", , , , , , , Aesthetics and Poiesis." at bounding box center [395, 327] width 543 height 13
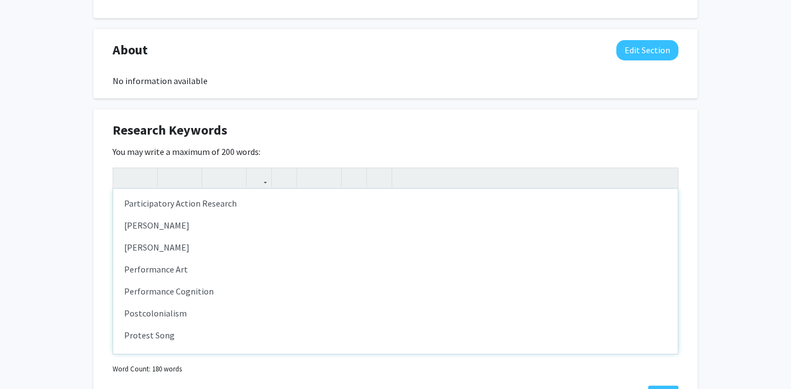
scroll to position [1062, 0]
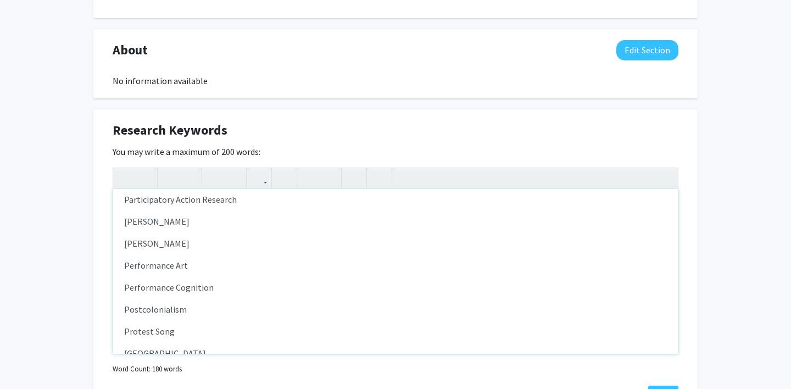
click at [221, 284] on p "Performance Cognition" at bounding box center [395, 287] width 543 height 13
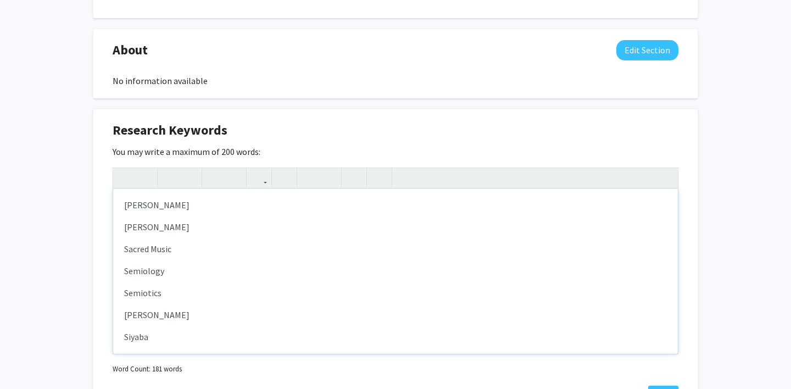
scroll to position [1505, 0]
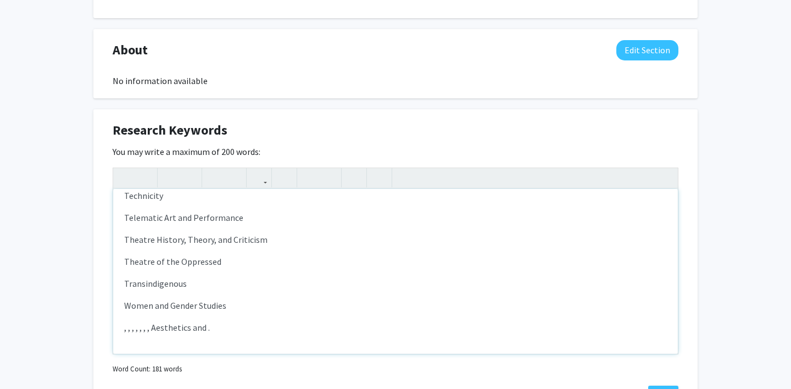
click at [194, 328] on p ", , , , , , , Aesthetics and ." at bounding box center [395, 327] width 543 height 13
click at [340, 221] on p "Telematic Art and Performance" at bounding box center [395, 217] width 543 height 13
click at [213, 277] on p "Transindigenous" at bounding box center [395, 283] width 543 height 13
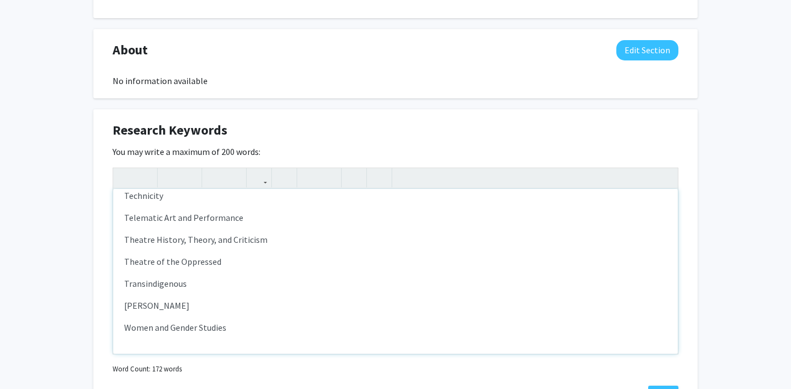
type textarea "<l>Ipsumd Sitametcon</a><e>Seddoeiu Tempori</u><l>Etdolorema</a><e>Adminimv Qui…"
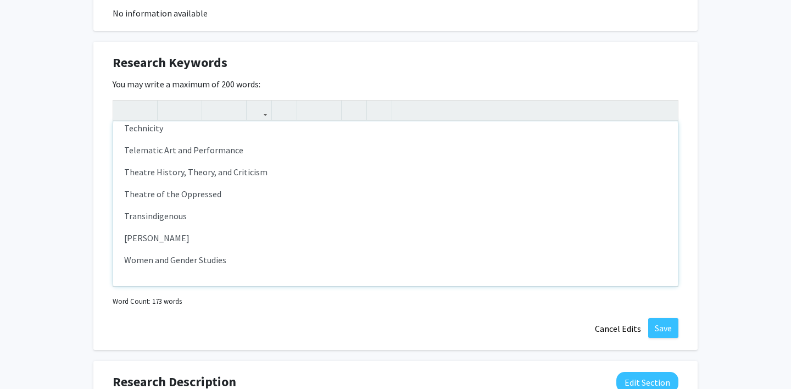
scroll to position [702, 0]
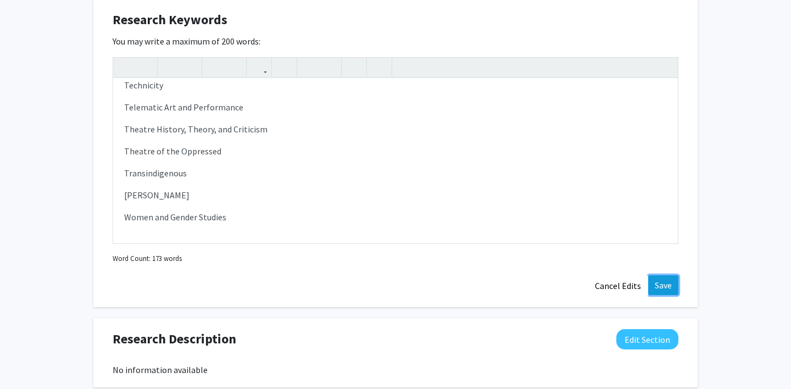
click at [657, 286] on button "Save" at bounding box center [663, 285] width 30 height 20
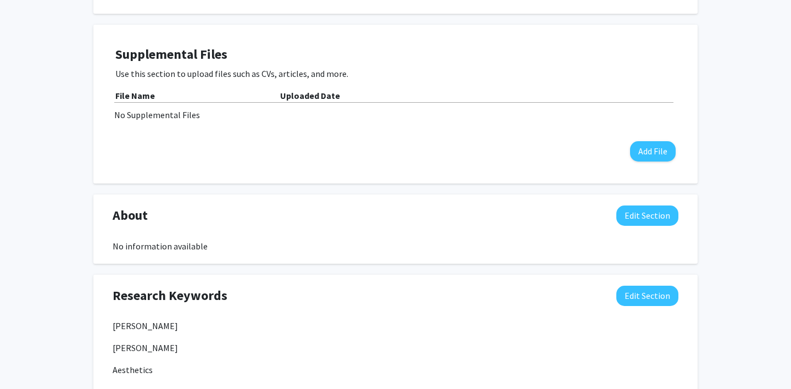
scroll to position [366, 0]
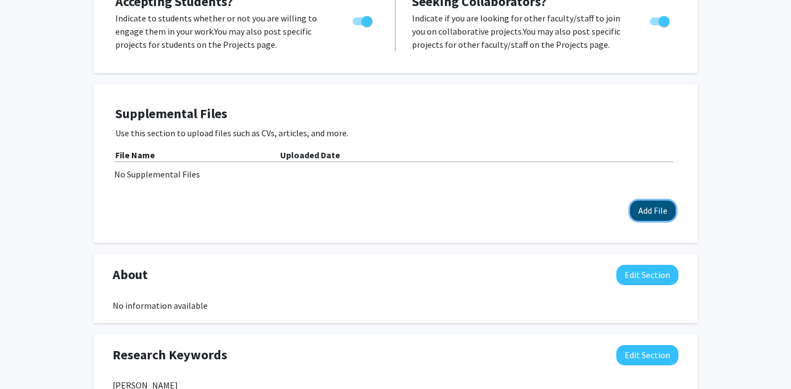
click at [657, 206] on button "Add File" at bounding box center [653, 211] width 46 height 20
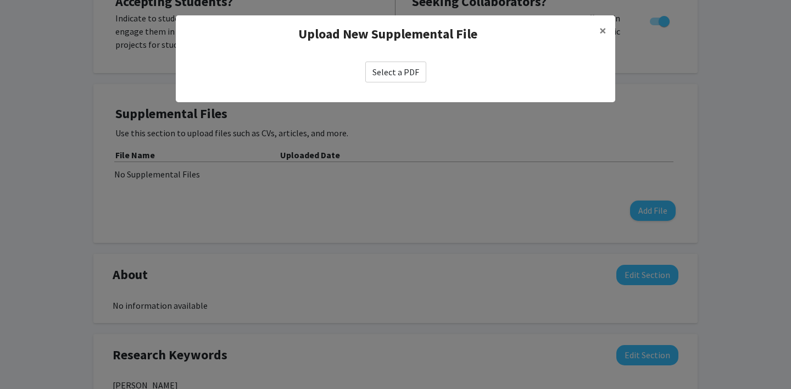
click at [399, 57] on div "Select a PDF" at bounding box center [396, 72] width 440 height 38
click at [398, 62] on label "Select a PDF" at bounding box center [395, 72] width 61 height 21
click at [0, 0] on input "Select a PDF" at bounding box center [0, 0] width 0 height 0
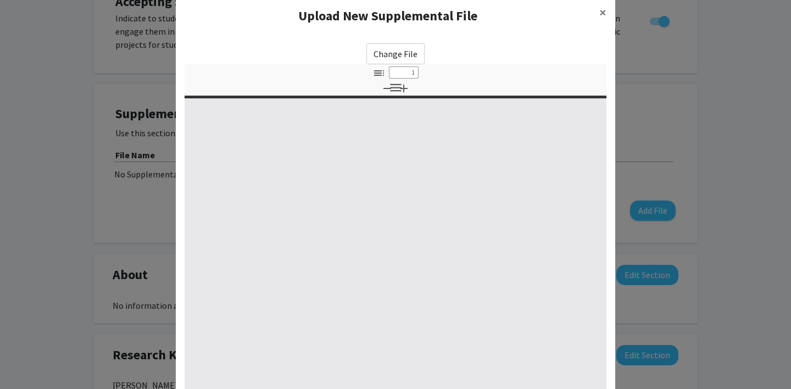
scroll to position [131, 0]
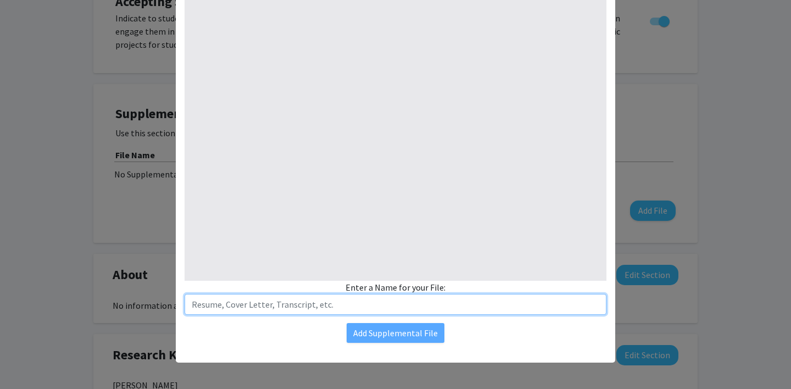
click at [330, 304] on input "text" at bounding box center [396, 304] width 422 height 21
paste input "THE ANTI-WAR VOICE OF BUFFY SAINTE-[PERSON_NAME]"
click at [282, 296] on input "THE ANTI-WAR VOICE OF BUFFY SAINTE-[PERSON_NAME]" at bounding box center [396, 304] width 422 height 21
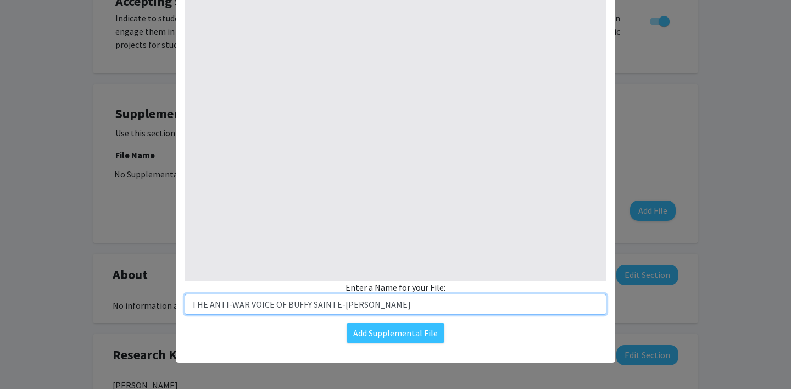
paste input "he Anti-War Voice of [PERSON_NAME]."
type input "The Anti-War Voice of [PERSON_NAME]"
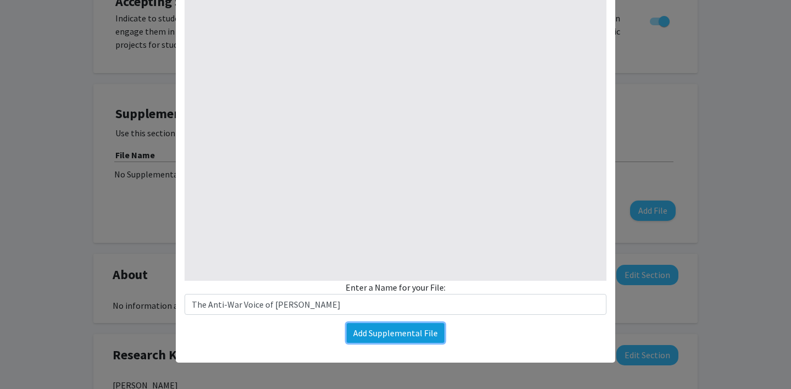
click at [393, 333] on button "Add Supplemental File" at bounding box center [396, 333] width 98 height 20
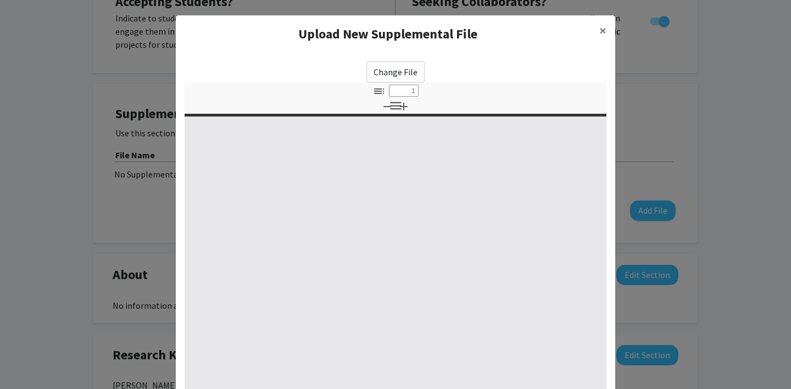
click at [397, 70] on label "Change File" at bounding box center [395, 72] width 58 height 21
click at [0, 0] on input "Change File" at bounding box center [0, 0] width 0 height 0
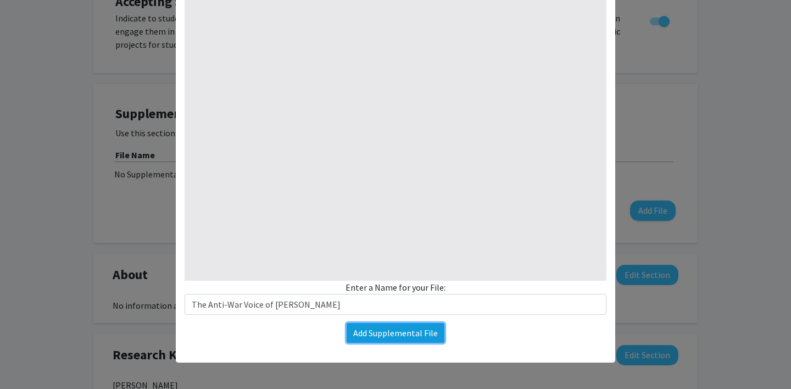
click at [397, 327] on button "Add Supplemental File" at bounding box center [396, 333] width 98 height 20
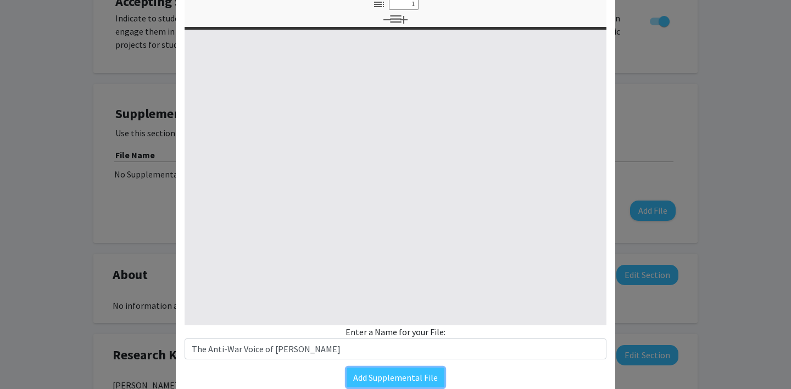
scroll to position [0, 0]
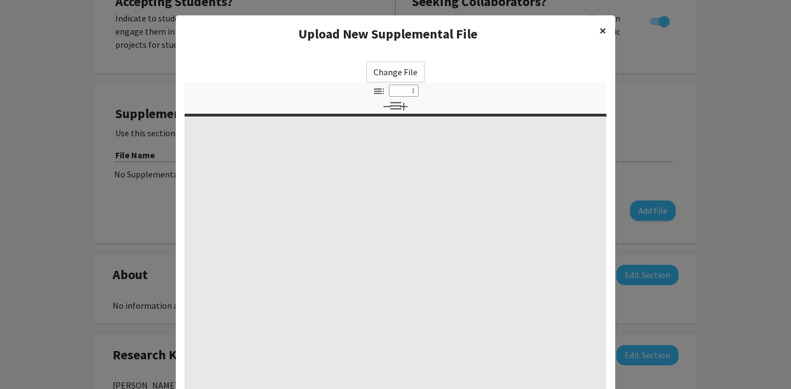
click at [600, 34] on span "×" at bounding box center [602, 30] width 7 height 17
click at [607, 32] on button "×" at bounding box center [603, 30] width 25 height 31
click at [614, 101] on div "Change File Thumbnails Document Outline Attachments Layers Current Outline Item…" at bounding box center [396, 268] width 440 height 430
click at [647, 126] on modal-container "Upload New Supplemental File × Change File Thumbnails Document Outline Attachme…" at bounding box center [395, 194] width 791 height 389
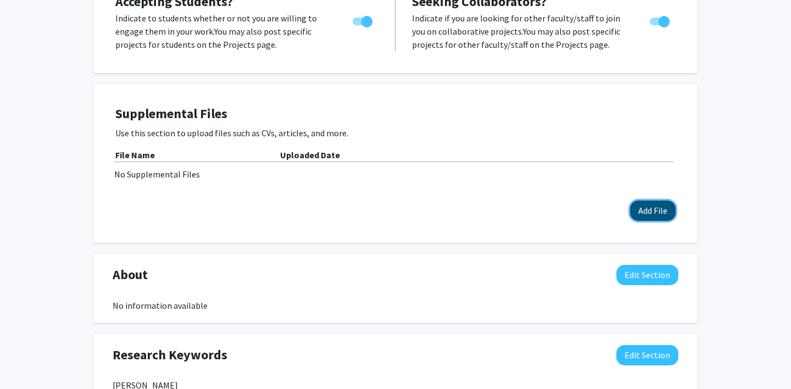
click at [657, 209] on button "Add File" at bounding box center [653, 211] width 46 height 20
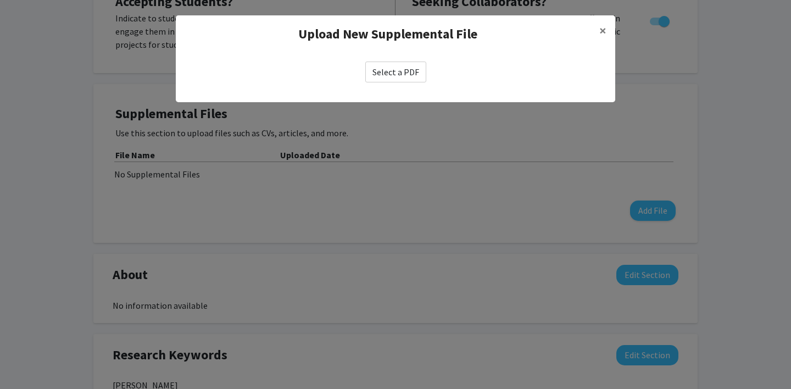
click at [404, 74] on label "Select a PDF" at bounding box center [395, 72] width 61 height 21
click at [0, 0] on input "Select a PDF" at bounding box center [0, 0] width 0 height 0
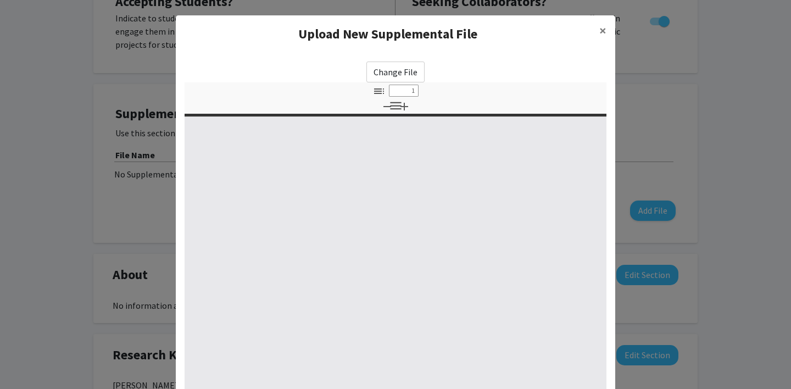
select select "custom"
type input "0"
select select "custom"
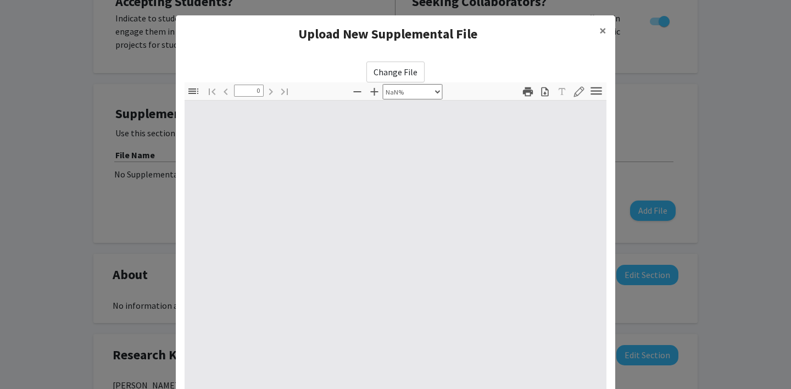
type input "1"
select select "auto"
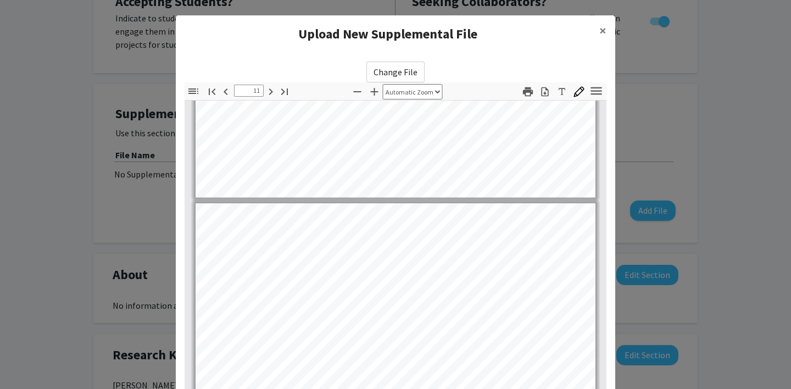
type input "12"
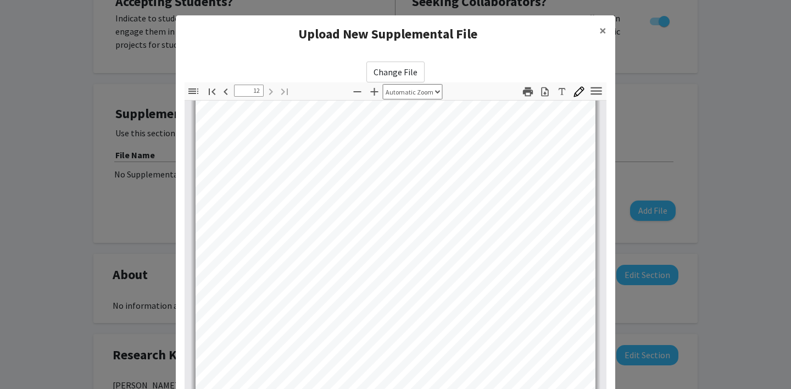
scroll to position [131, 0]
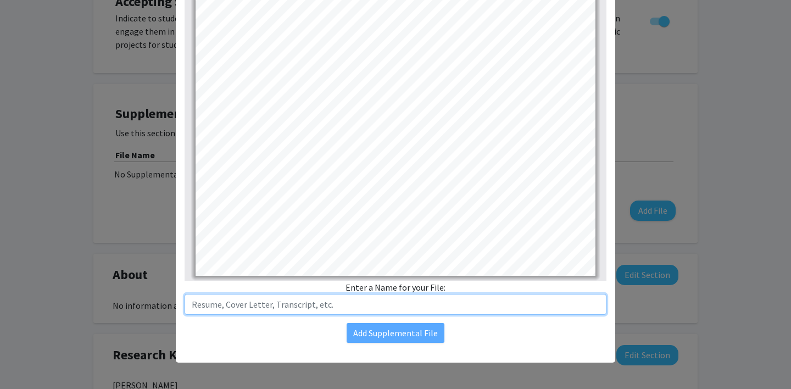
click at [354, 311] on input "text" at bounding box center [396, 304] width 422 height 21
paste input "The Anti-War Voice of [PERSON_NAME]."
type input "The Anti-War Voice of [PERSON_NAME]"
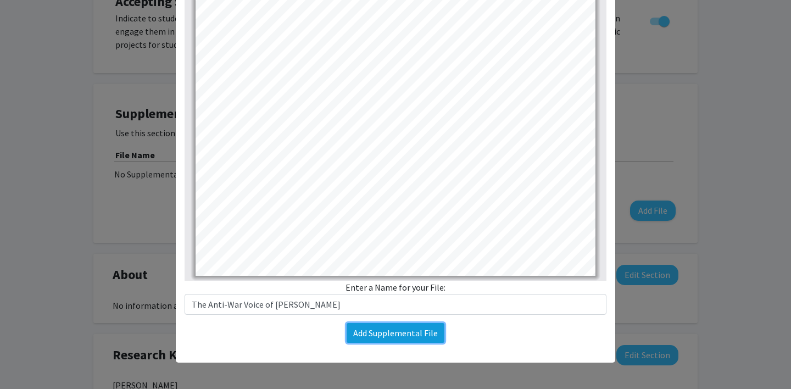
click at [379, 335] on button "Add Supplemental File" at bounding box center [396, 333] width 98 height 20
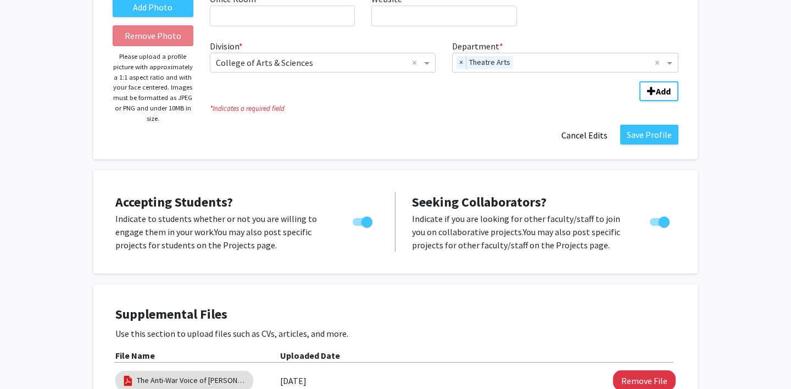
scroll to position [0, 0]
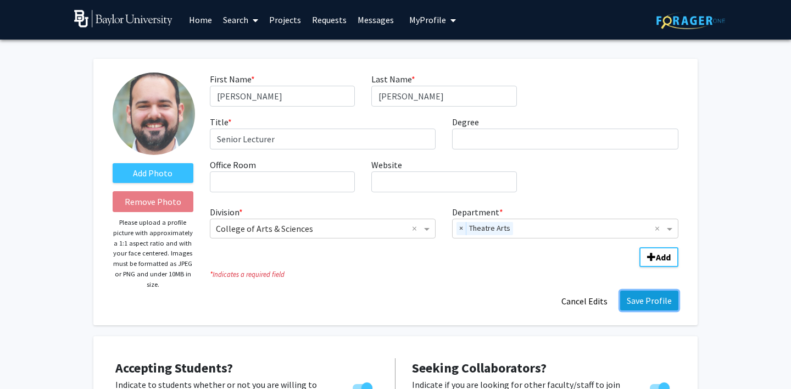
click at [642, 297] on button "Save Profile" at bounding box center [649, 301] width 58 height 20
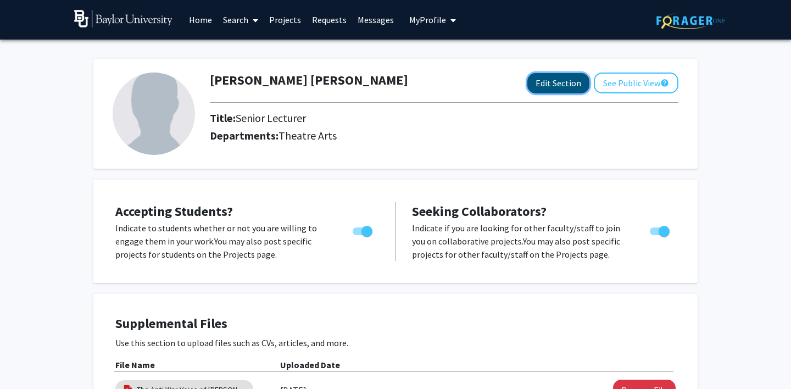
click at [545, 79] on button "Edit Section" at bounding box center [558, 83] width 62 height 20
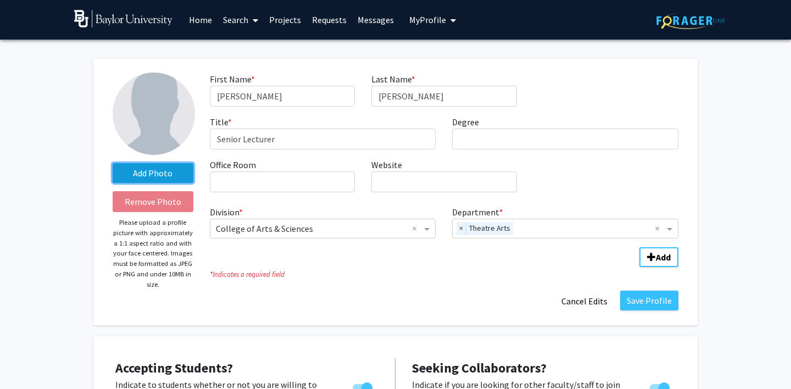
click at [153, 172] on label "Add Photo" at bounding box center [153, 173] width 81 height 20
click at [0, 0] on input "Add Photo" at bounding box center [0, 0] width 0 height 0
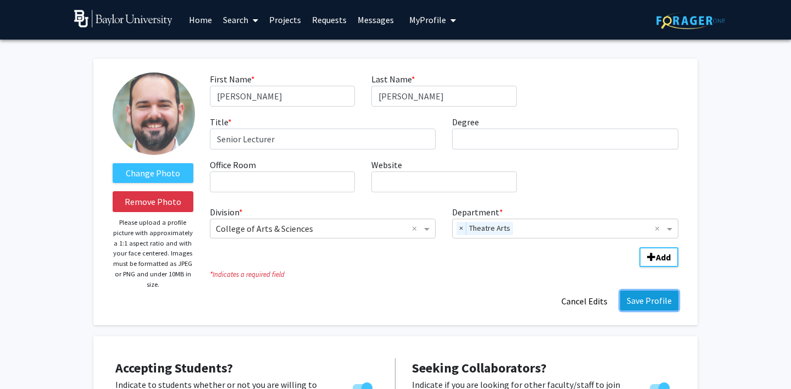
click at [641, 300] on button "Save Profile" at bounding box center [649, 301] width 58 height 20
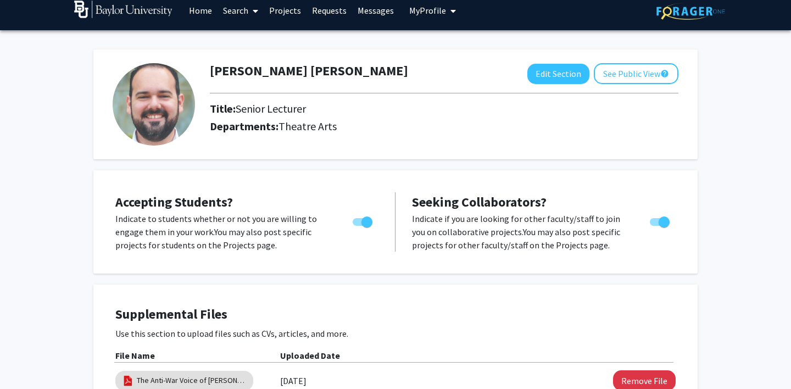
scroll to position [12, 0]
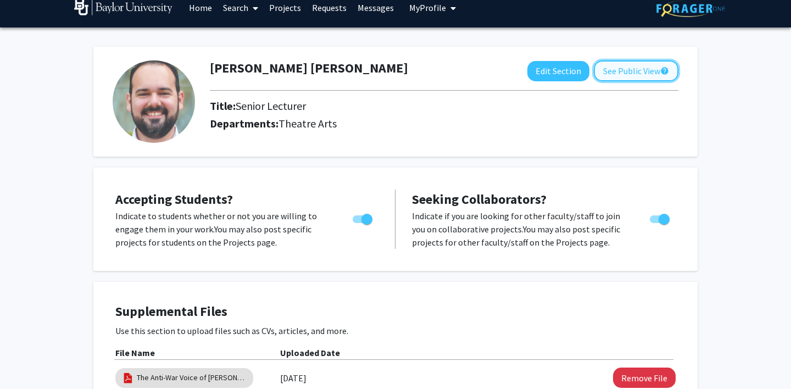
click at [642, 70] on button "See Public View help" at bounding box center [636, 70] width 85 height 21
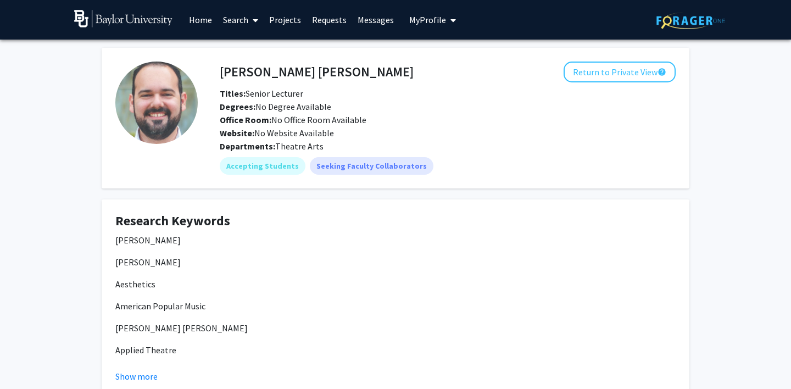
click at [446, 21] on span "My profile dropdown to access profile and logout" at bounding box center [451, 20] width 10 height 38
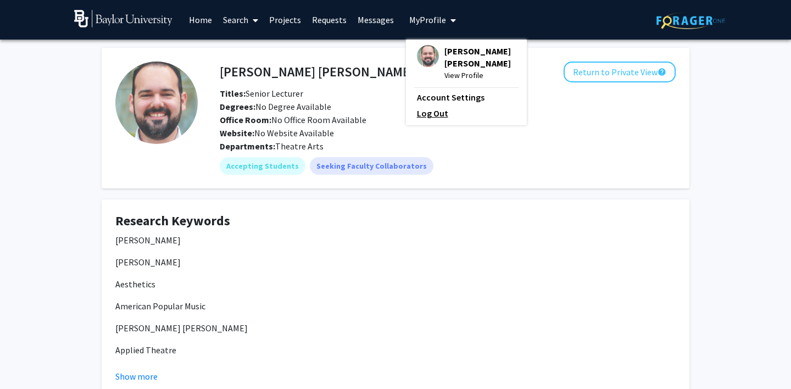
click at [431, 114] on link "Log Out" at bounding box center [466, 113] width 99 height 13
